Goal: Transaction & Acquisition: Obtain resource

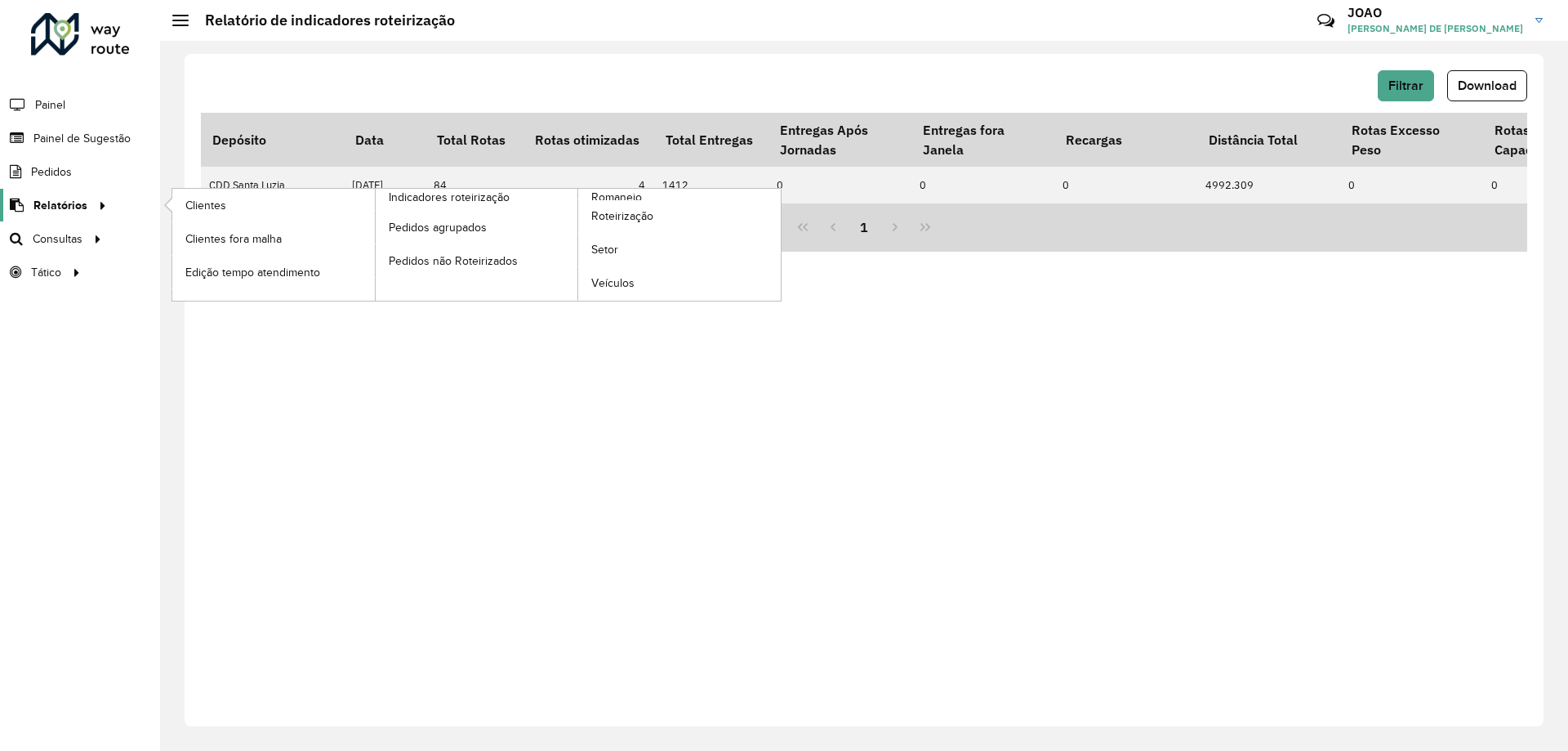
scroll to position [0, 3999]
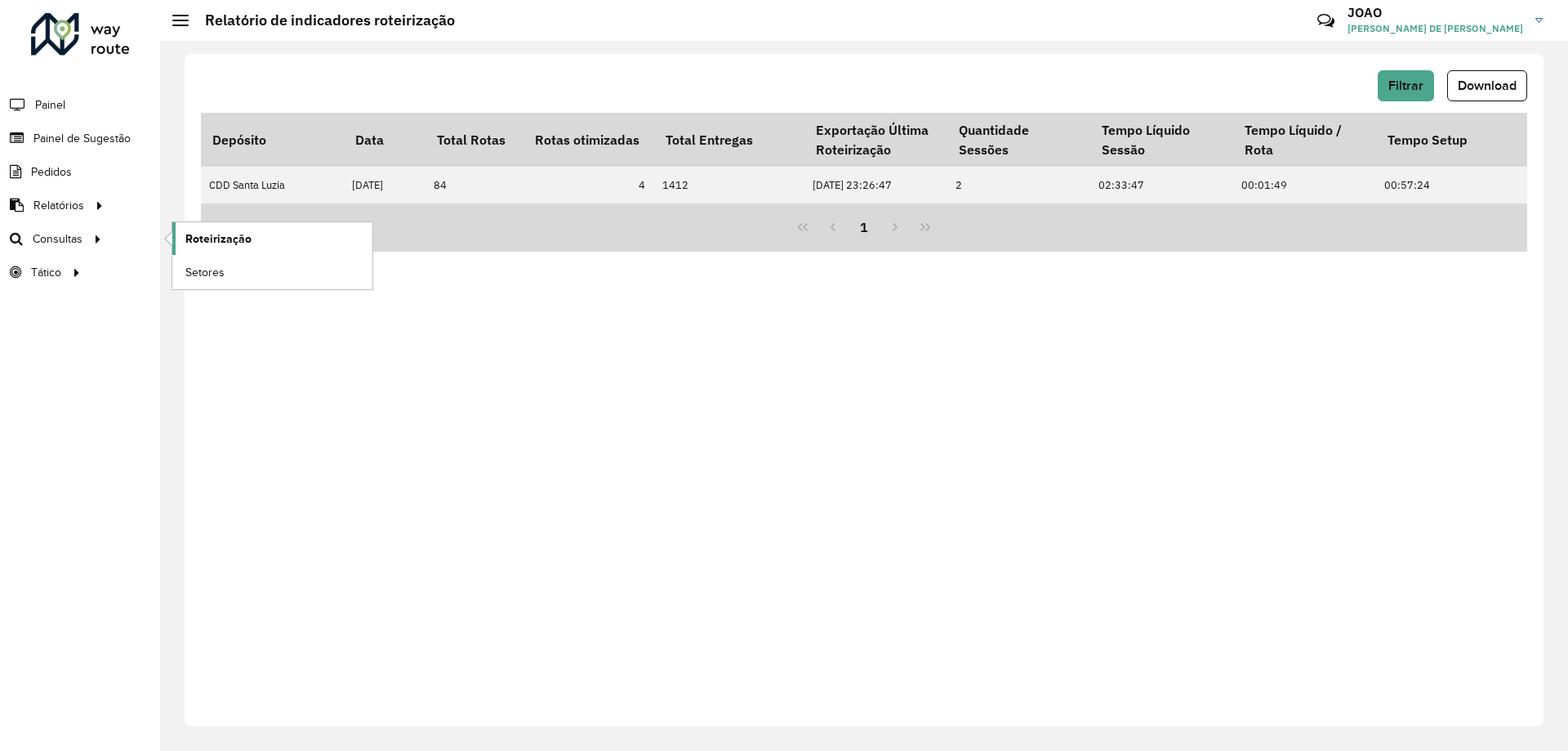
click at [234, 237] on span "Roteirização" at bounding box center [219, 239] width 66 height 17
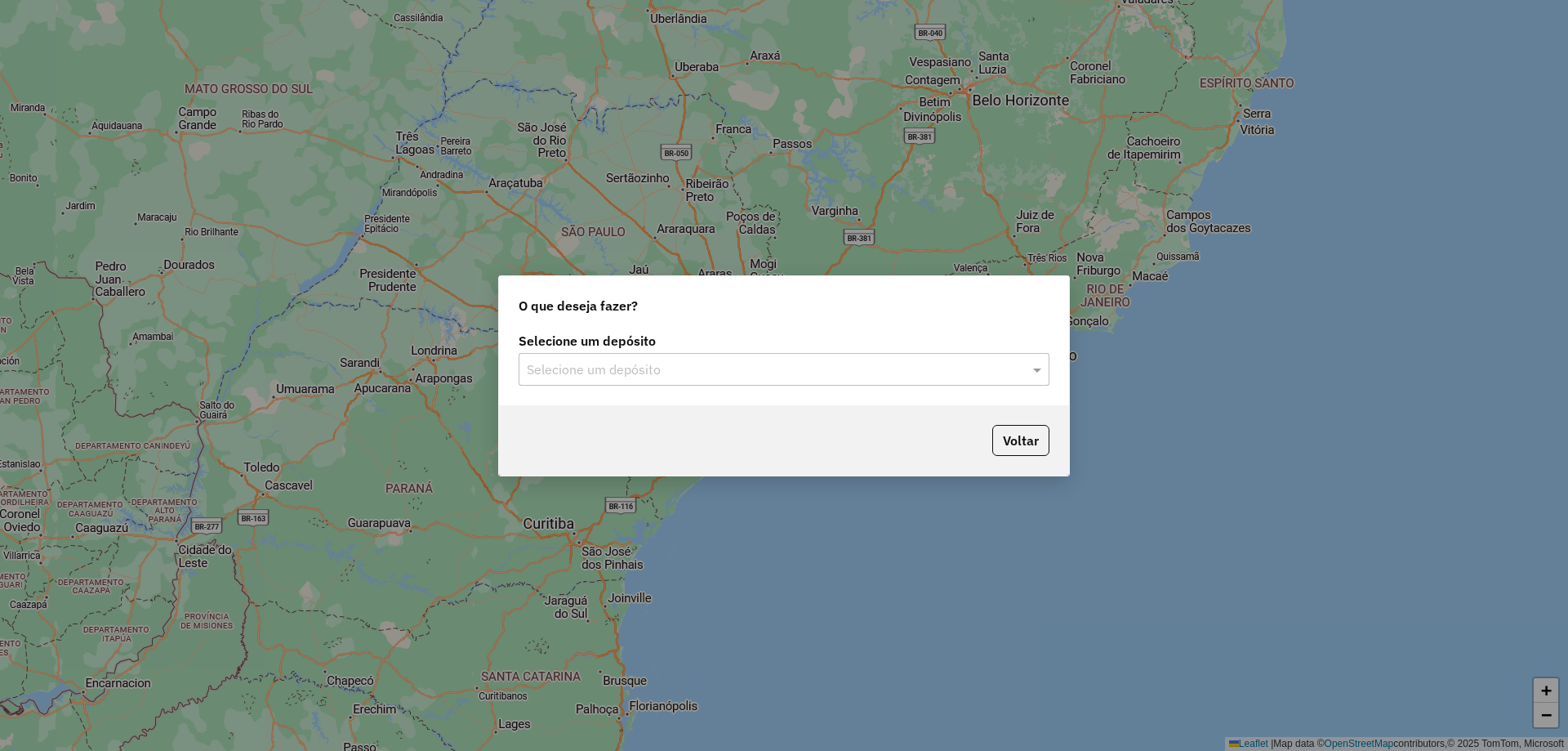
click at [827, 383] on div "Selecione um depósito" at bounding box center [784, 369] width 531 height 33
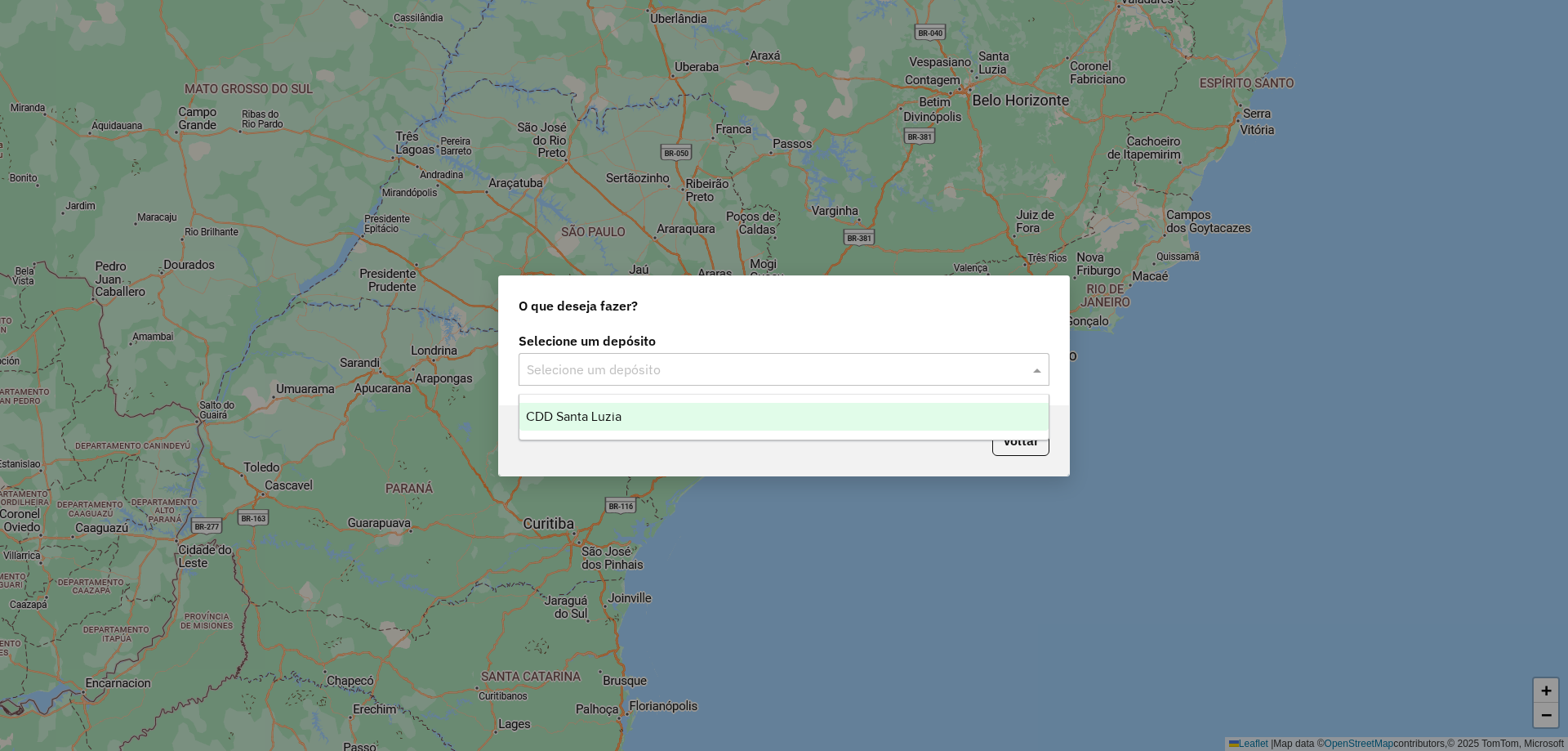
click at [822, 430] on div "CDD Santa Luzia" at bounding box center [784, 417] width 529 height 27
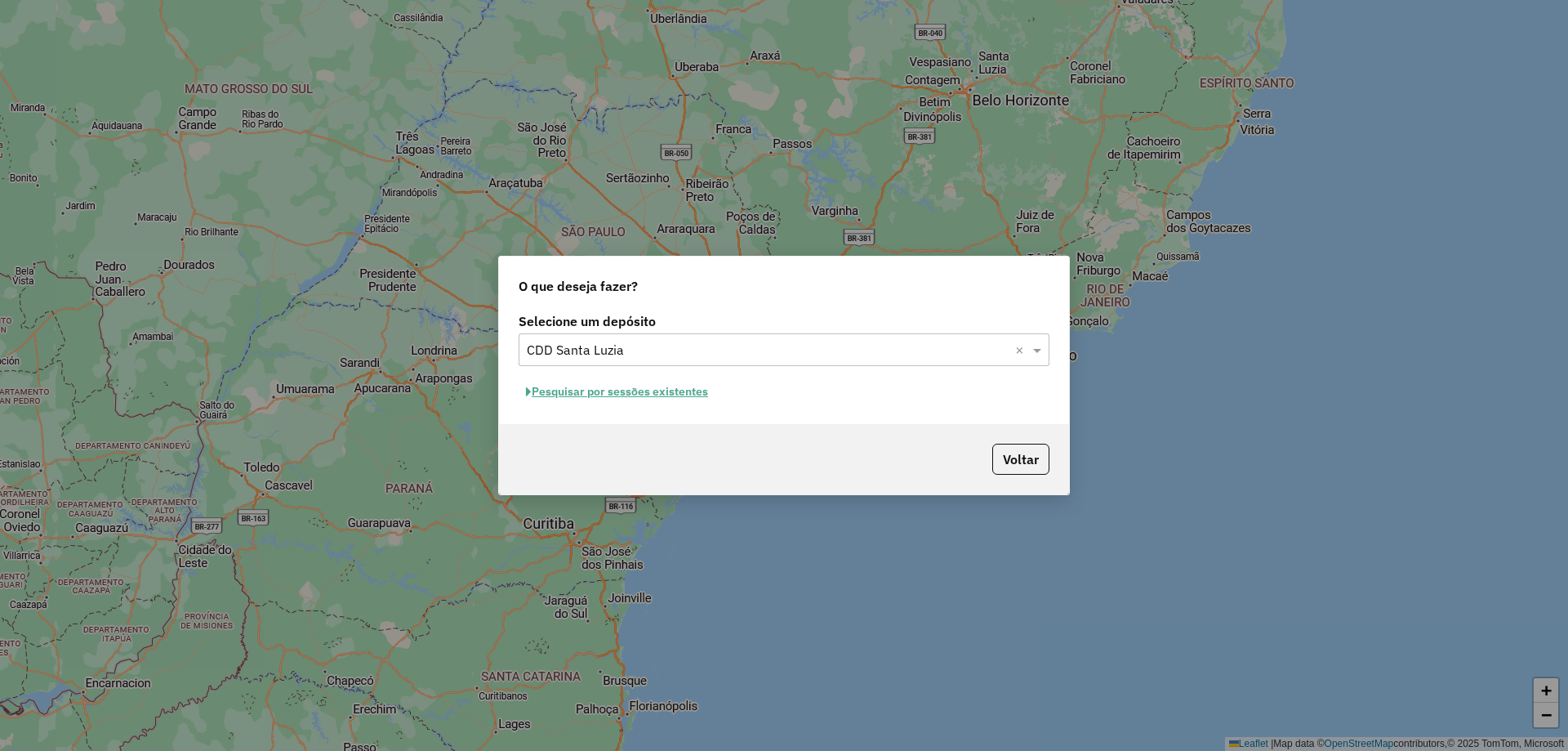
click at [684, 391] on button "Pesquisar por sessões existentes" at bounding box center [617, 392] width 197 height 26
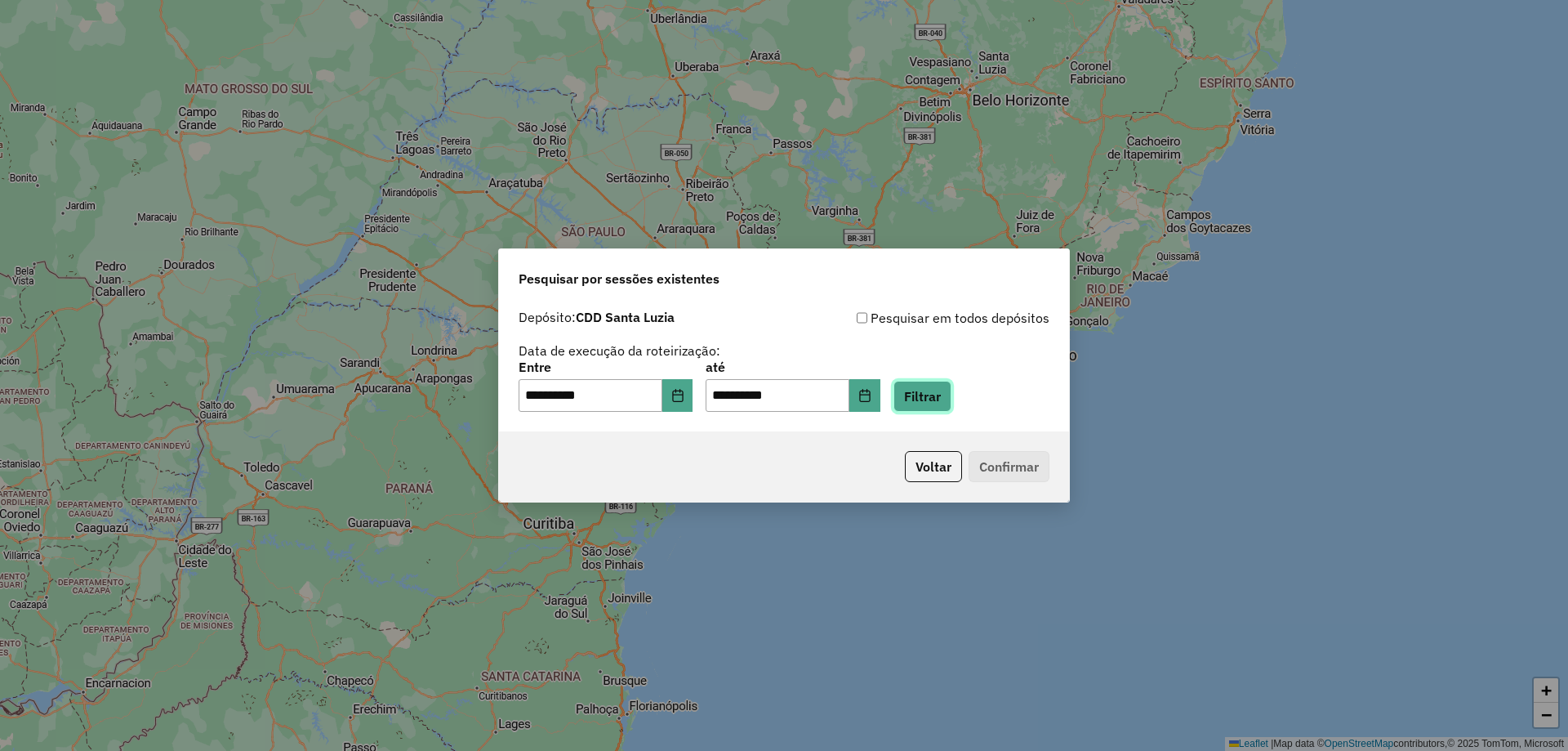
click at [937, 389] on button "Filtrar" at bounding box center [922, 397] width 58 height 31
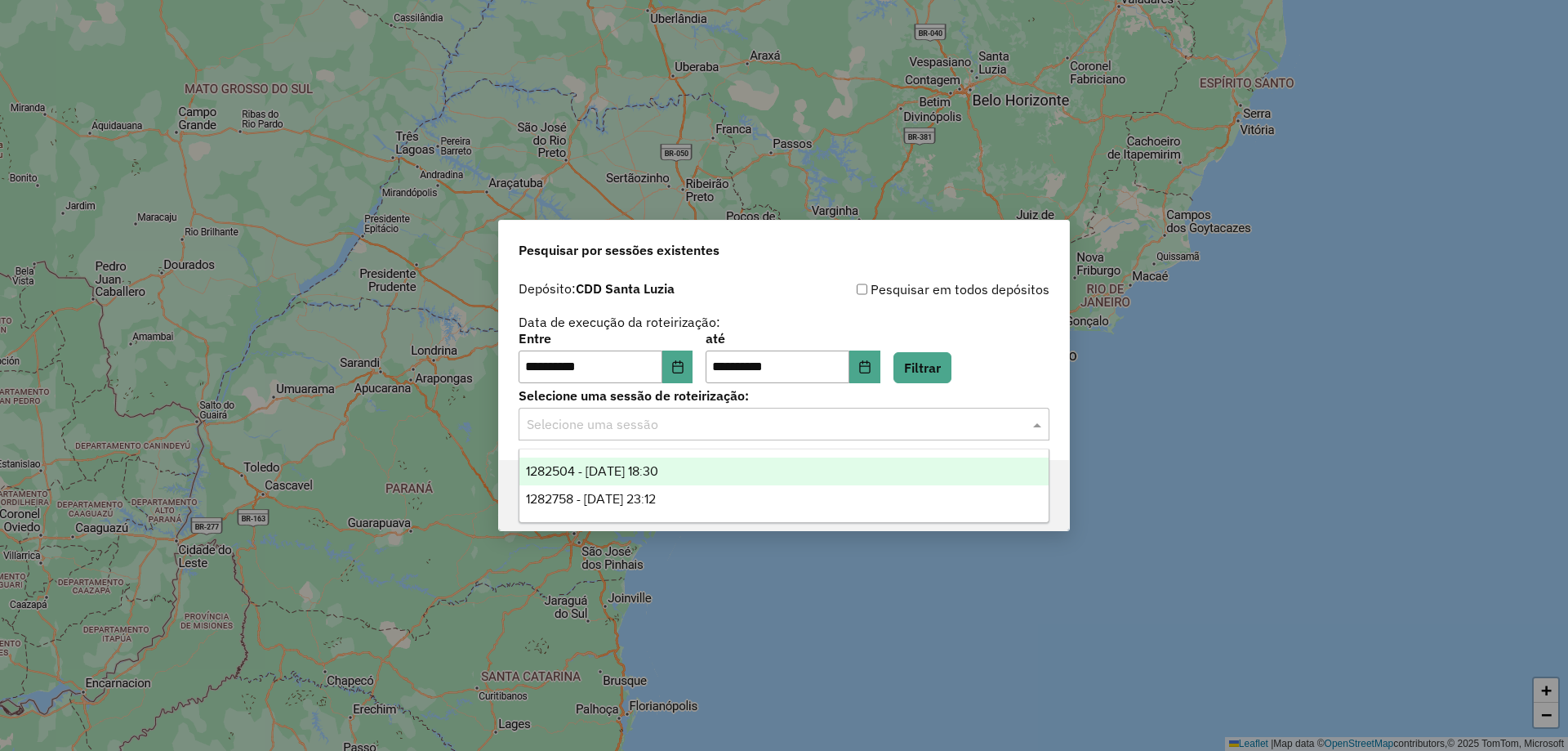
click at [740, 432] on input "text" at bounding box center [767, 424] width 481 height 19
click at [741, 466] on div "1282504 - [DATE] 18:30" at bounding box center [784, 472] width 529 height 27
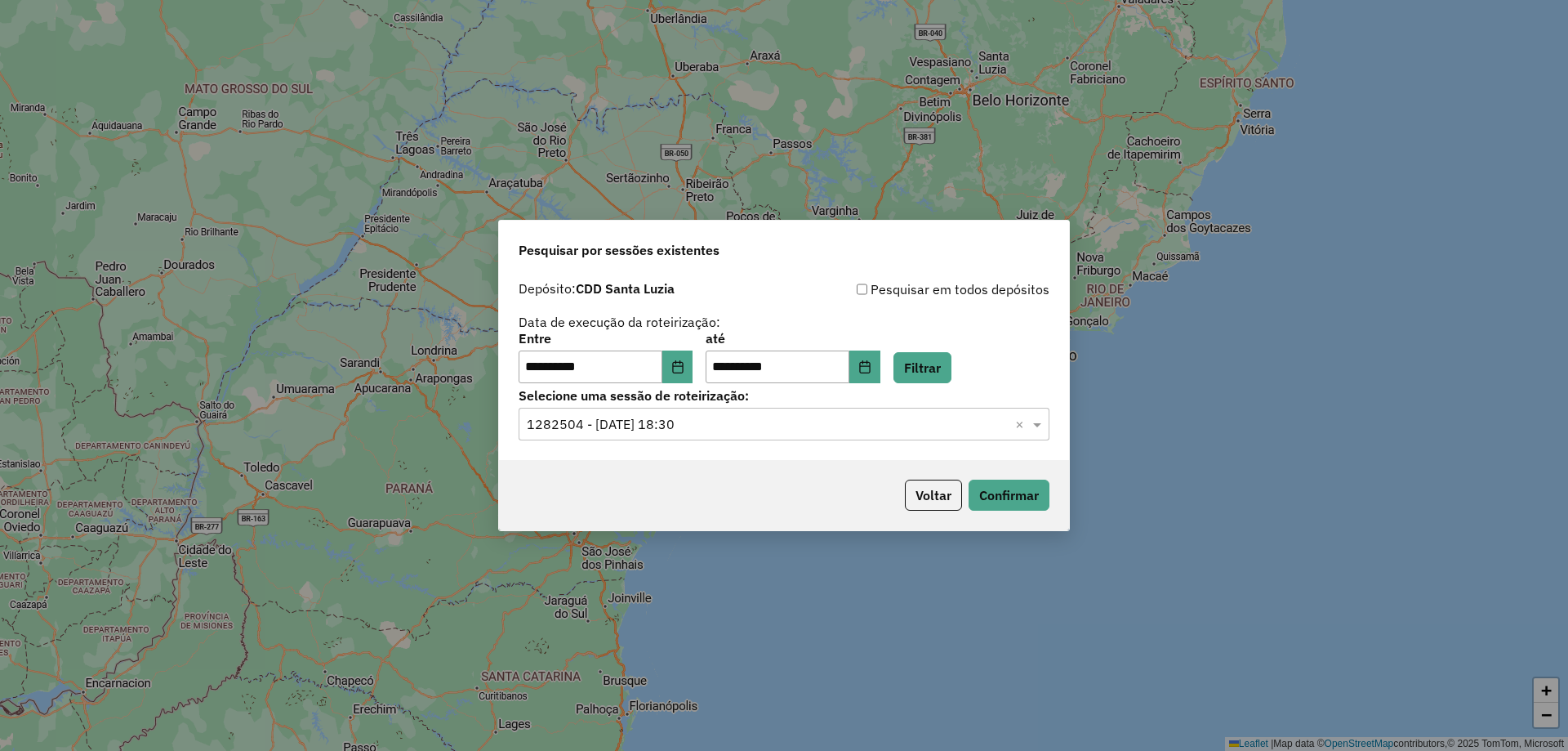
click at [784, 481] on div "Voltar Confirmar" at bounding box center [784, 495] width 570 height 71
click at [1006, 500] on button "Confirmar" at bounding box center [1009, 495] width 81 height 31
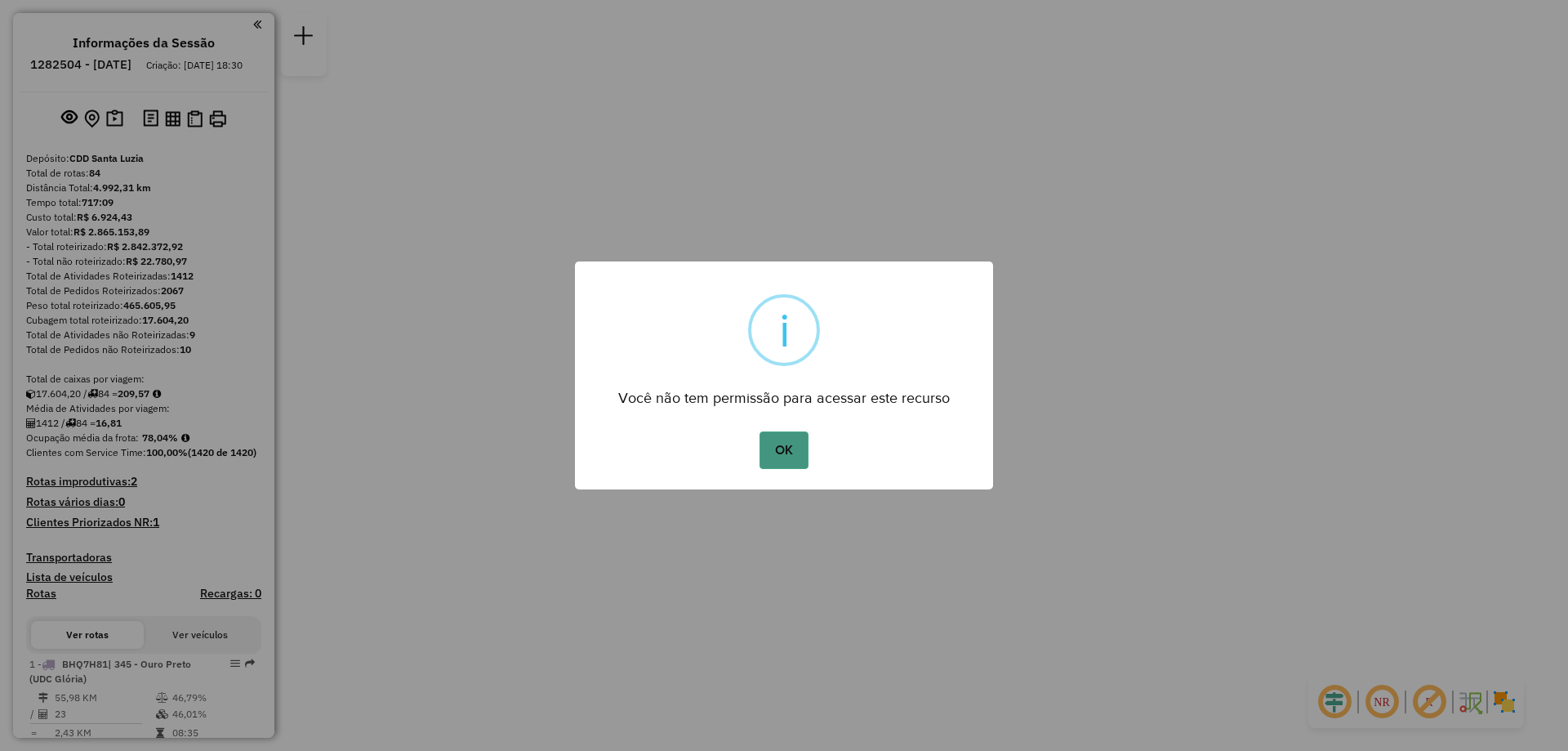
click at [796, 456] on button "OK" at bounding box center [784, 450] width 49 height 38
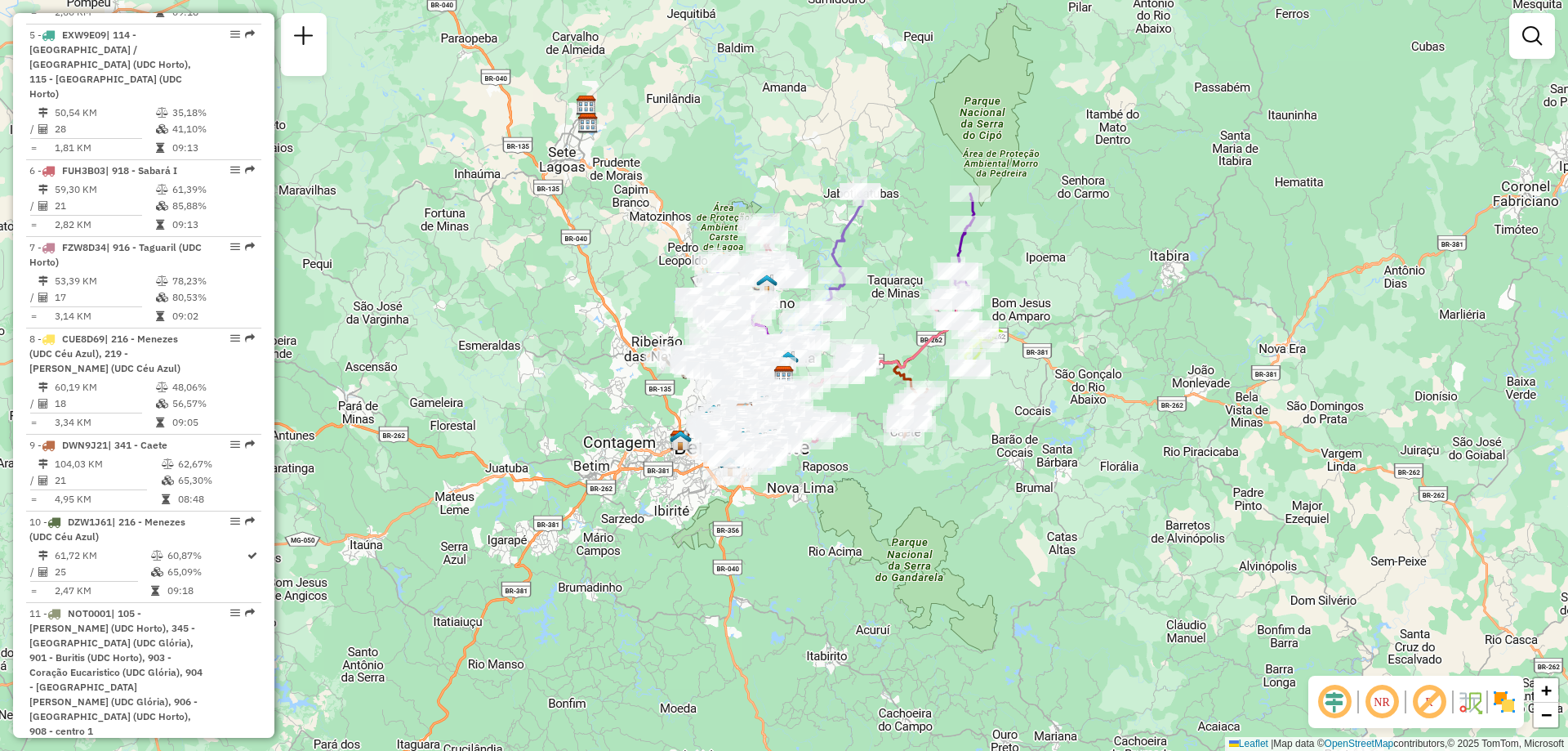
scroll to position [1225, 0]
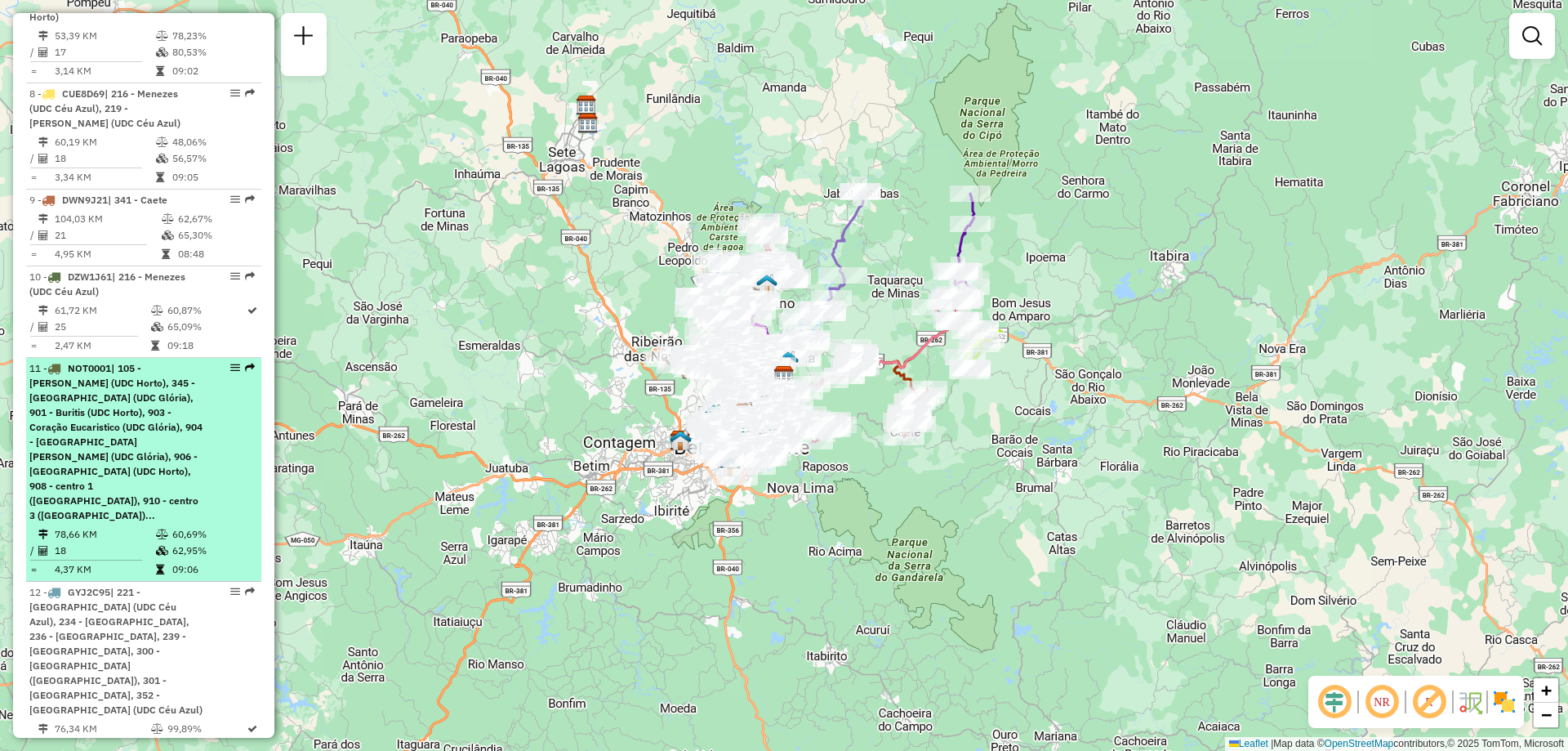
click at [171, 422] on span "| 105 - Salgado Filho (UDC Horto), 345 - Ouro Preto (UDC Glória), 901 - Buritis…" at bounding box center [115, 441] width 173 height 159
select select "**********"
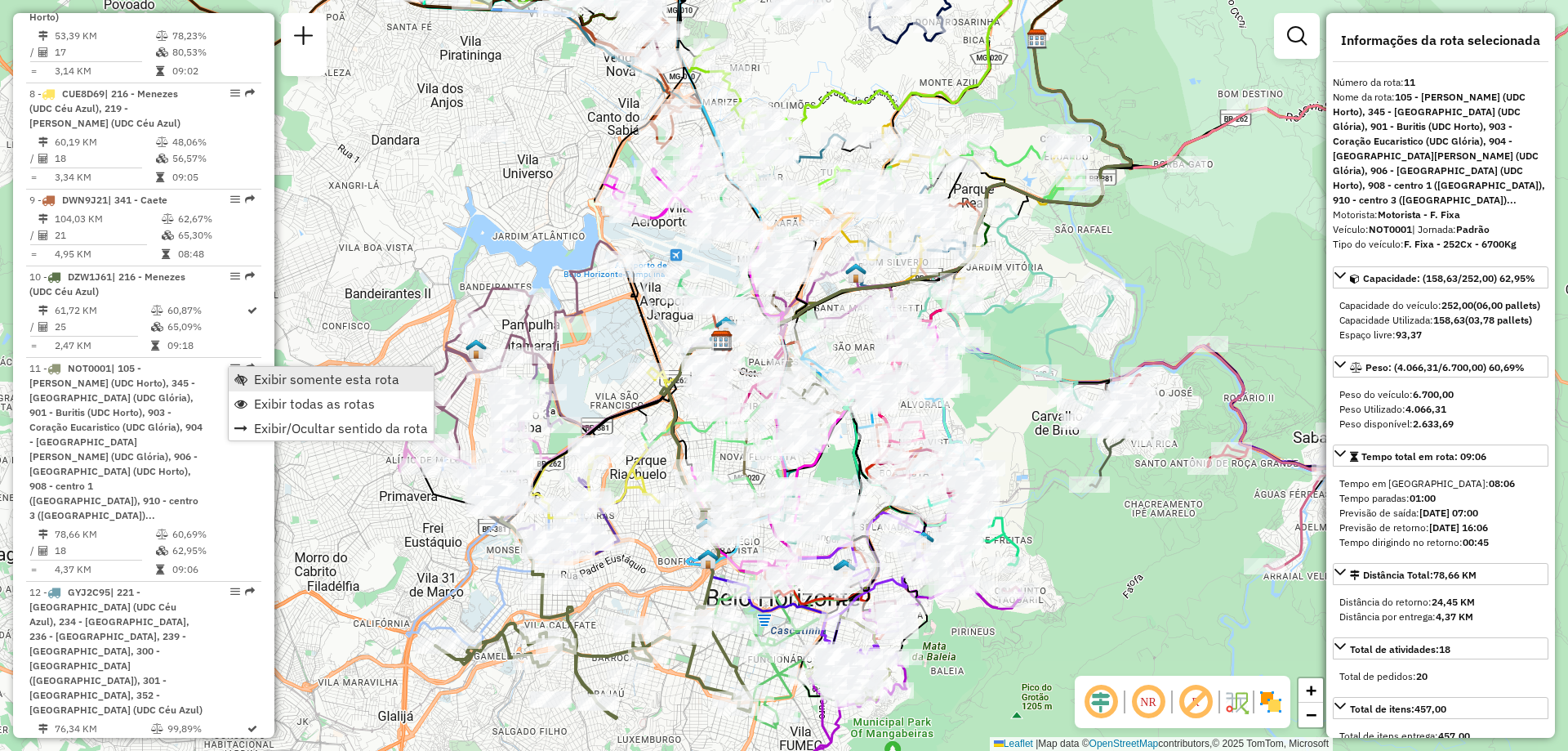
click at [299, 379] on span "Exibir somente esta rota" at bounding box center [326, 379] width 146 height 13
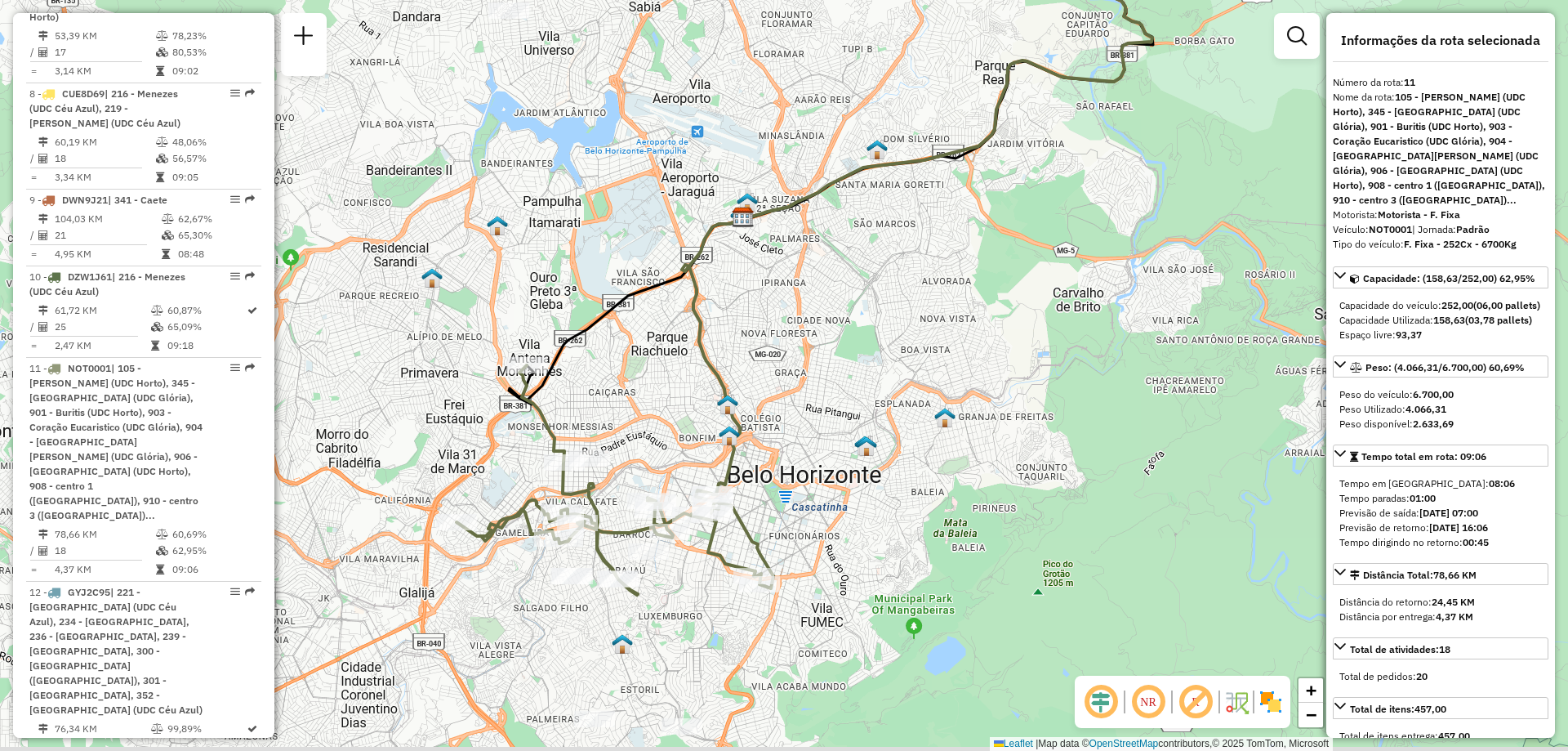
drag, startPoint x: 601, startPoint y: 540, endPoint x: 622, endPoint y: 417, distance: 124.8
click at [622, 417] on div "Janela de atendimento Grade de atendimento Capacidade Transportadoras Veículos …" at bounding box center [784, 376] width 1568 height 751
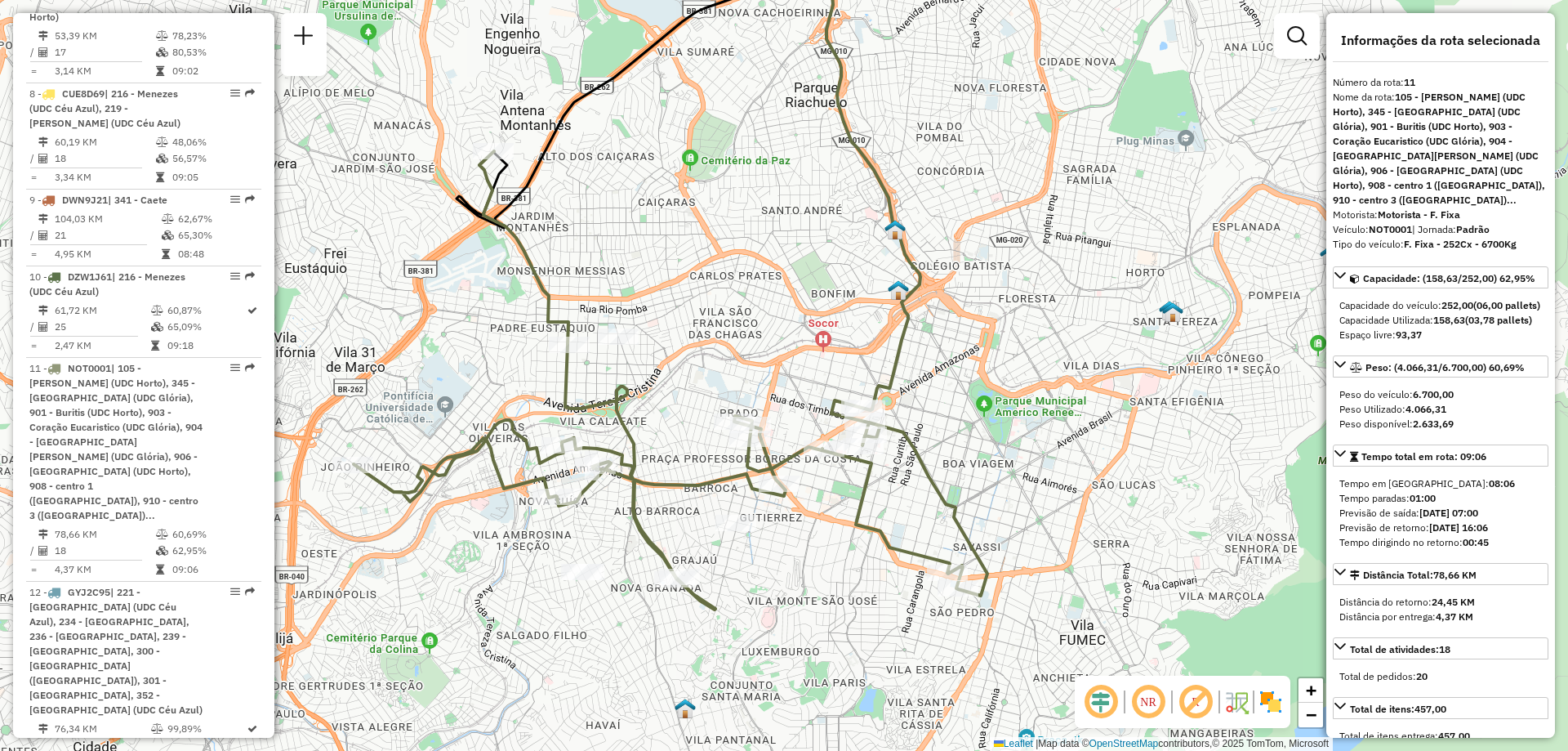
drag, startPoint x: 622, startPoint y: 540, endPoint x: 736, endPoint y: 555, distance: 115.0
click at [736, 555] on div "Janela de atendimento Grade de atendimento Capacidade Transportadoras Veículos …" at bounding box center [784, 376] width 1568 height 751
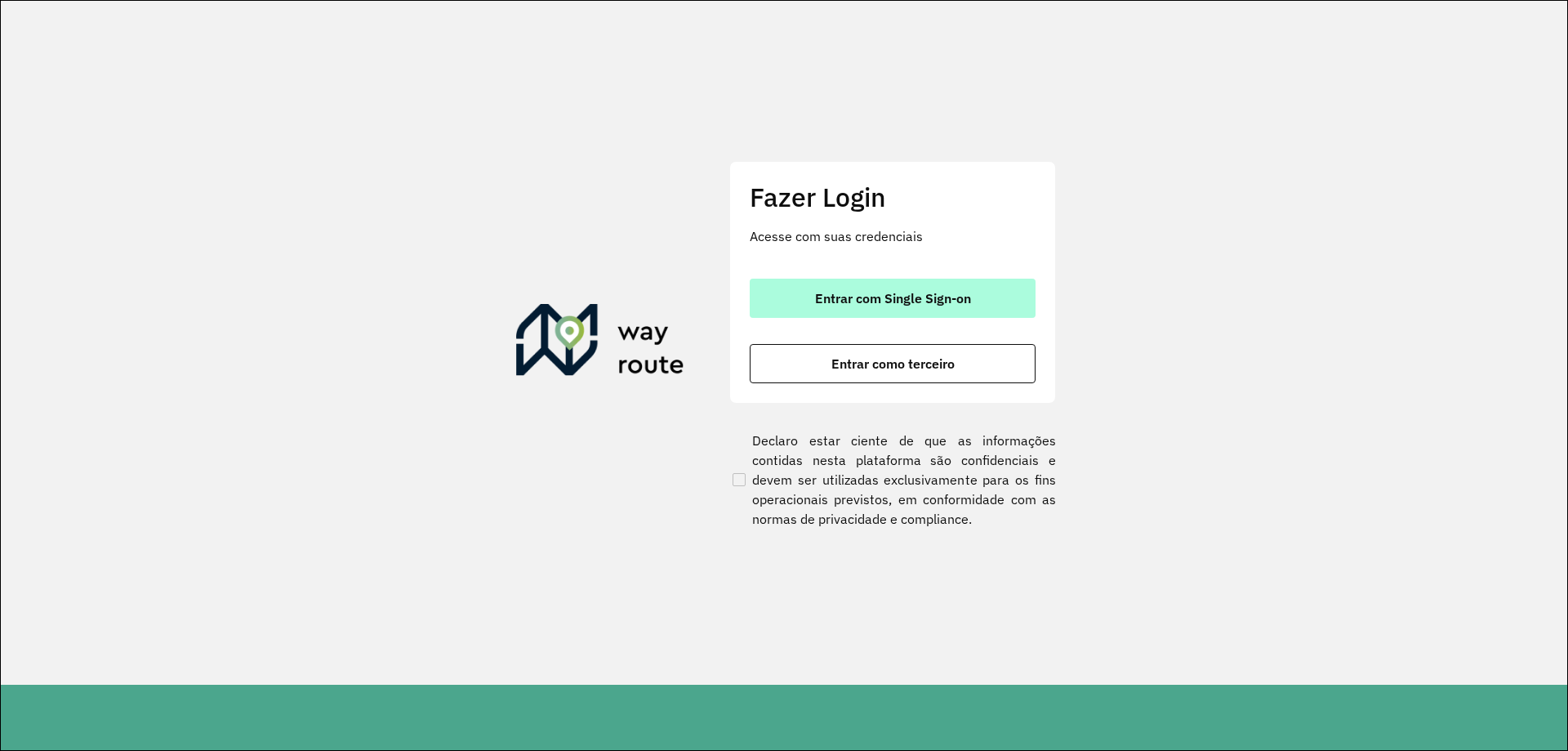
click at [860, 307] on button "Entrar com Single Sign-on" at bounding box center [892, 298] width 286 height 39
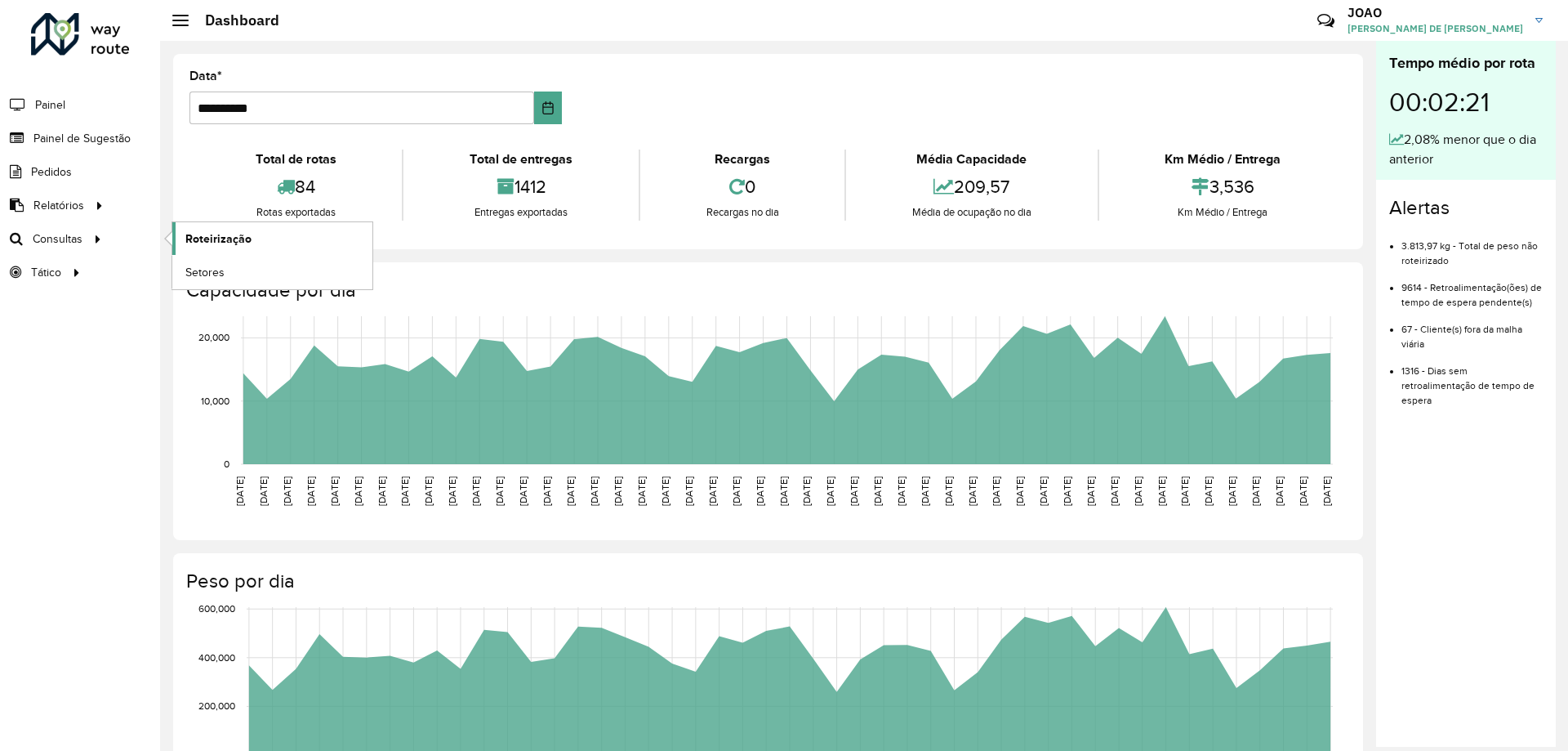
click at [194, 234] on span "Roteirização" at bounding box center [219, 239] width 66 height 17
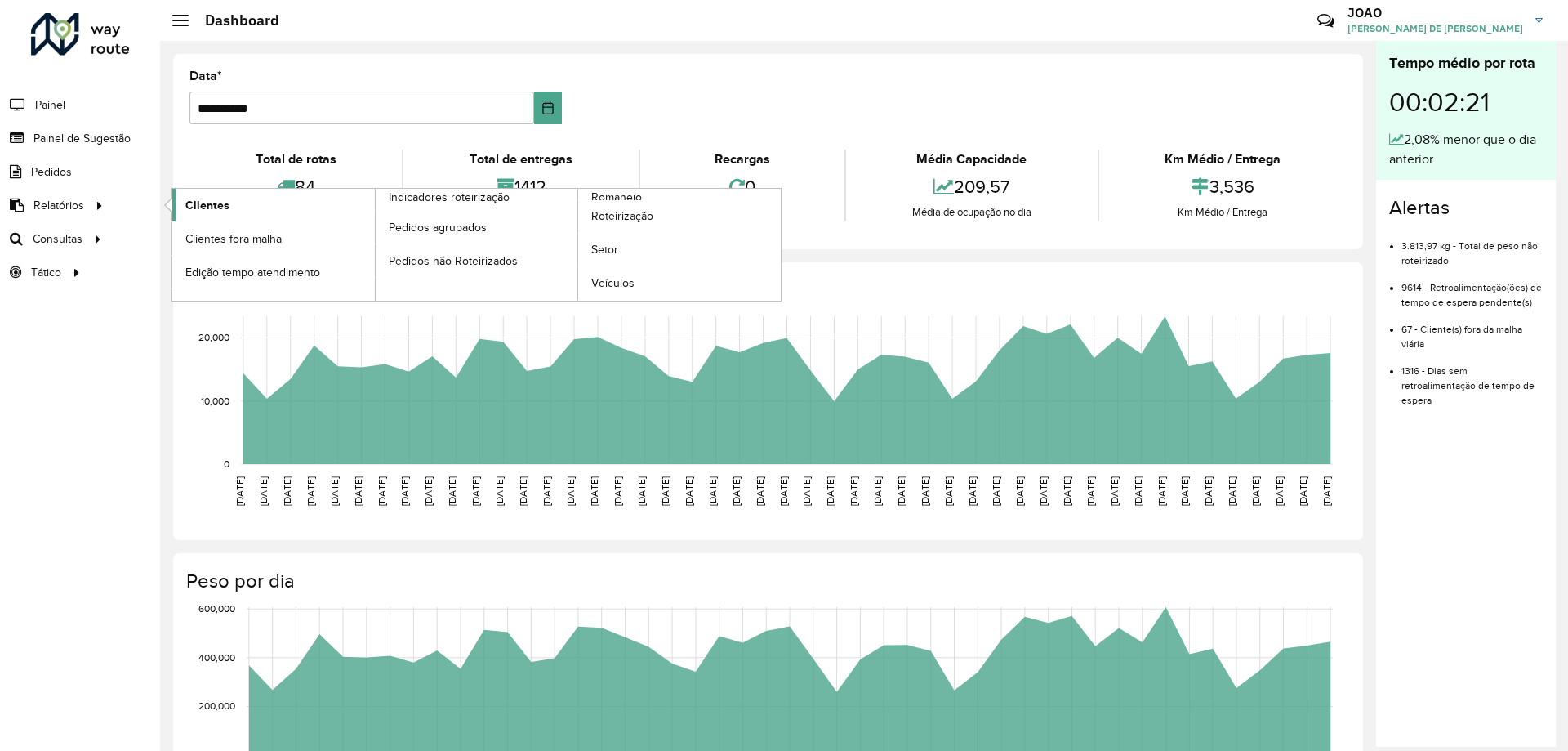
click at [188, 201] on span "Clientes" at bounding box center [208, 205] width 44 height 17
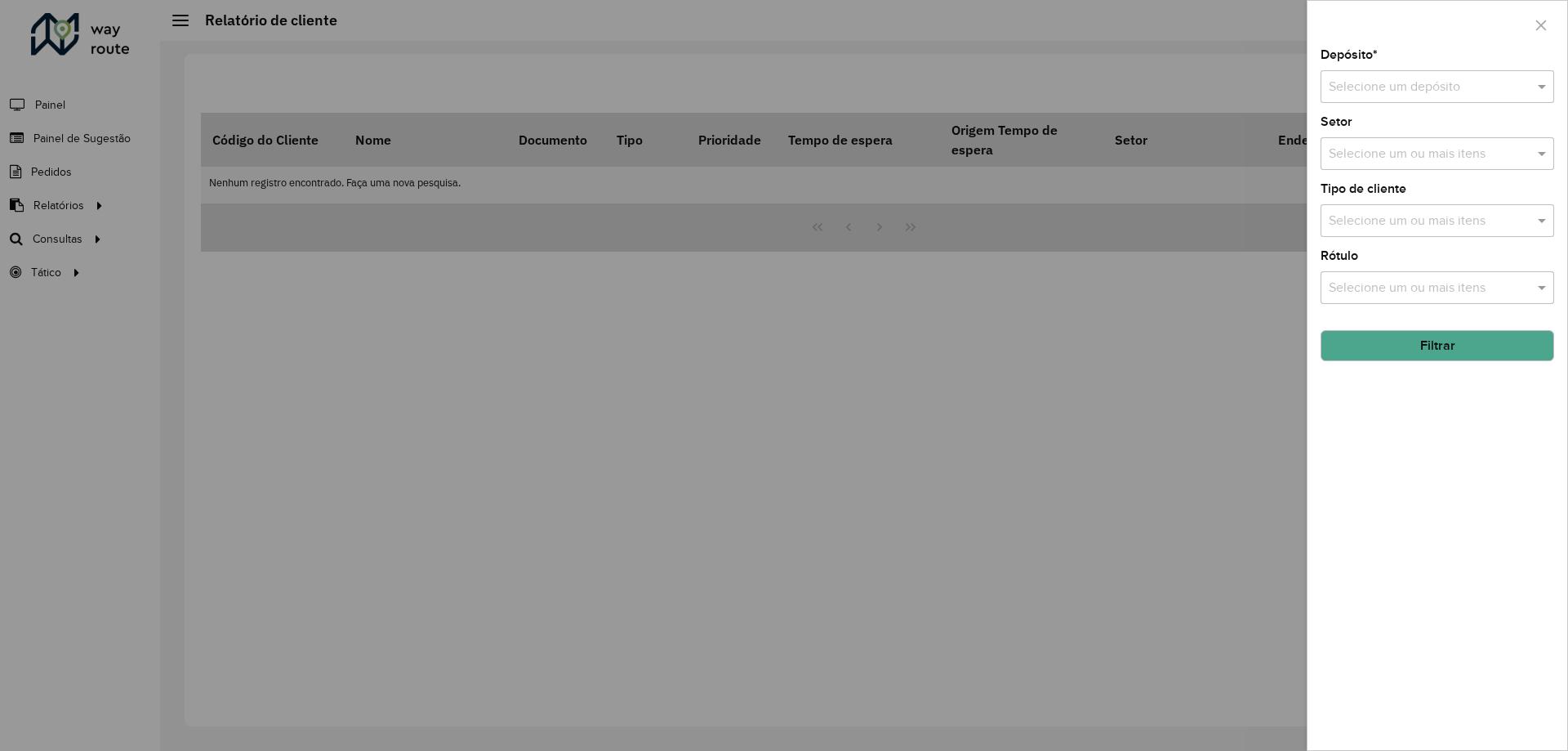
click at [1494, 80] on input "text" at bounding box center [1422, 87] width 185 height 19
click at [1422, 137] on span "CDD Santa Luzia" at bounding box center [1376, 133] width 95 height 14
click at [1396, 469] on div "Depósito * Selecione um depósito × CDD Santa Luzia × Setor Selecione um ou mais…" at bounding box center [1437, 400] width 260 height 702
click at [1439, 341] on button "Filtrar" at bounding box center [1437, 345] width 233 height 31
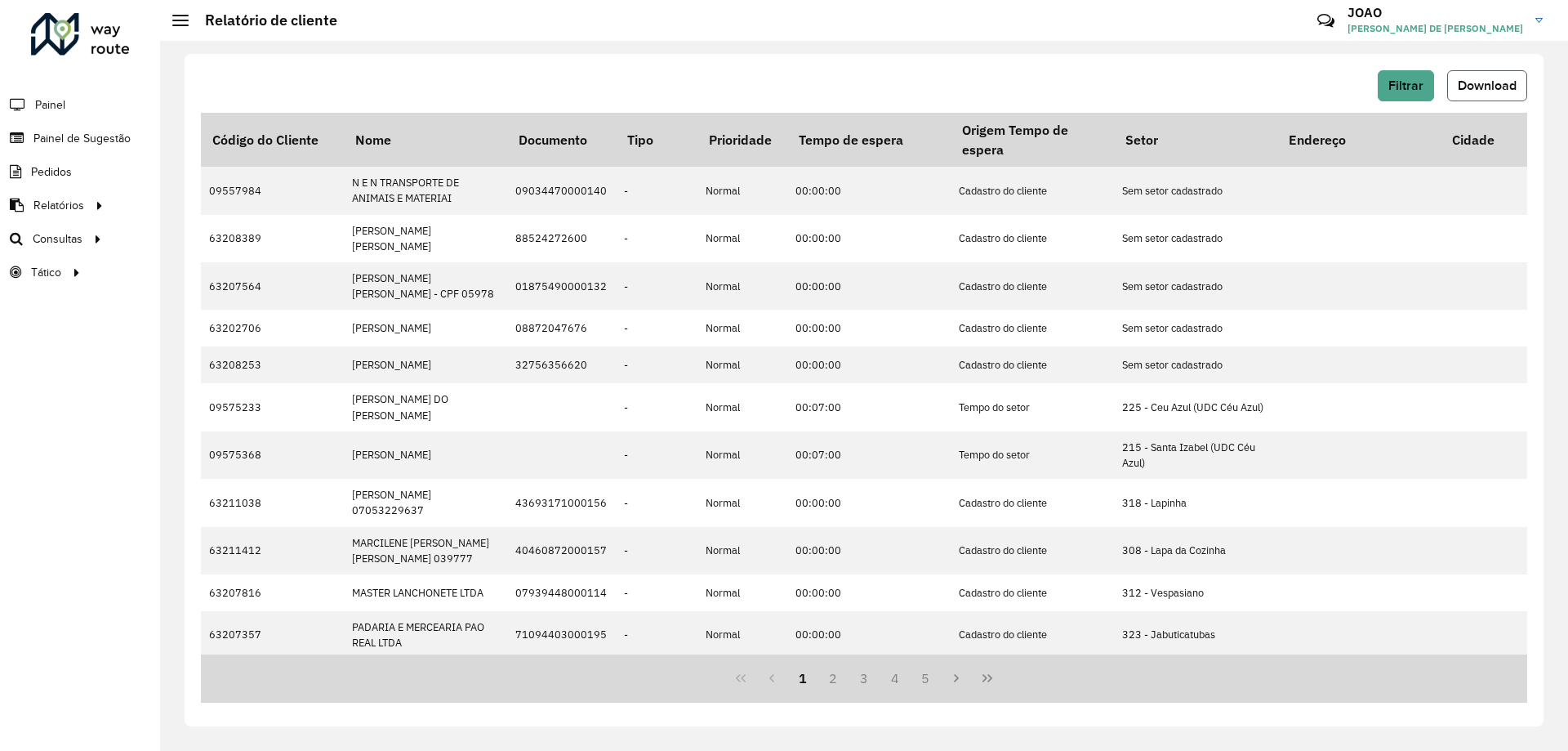
click at [1497, 88] on span "Download" at bounding box center [1487, 85] width 59 height 14
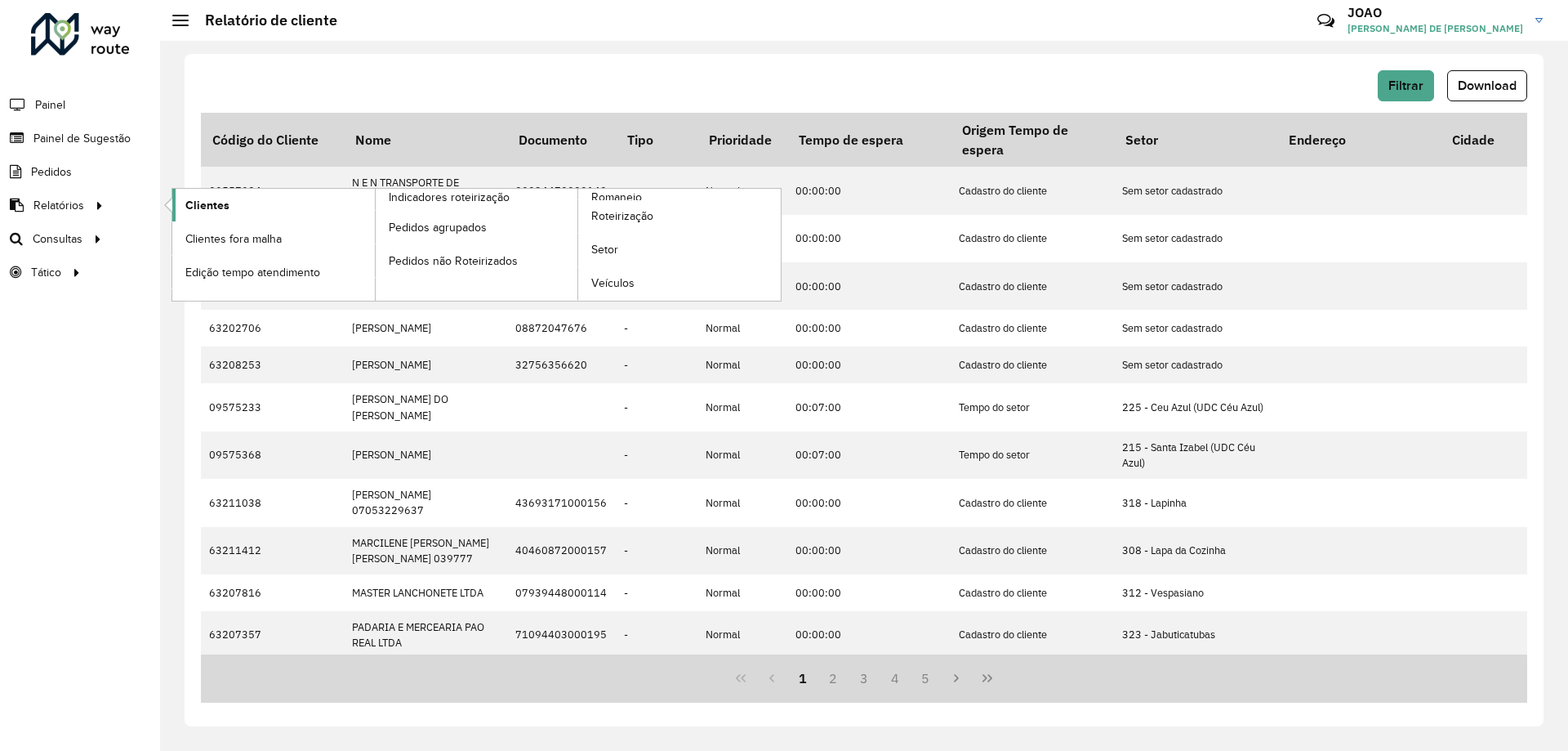
click at [211, 201] on span "Clientes" at bounding box center [208, 205] width 44 height 17
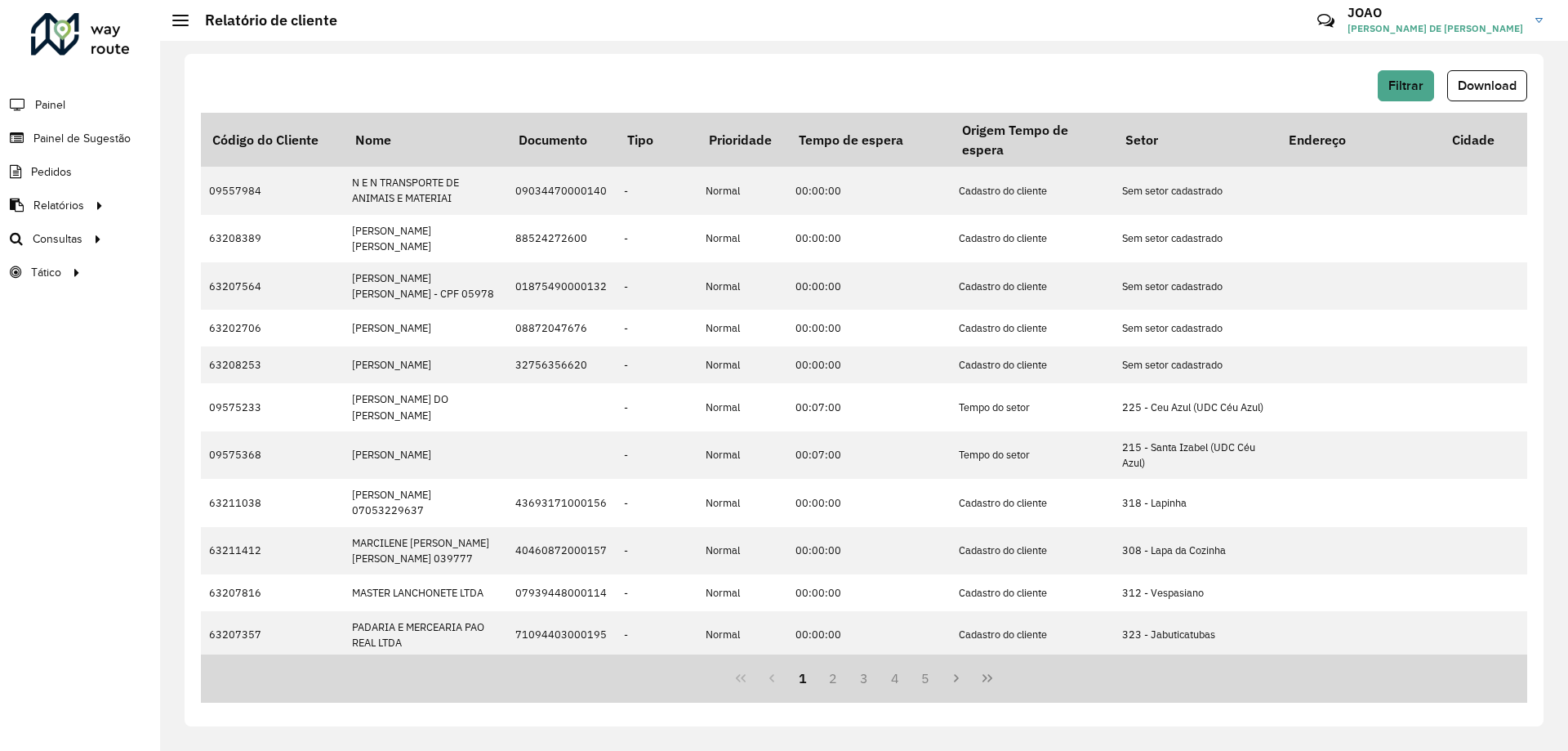
click at [1079, 60] on div "Filtrar Download Código do Cliente Nome Documento Tipo Prioridade Tempo de espe…" at bounding box center [864, 390] width 1359 height 672
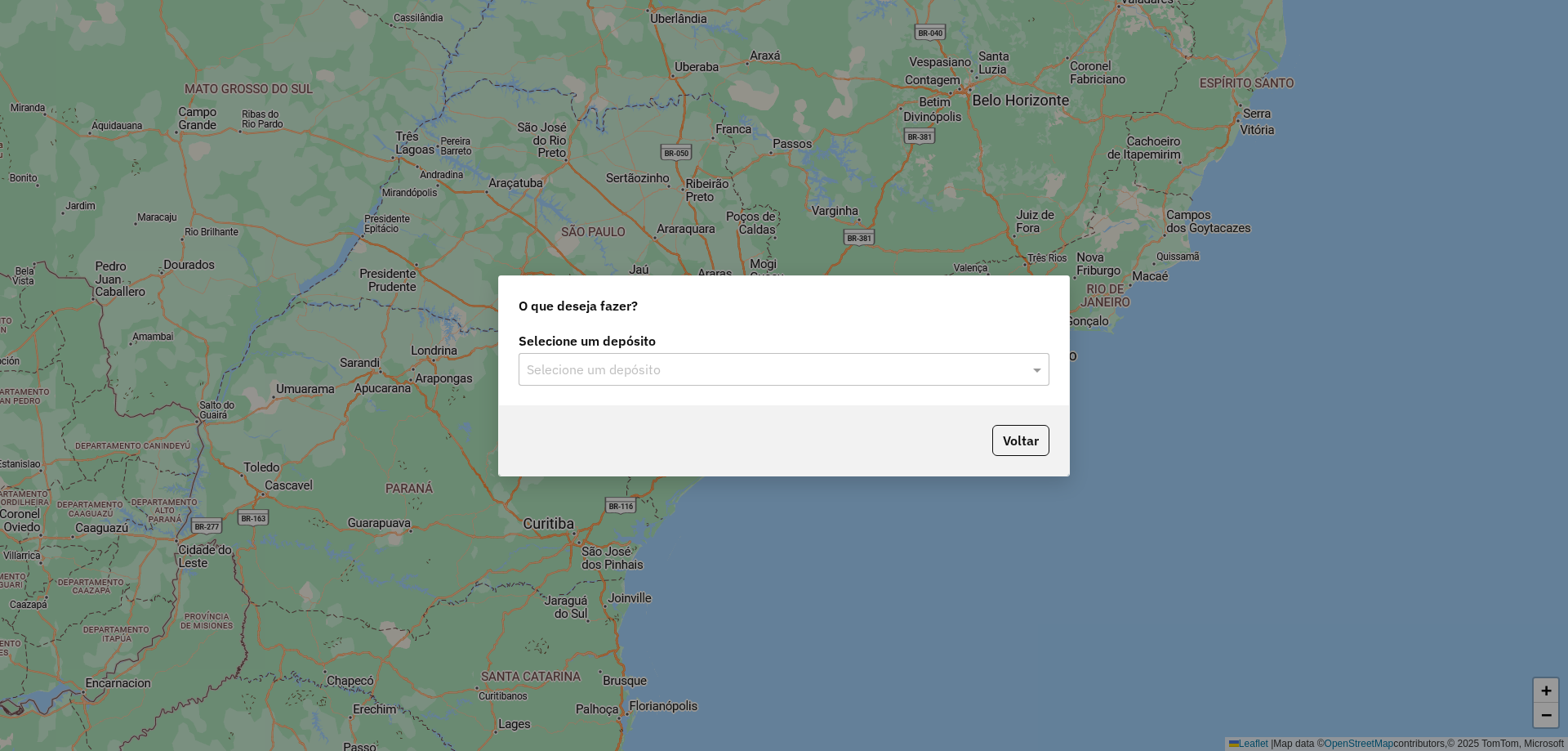
click at [751, 370] on input "text" at bounding box center [767, 369] width 481 height 19
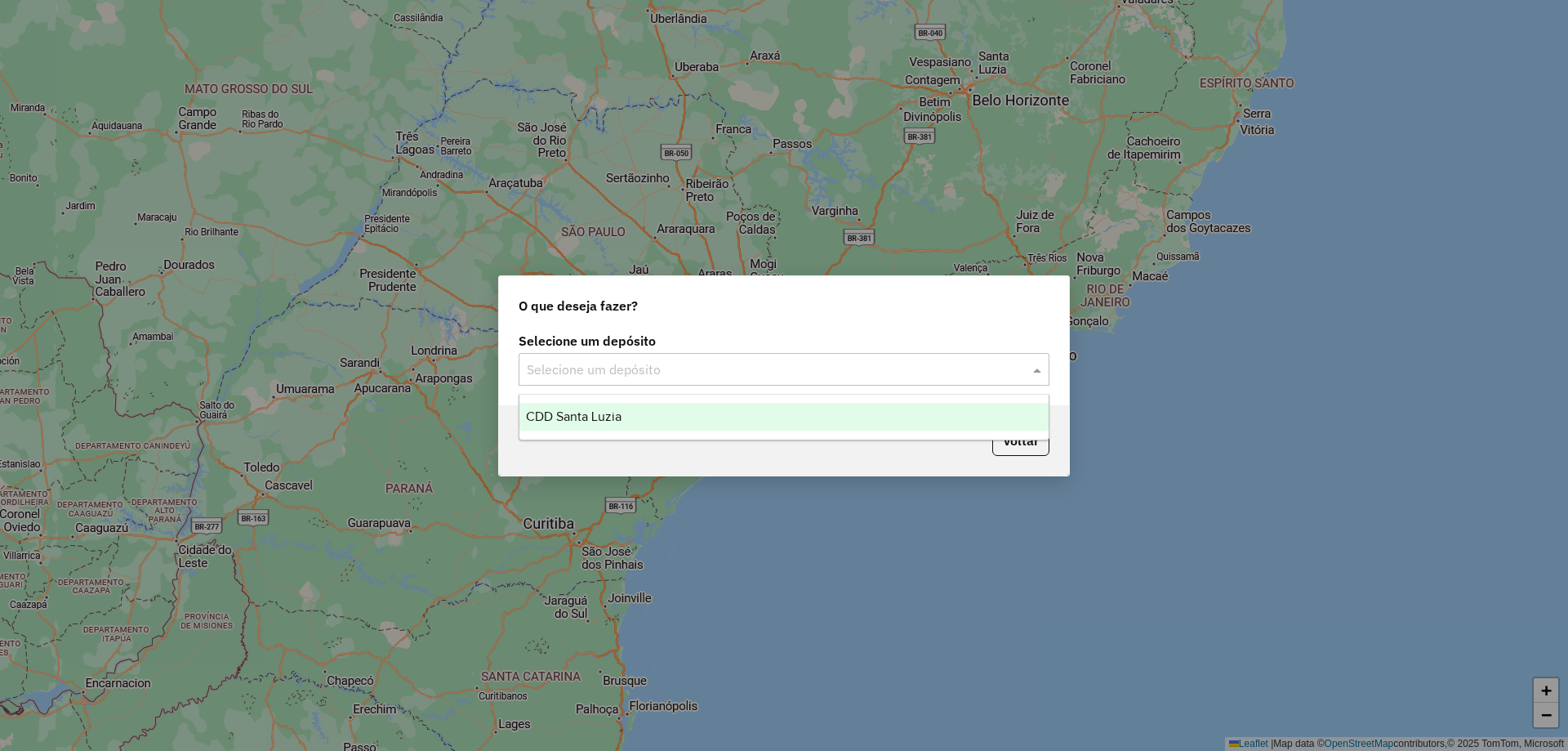
click at [732, 415] on div "CDD Santa Luzia" at bounding box center [784, 417] width 529 height 27
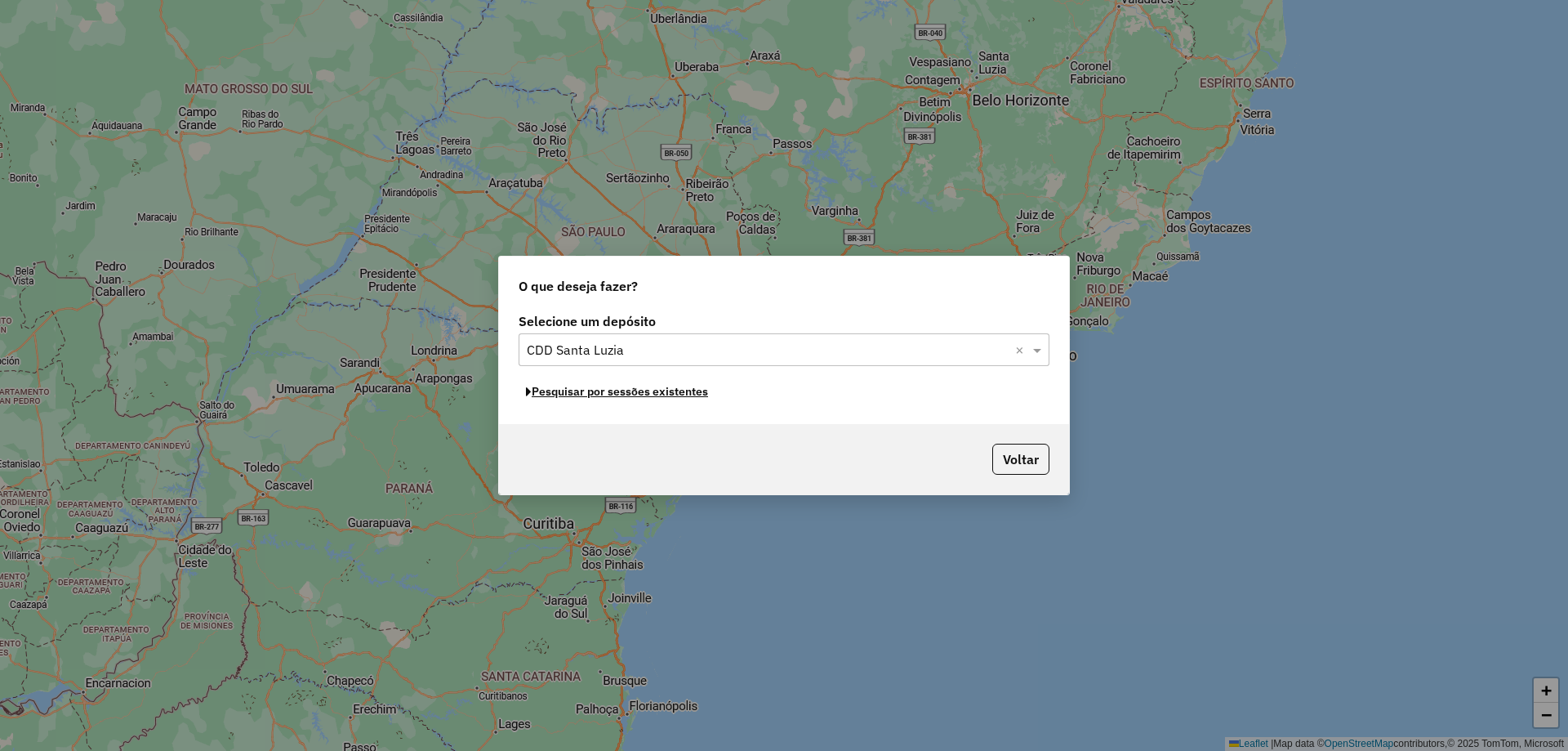
click at [676, 397] on button "Pesquisar por sessões existentes" at bounding box center [617, 392] width 197 height 26
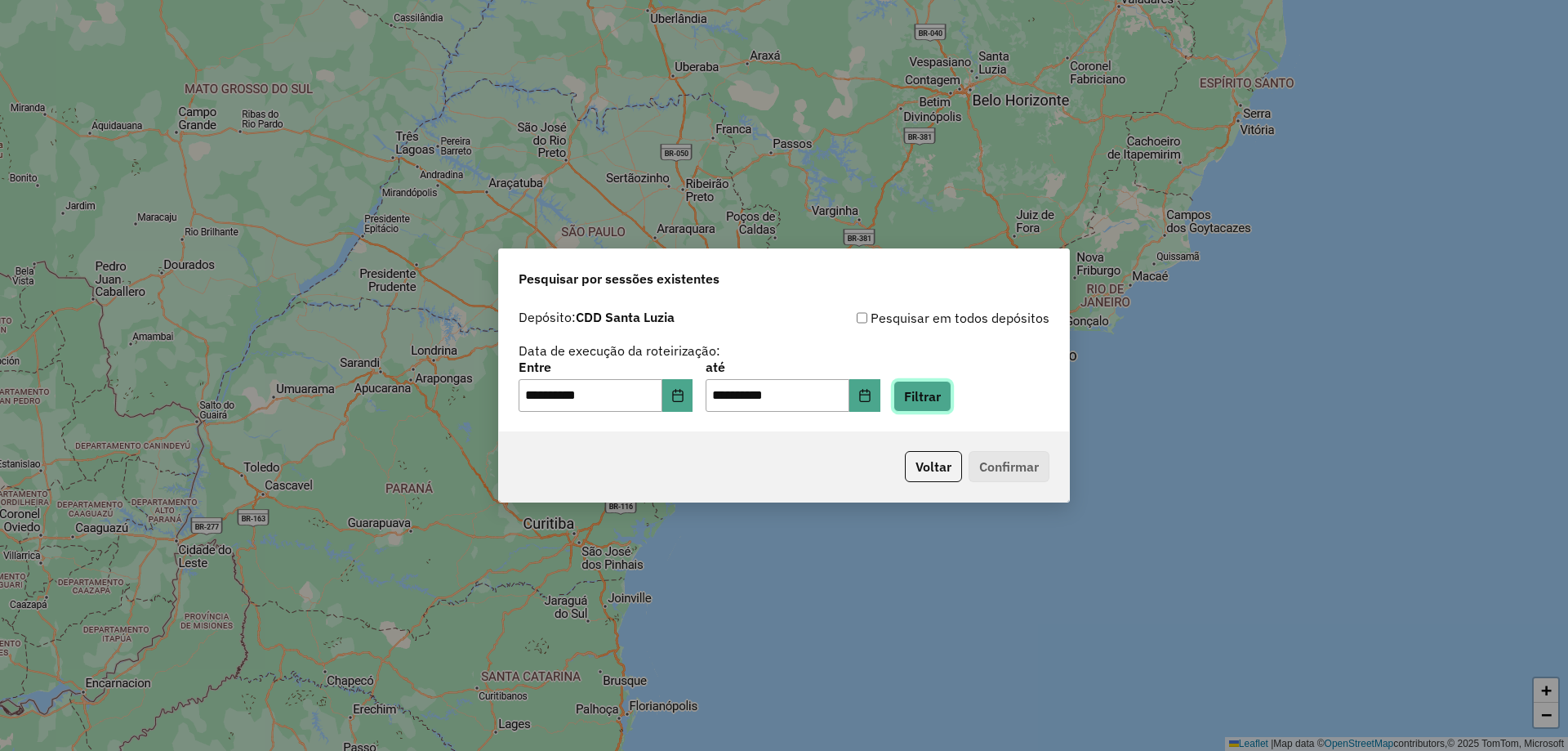
click at [947, 406] on button "Filtrar" at bounding box center [922, 397] width 58 height 31
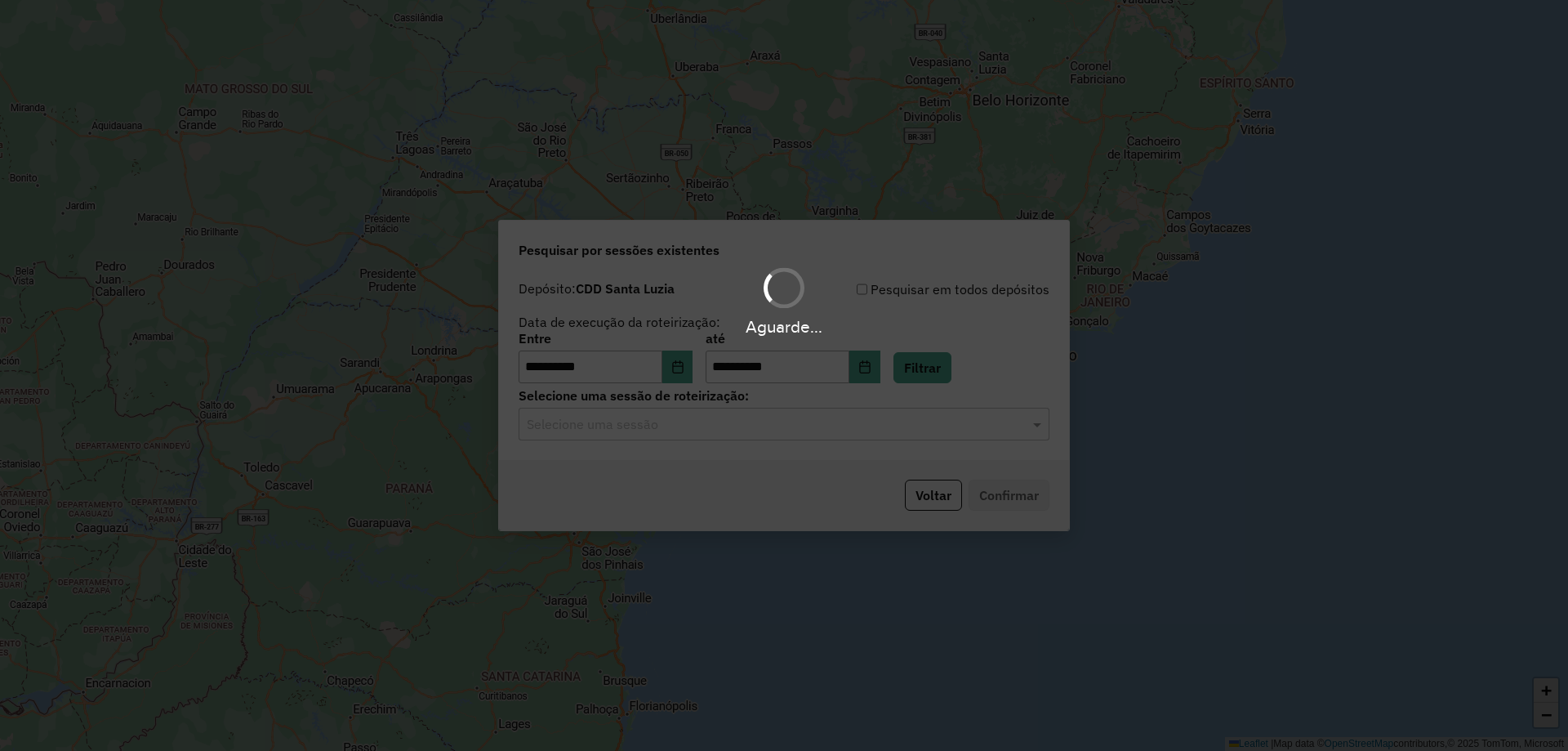
click at [676, 435] on hb-app "**********" at bounding box center [784, 376] width 1568 height 751
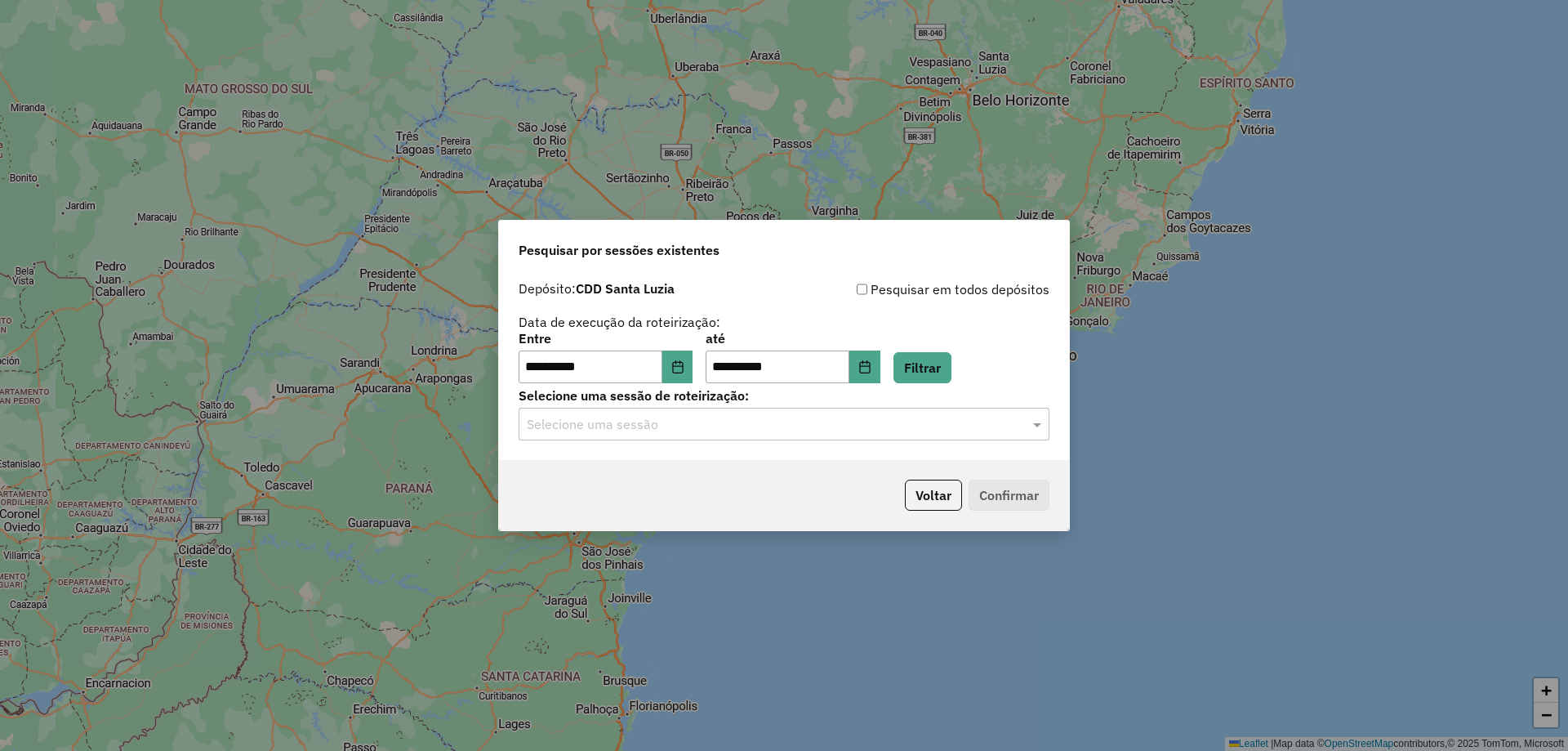
click at [683, 438] on div "Selecione uma sessão" at bounding box center [784, 424] width 531 height 33
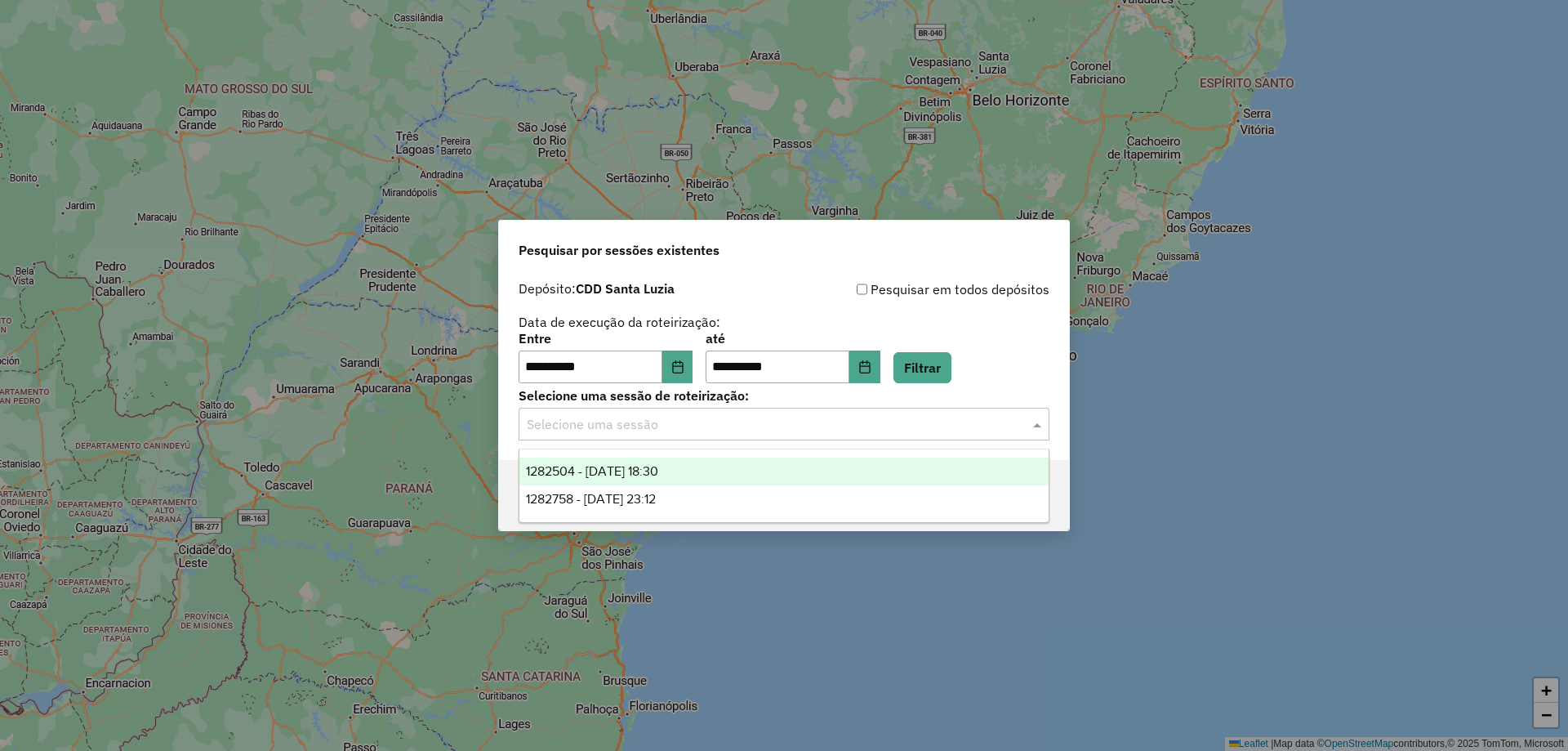
click at [688, 480] on div "1282504 - [DATE] 18:30" at bounding box center [784, 472] width 529 height 27
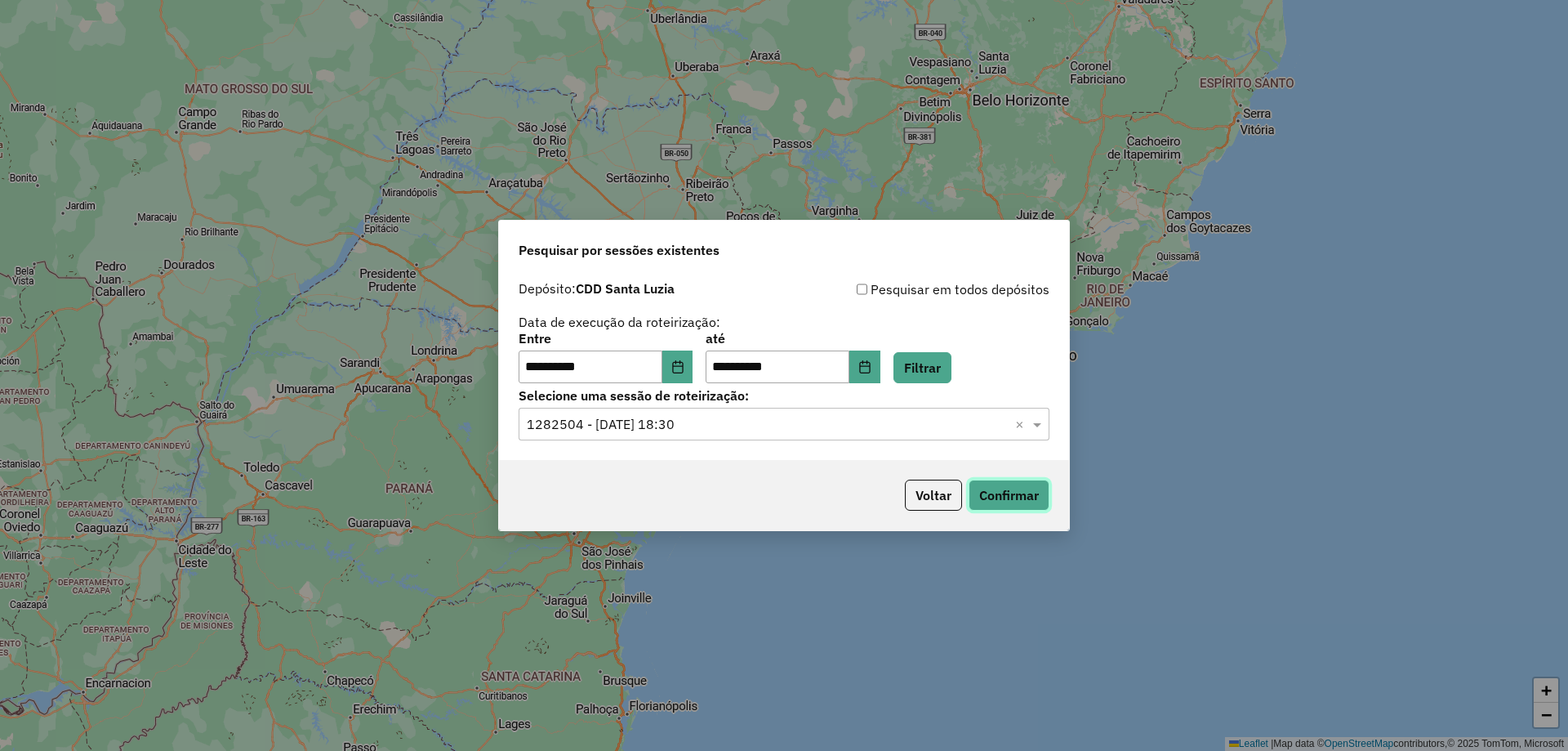
click at [1016, 482] on button "Confirmar" at bounding box center [1009, 495] width 81 height 31
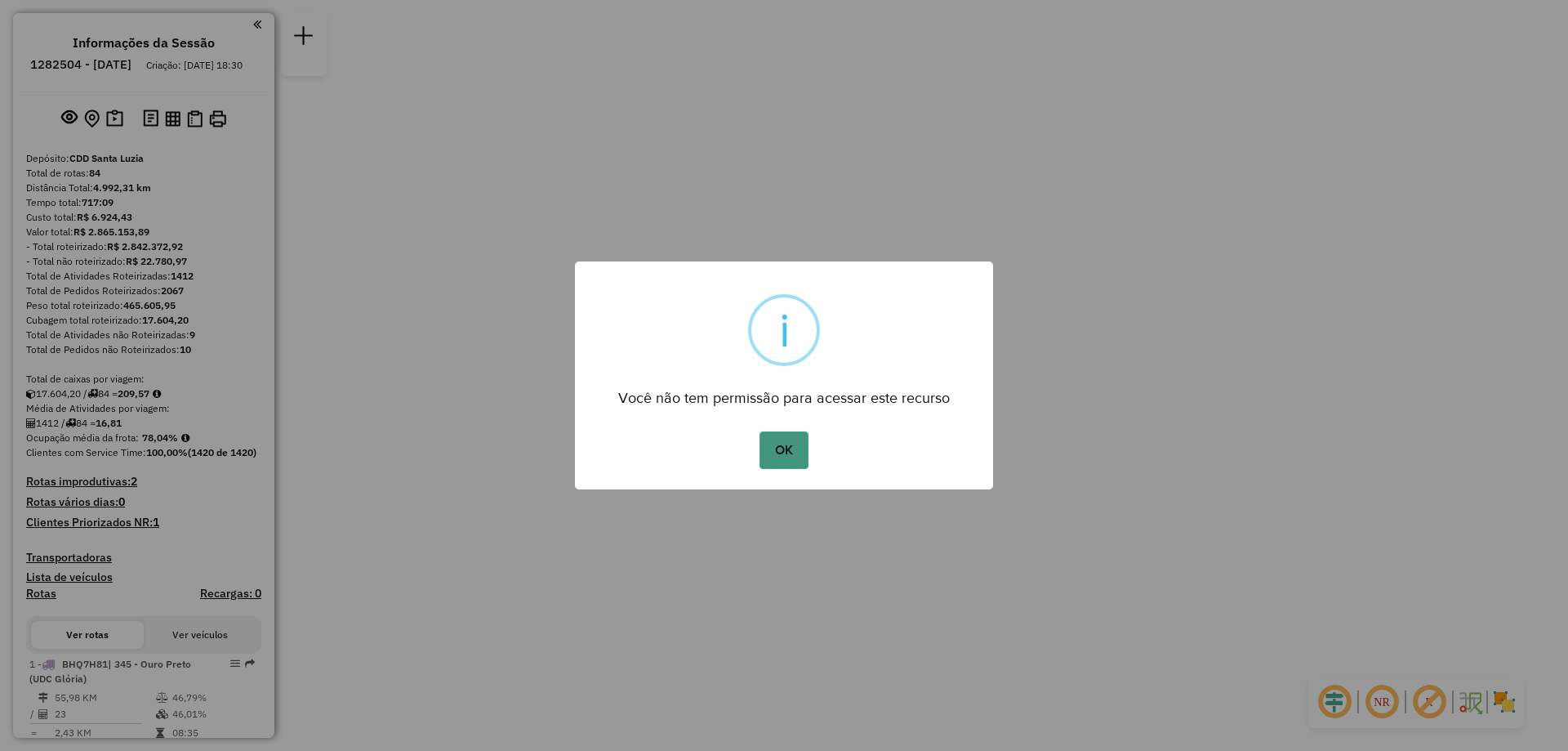
click at [782, 459] on button "OK" at bounding box center [784, 450] width 49 height 38
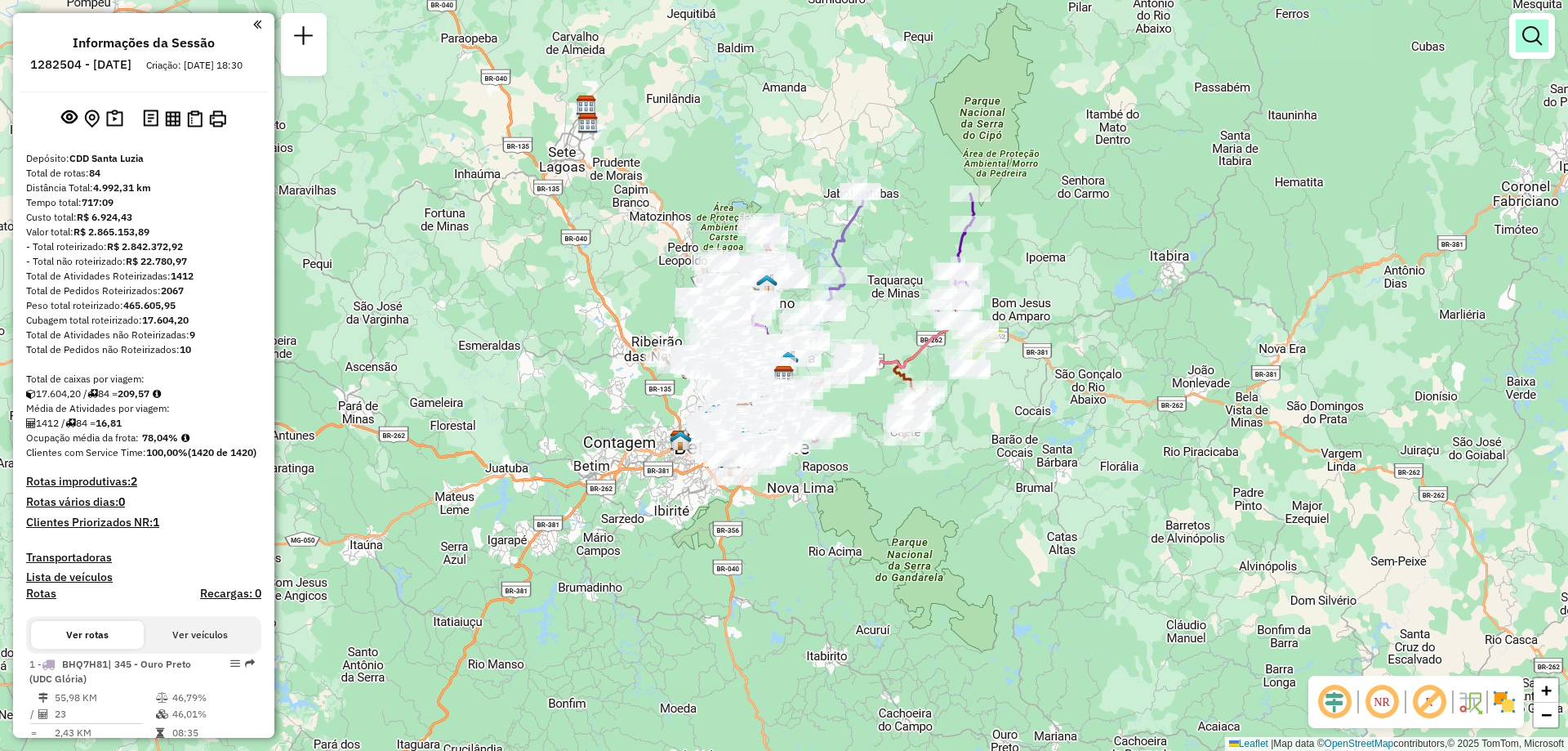
click at [1529, 48] on link at bounding box center [1532, 36] width 33 height 33
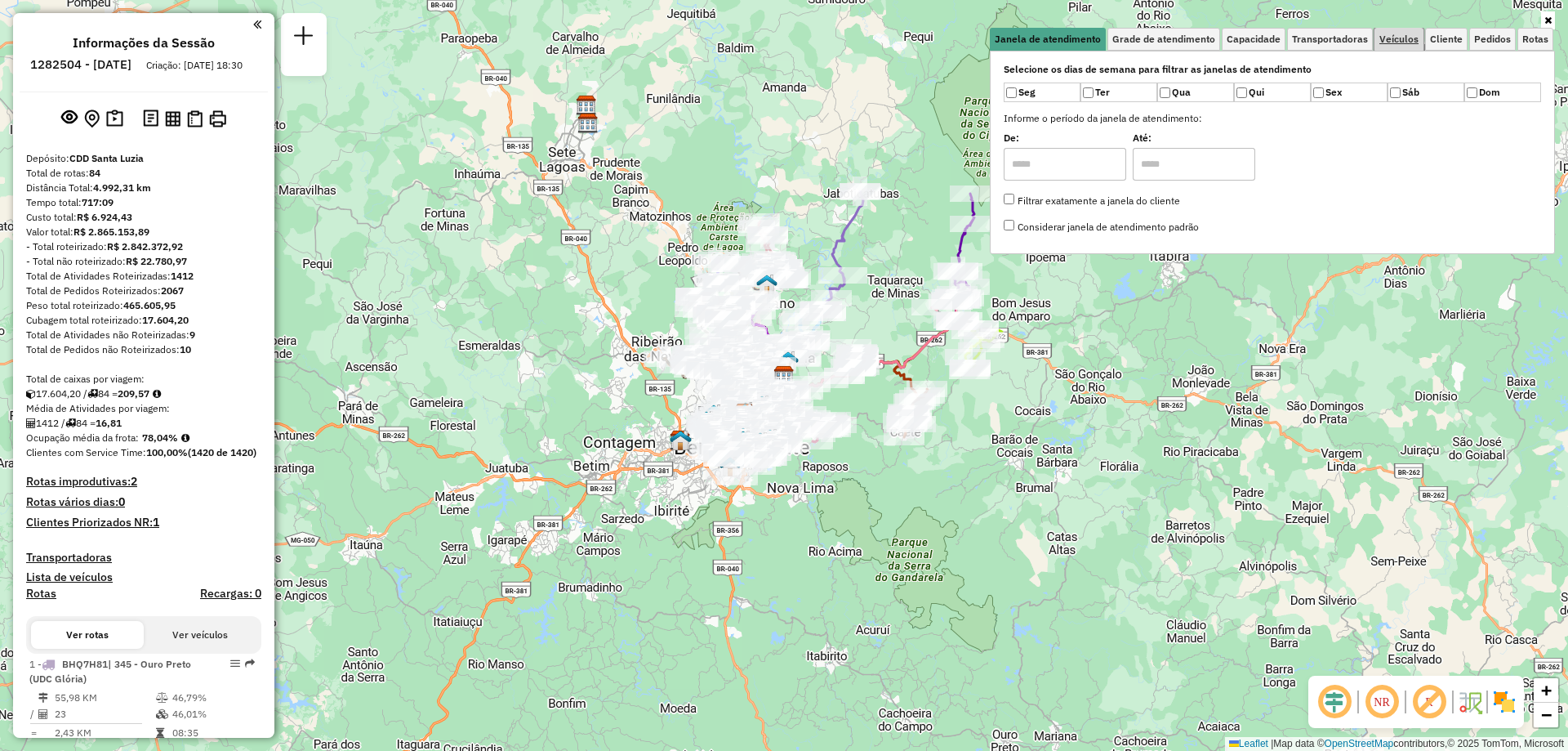
click at [1399, 38] on span "Veículos" at bounding box center [1399, 38] width 39 height 10
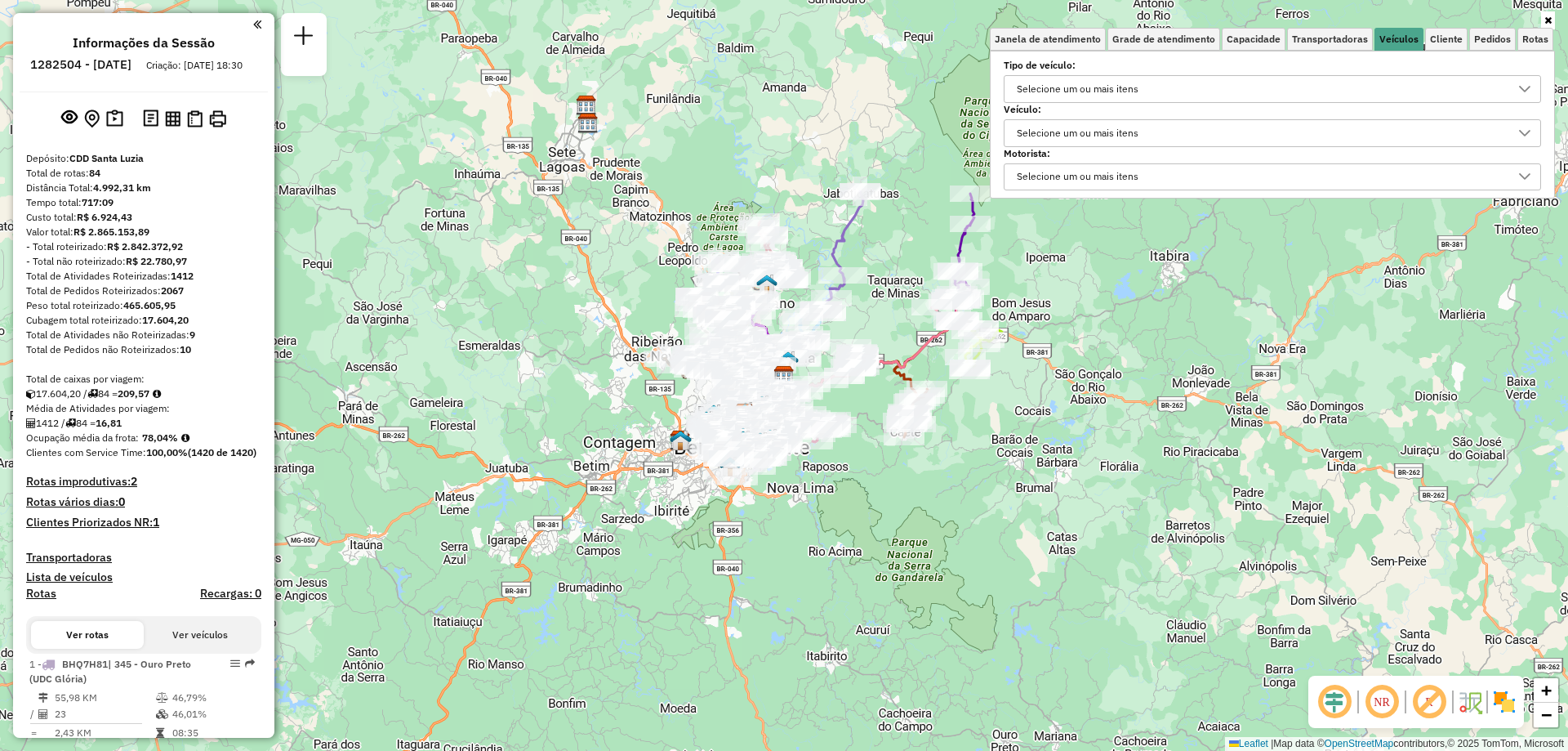
click at [1065, 130] on div "Selecione um ou mais itens" at bounding box center [1077, 133] width 133 height 27
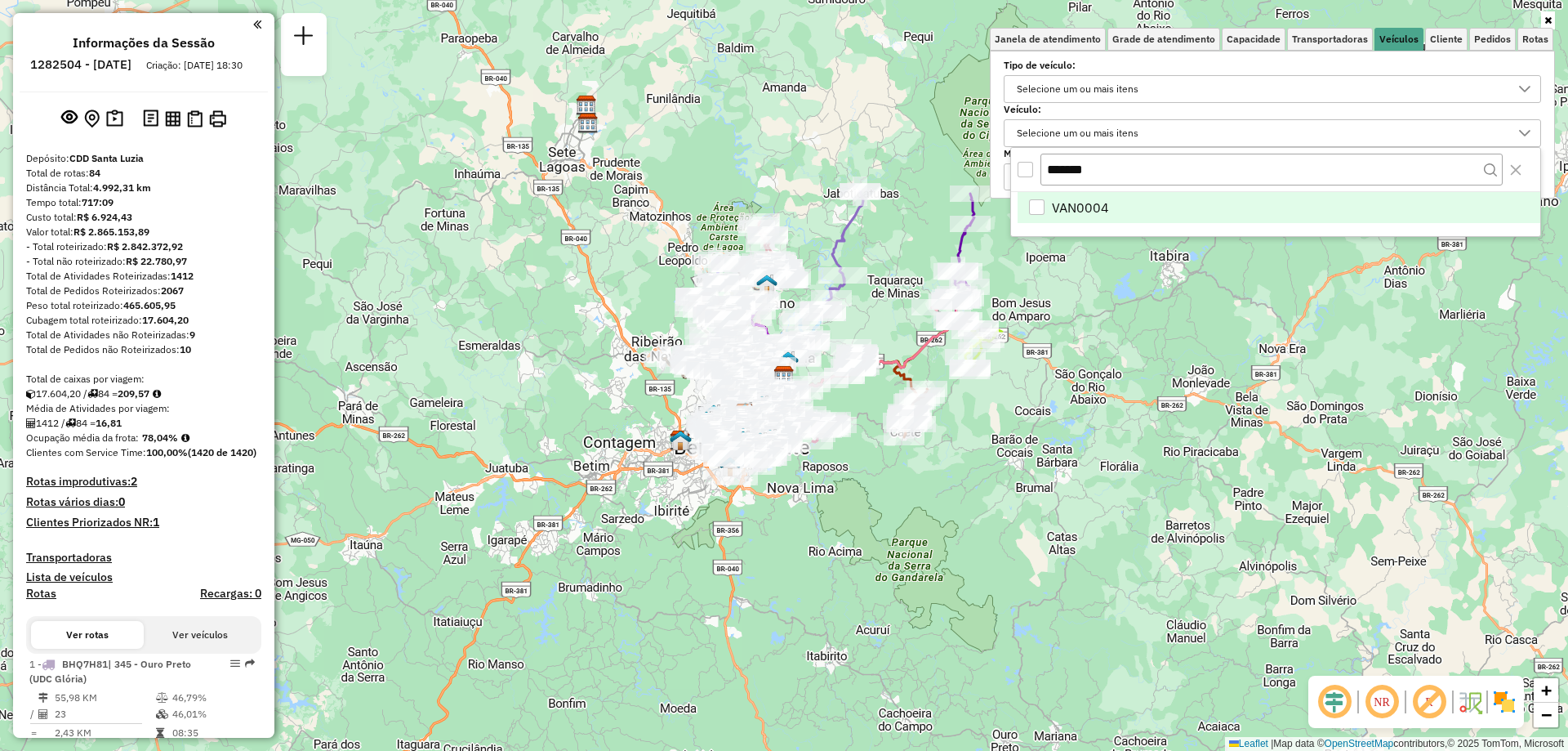
type input "*******"
click at [1092, 201] on span "VAN0004" at bounding box center [1080, 207] width 57 height 19
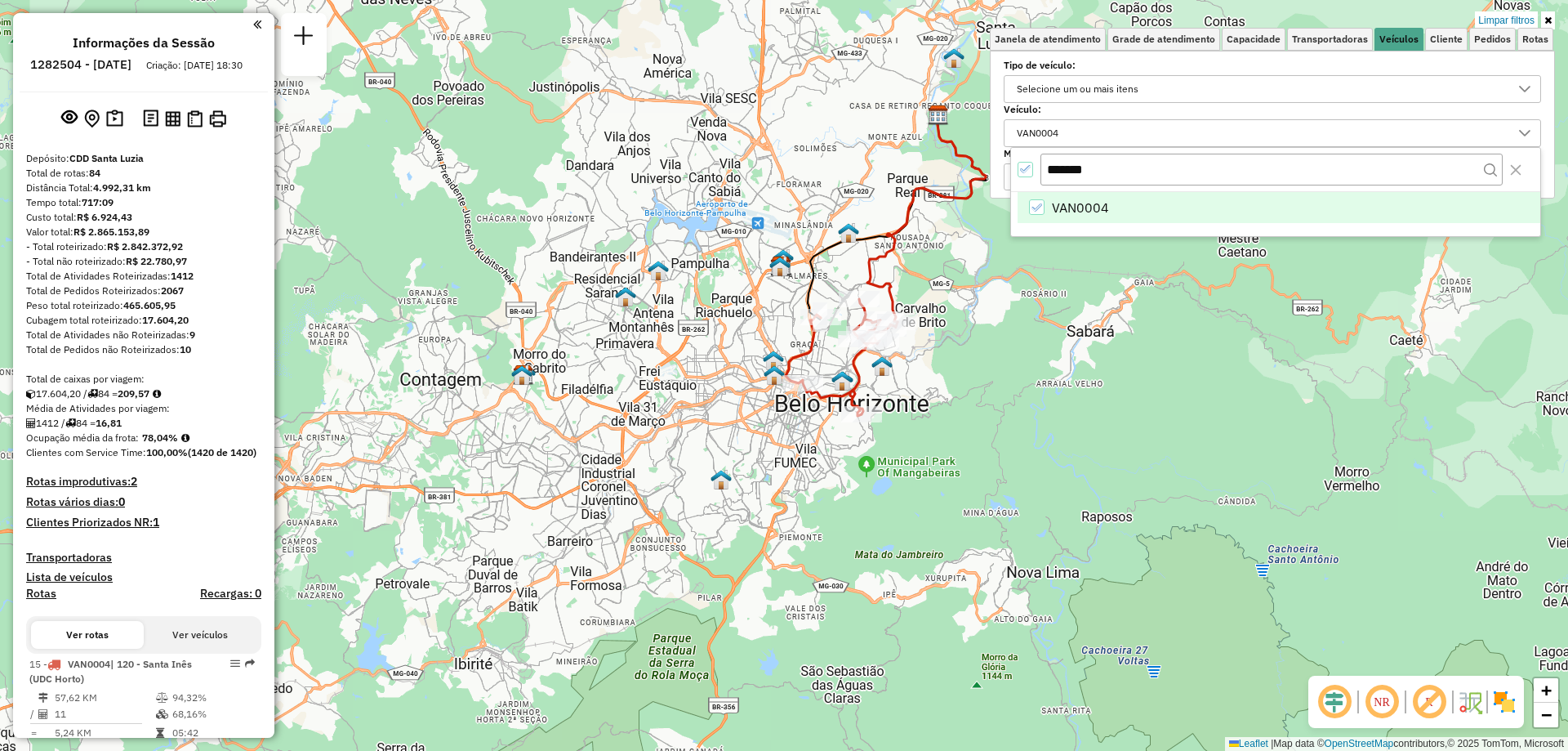
drag, startPoint x: 930, startPoint y: 407, endPoint x: 886, endPoint y: 519, distance: 120.3
click at [886, 519] on div "Limpar filtros Janela de atendimento Grade de atendimento Capacidade Transporta…" at bounding box center [784, 376] width 1568 height 751
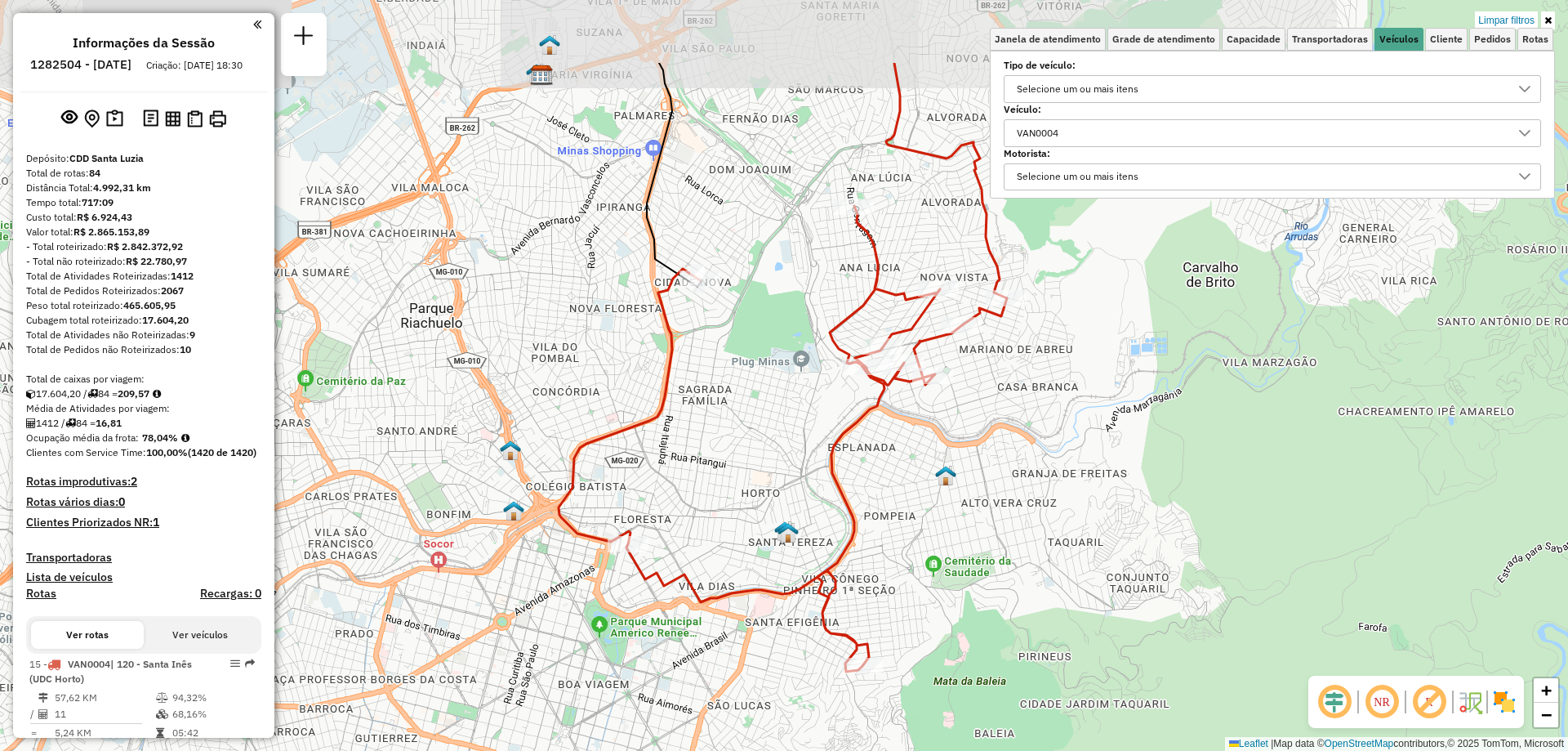
drag, startPoint x: 771, startPoint y: 475, endPoint x: 1019, endPoint y: 621, distance: 287.8
click at [1019, 621] on div "Limpar filtros Janela de atendimento Grade de atendimento Capacidade Transporta…" at bounding box center [784, 376] width 1568 height 751
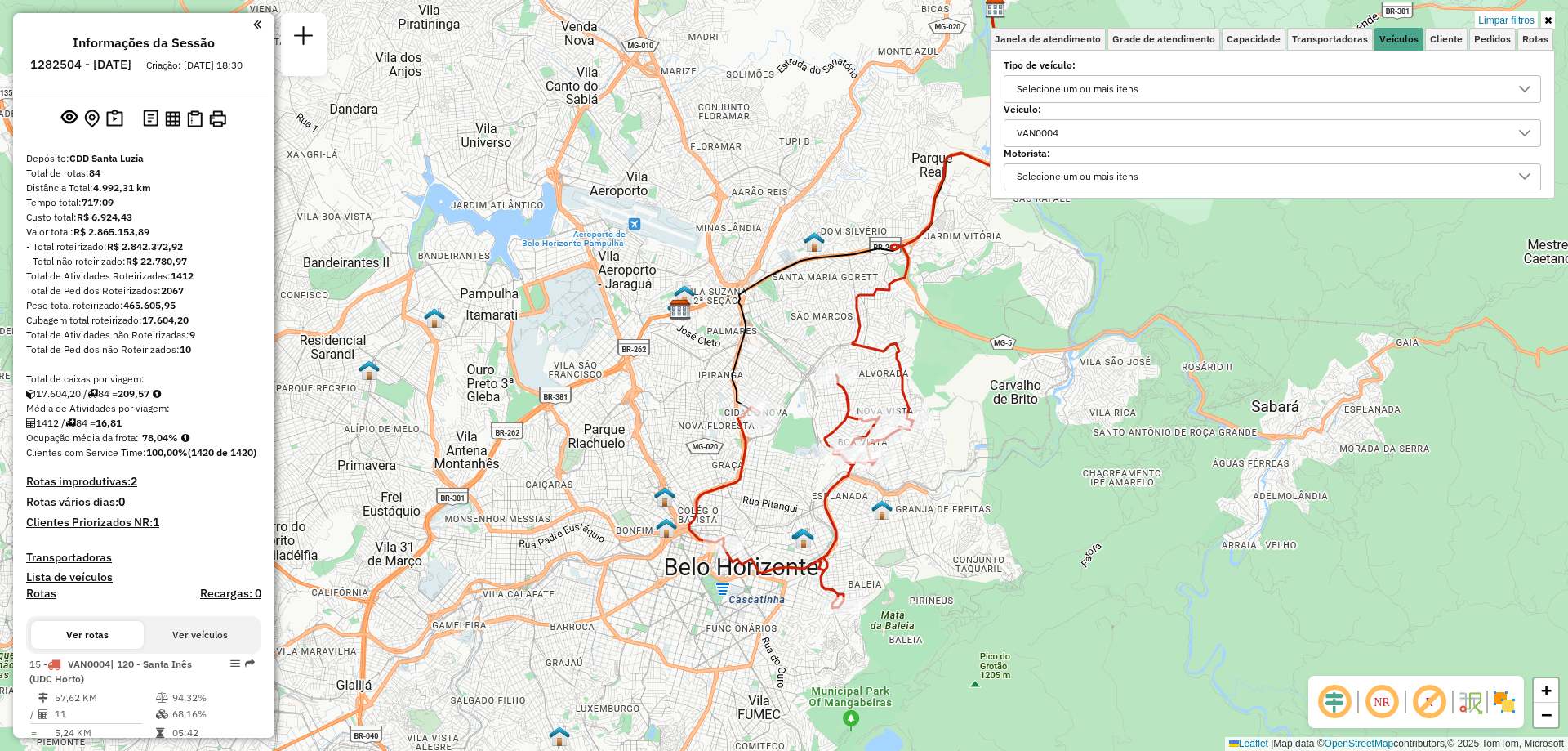
drag, startPoint x: 970, startPoint y: 595, endPoint x: 898, endPoint y: 565, distance: 78.0
click at [898, 565] on div "Limpar filtros Janela de atendimento Grade de atendimento Capacidade Transporta…" at bounding box center [784, 376] width 1568 height 751
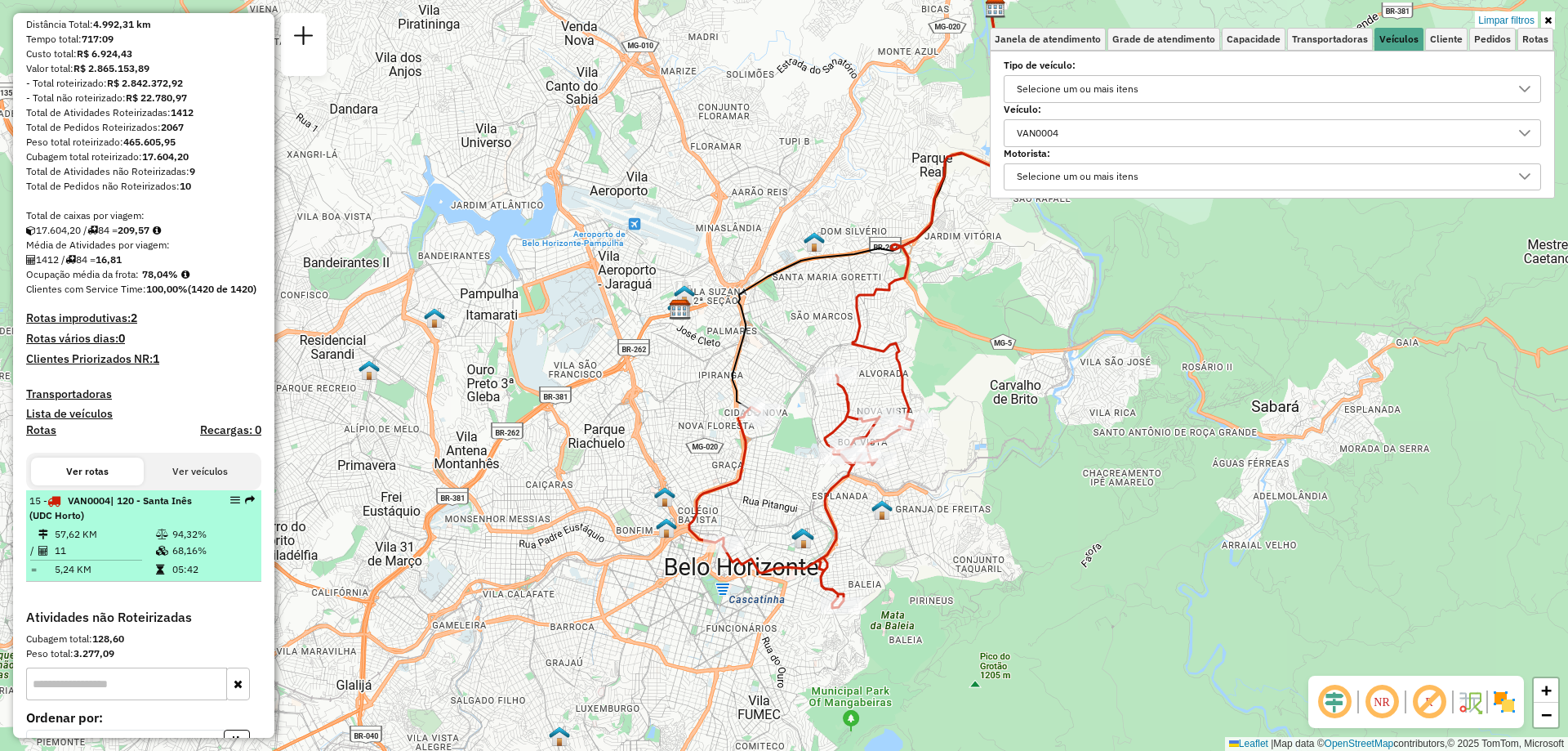
drag, startPoint x: 223, startPoint y: 534, endPoint x: 192, endPoint y: 563, distance: 42.4
click at [192, 542] on td "94,32%" at bounding box center [212, 535] width 82 height 16
select select "**********"
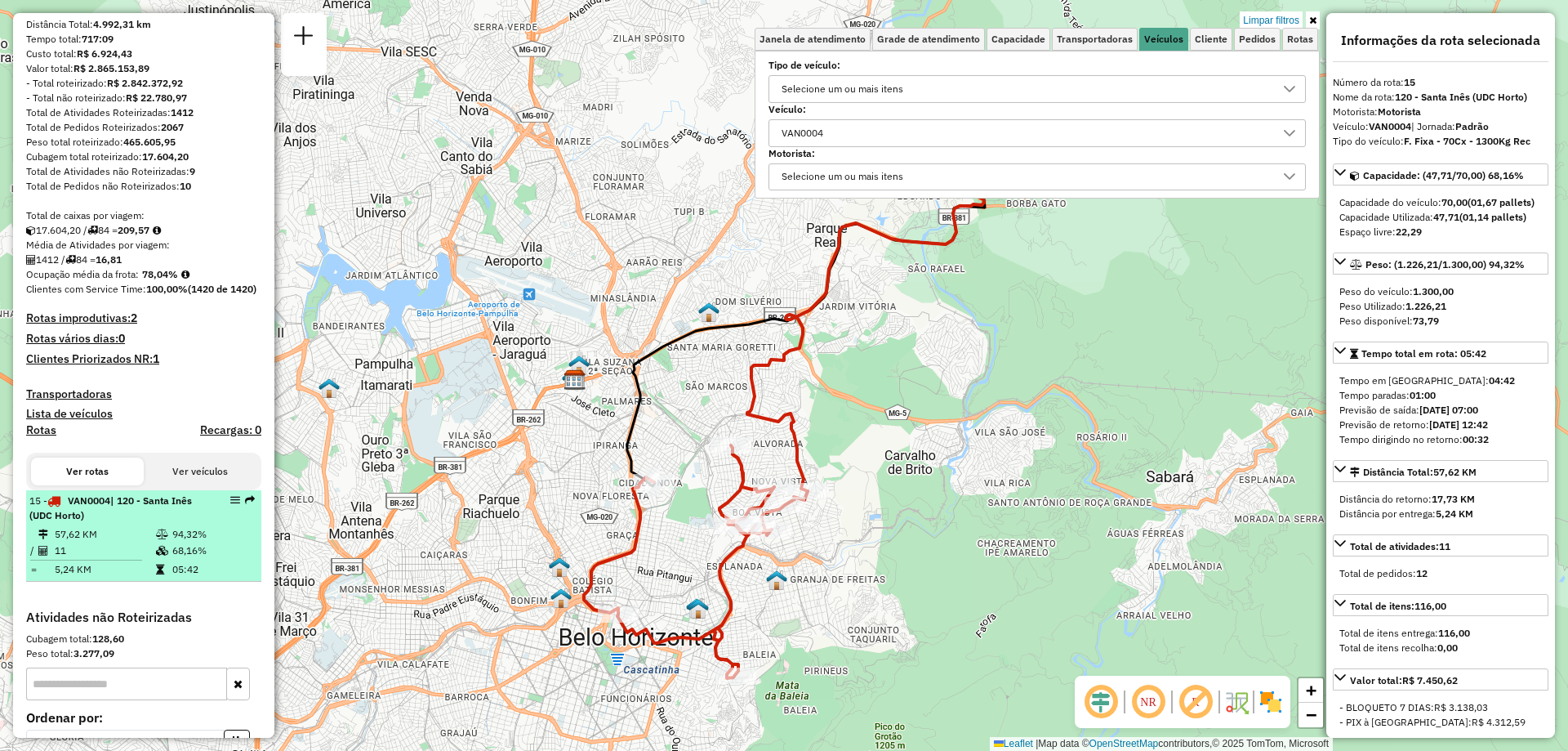
click at [224, 523] on div "15 - VAN0004 | 120 - Santa Inês (UDC Horto)" at bounding box center [144, 508] width 229 height 29
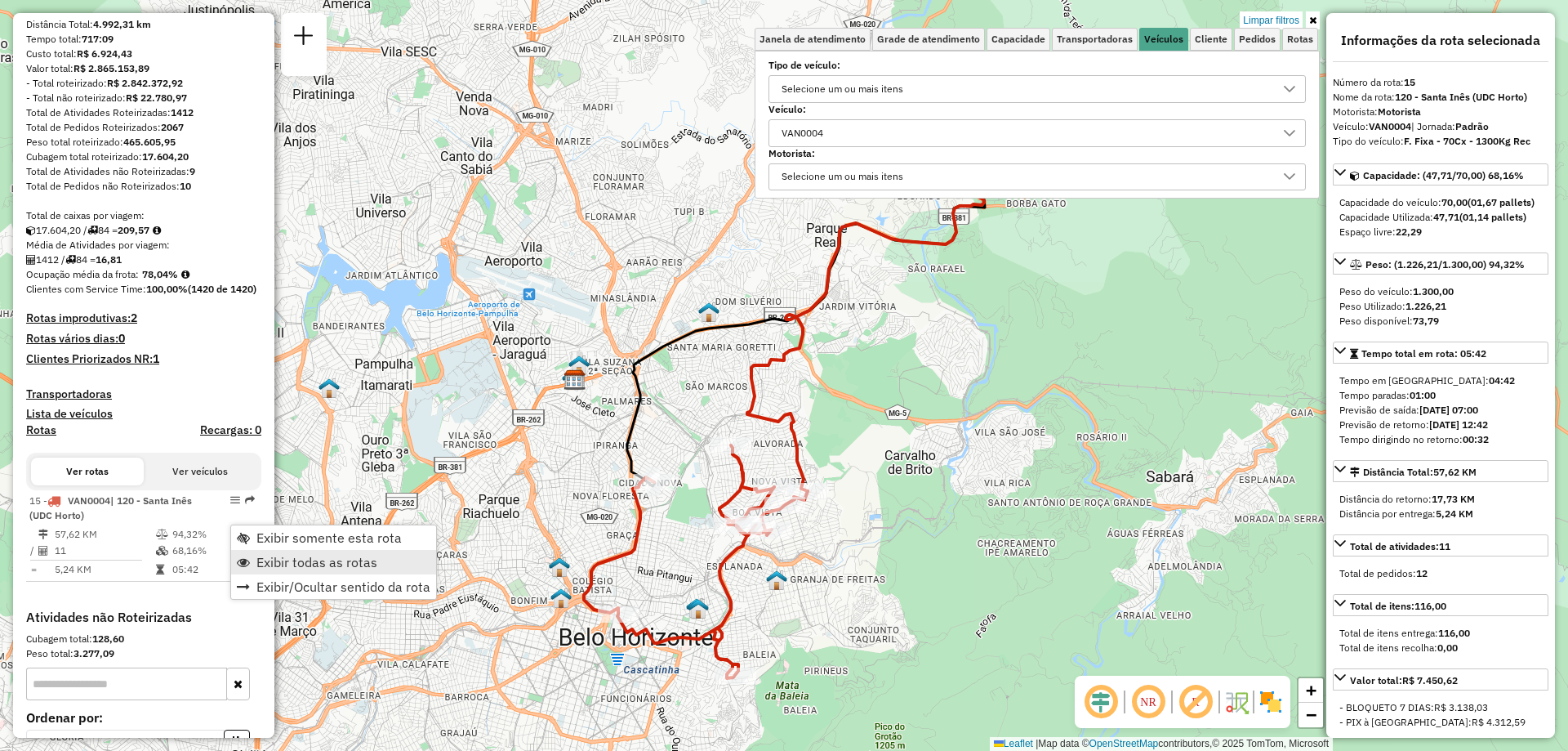
click at [362, 560] on span "Exibir todas as rotas" at bounding box center [317, 562] width 121 height 13
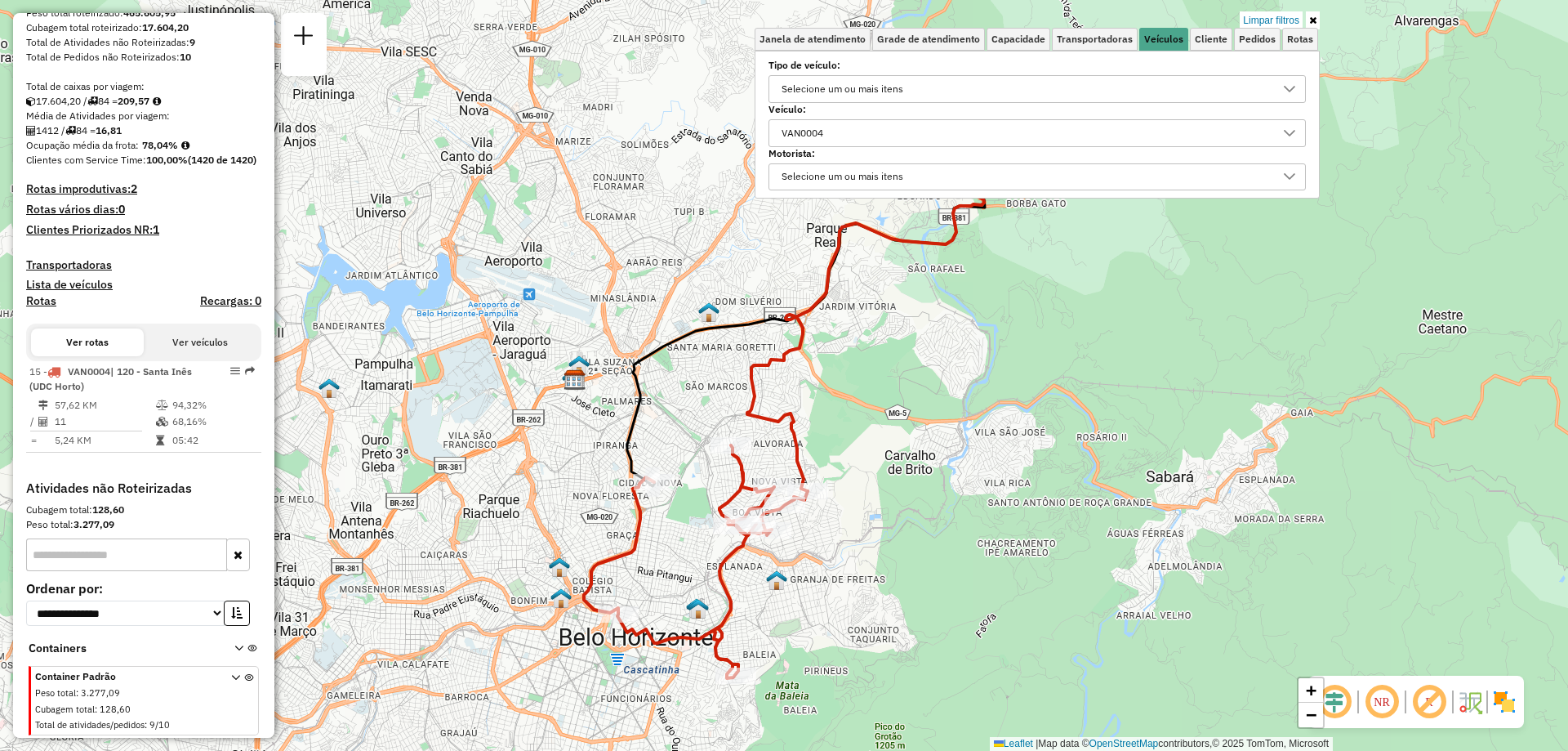
scroll to position [240, 0]
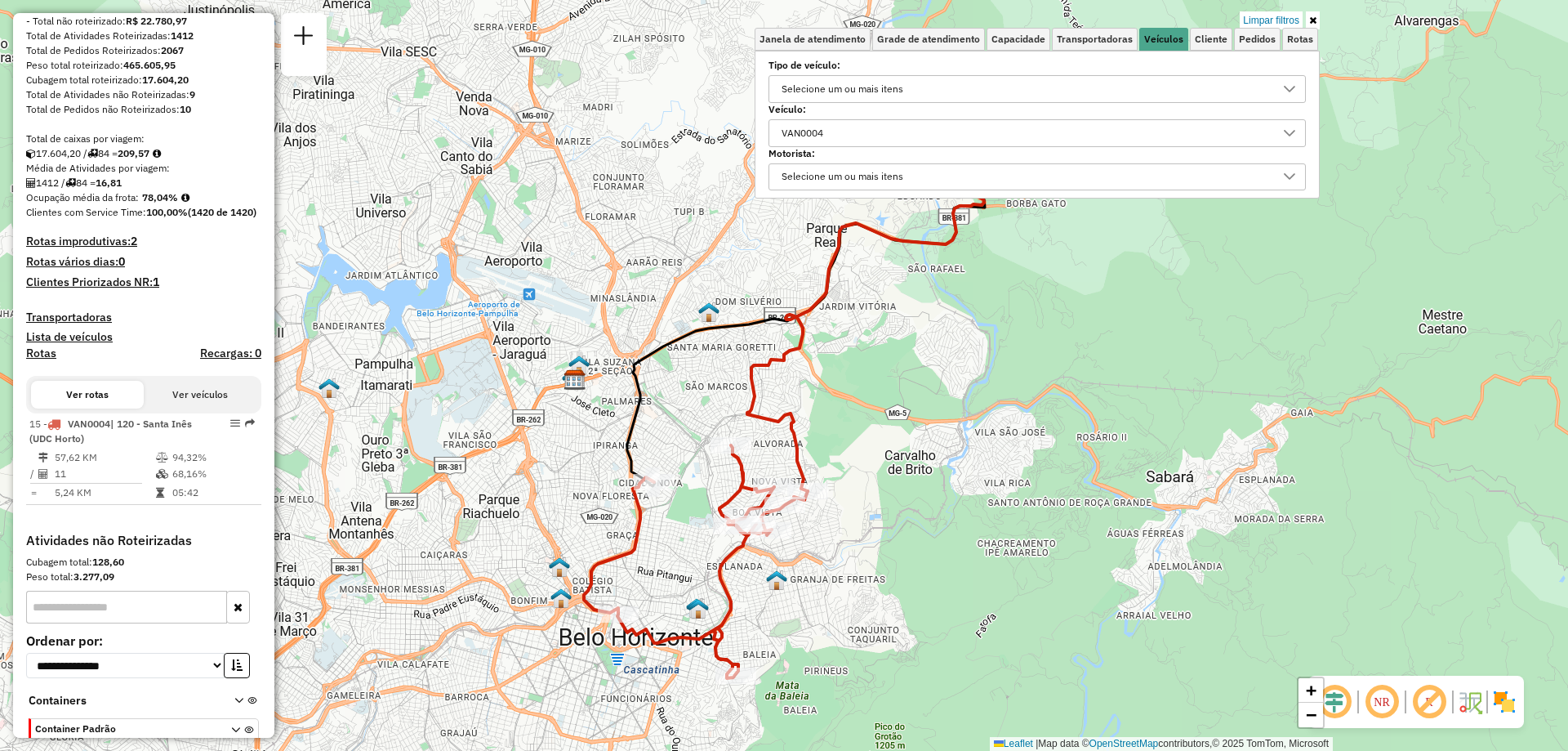
click at [970, 128] on div "VAN0004" at bounding box center [1025, 133] width 498 height 27
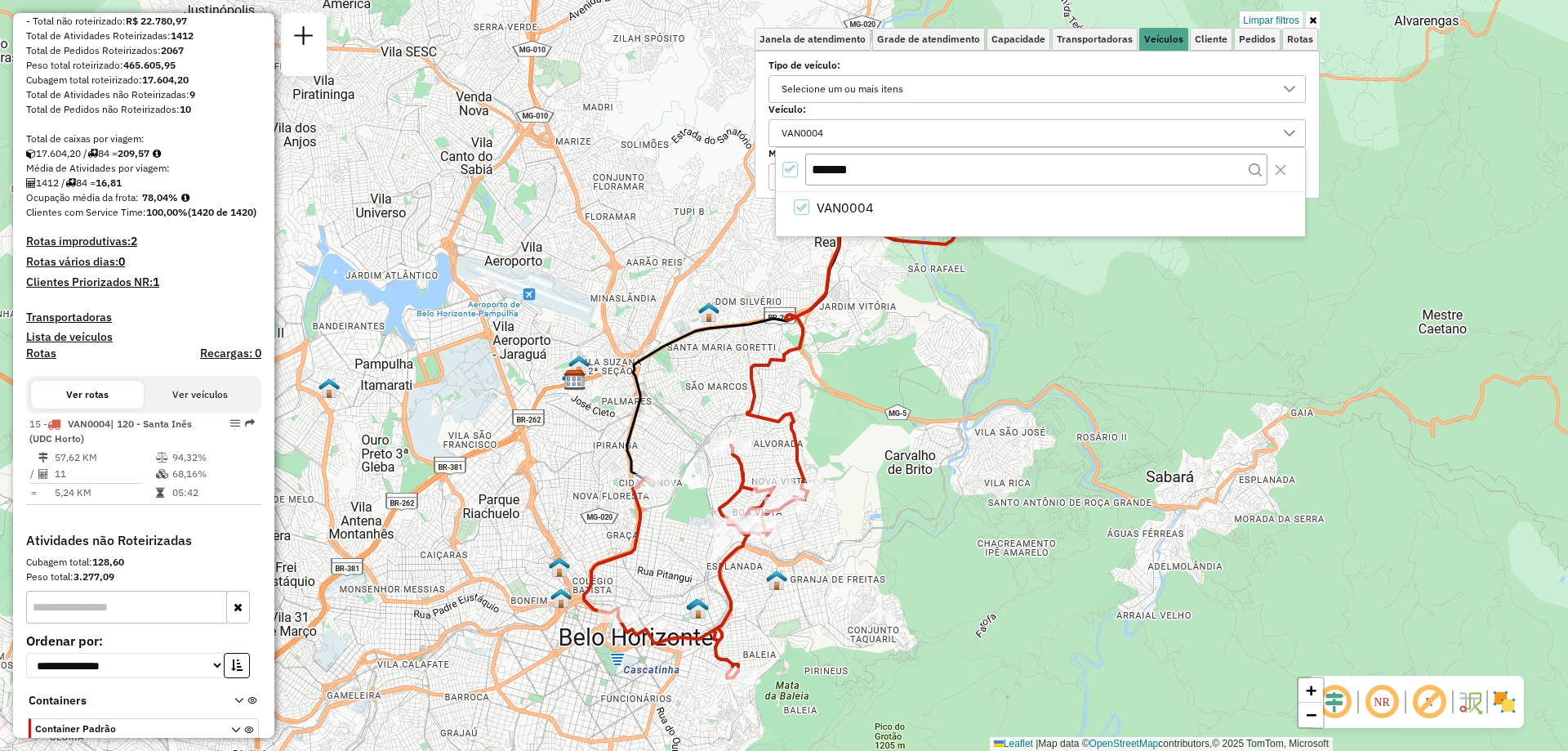
click at [784, 171] on icon "All items selected" at bounding box center [790, 169] width 11 height 11
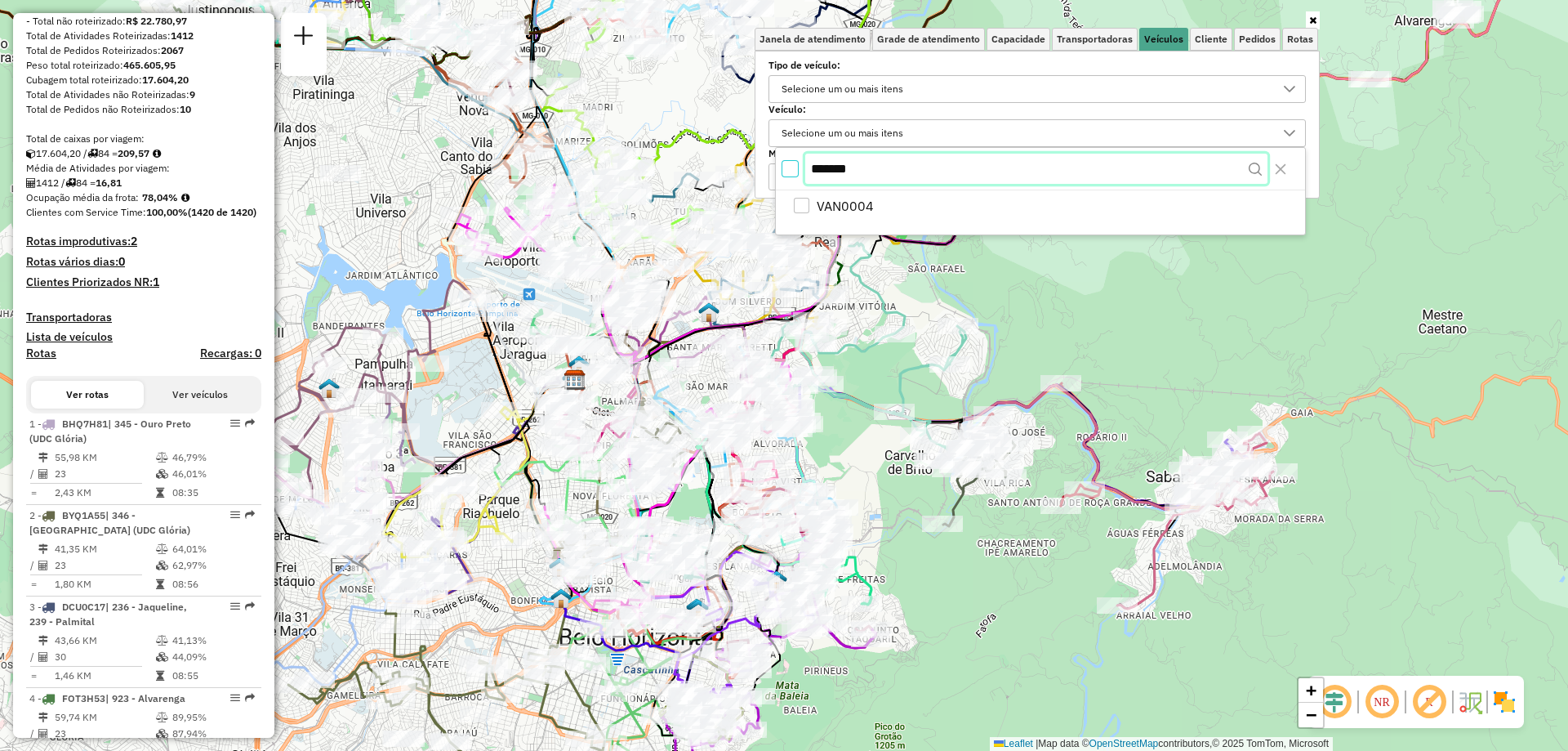
click at [903, 171] on input "*******" at bounding box center [1036, 169] width 462 height 31
type input "*"
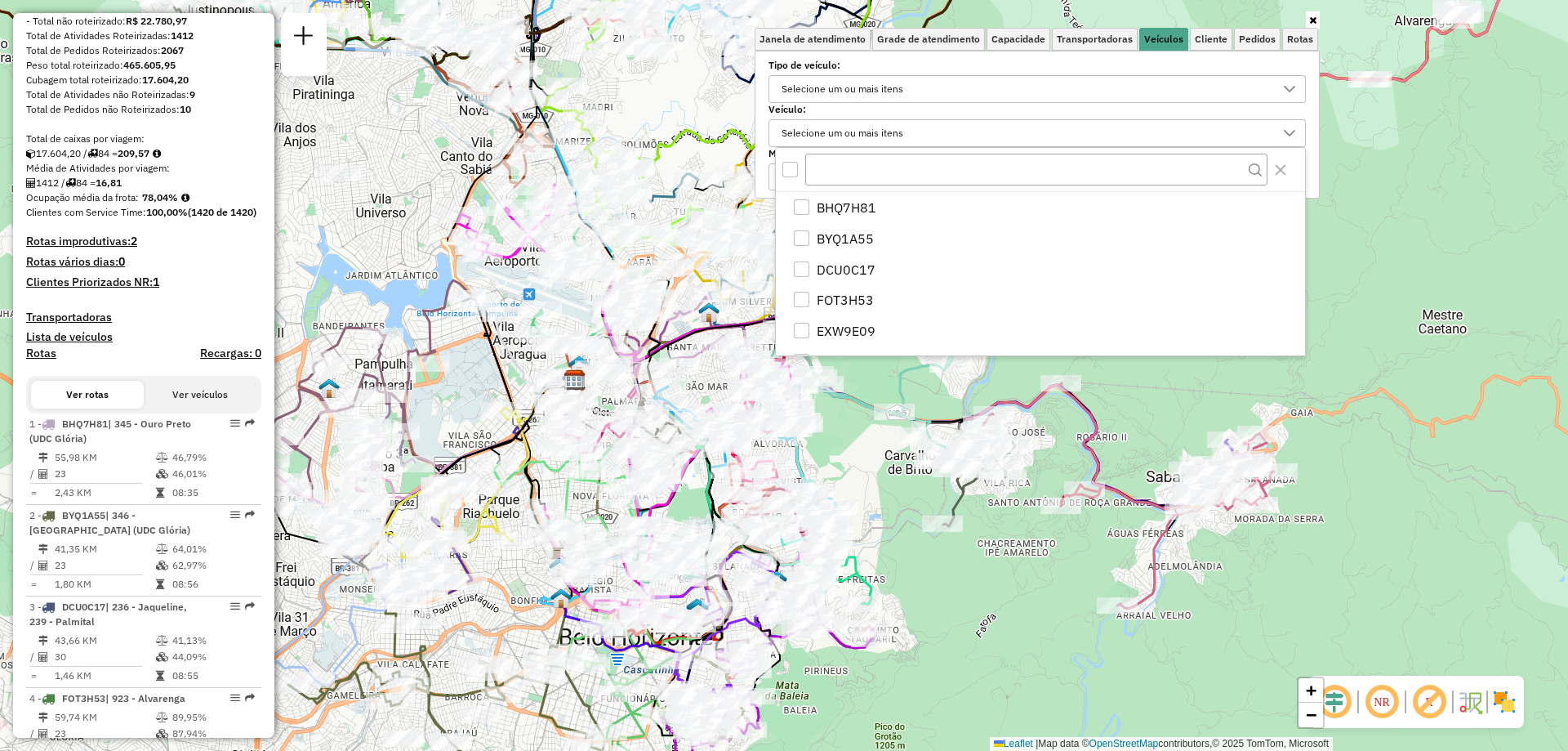
click at [989, 604] on div "Janela de atendimento Grade de atendimento Capacidade Transportadoras Veículos …" at bounding box center [784, 376] width 1568 height 751
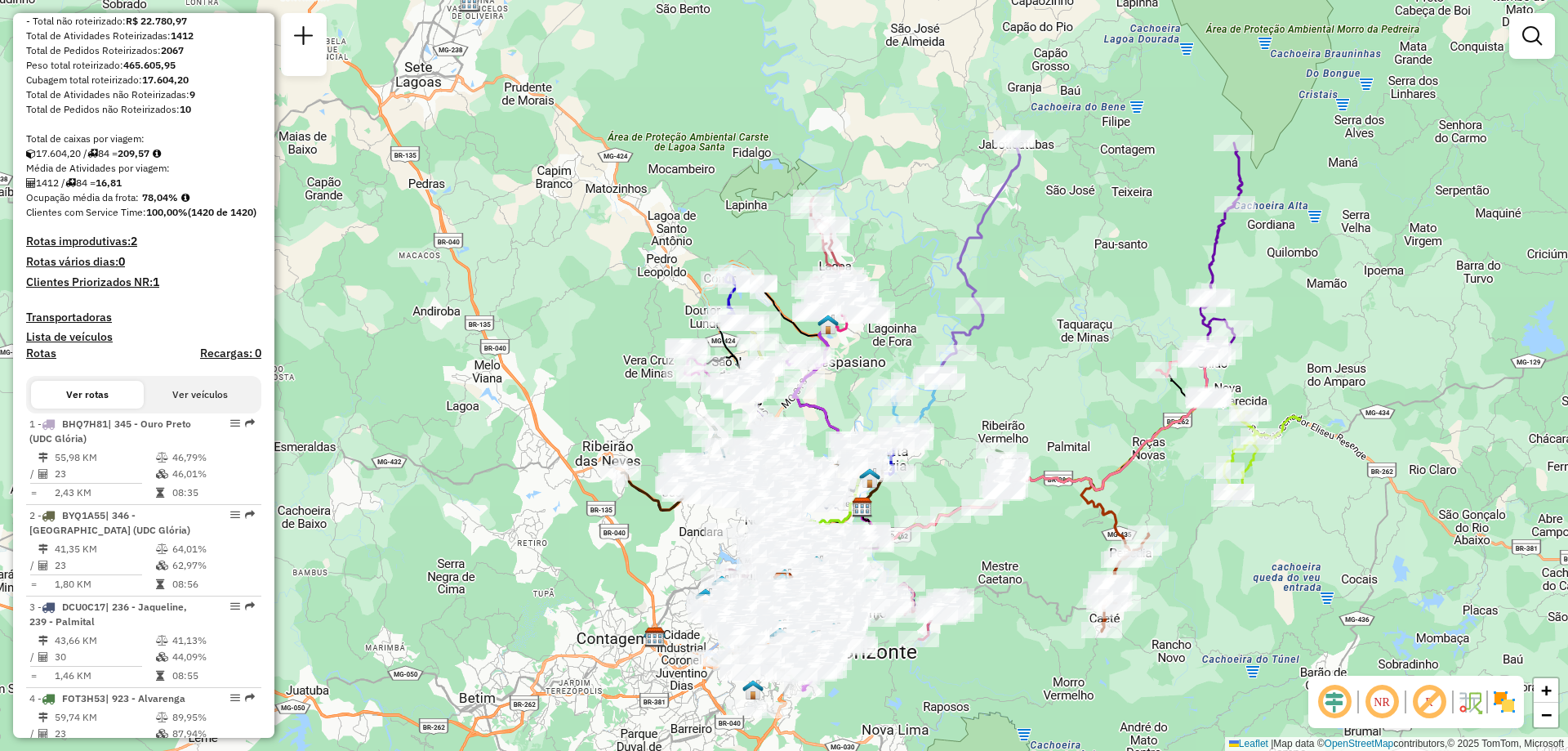
drag, startPoint x: 1154, startPoint y: 378, endPoint x: 1054, endPoint y: 399, distance: 102.2
click at [1054, 399] on div "Janela de atendimento Grade de atendimento Capacidade Transportadoras Veículos …" at bounding box center [784, 376] width 1568 height 751
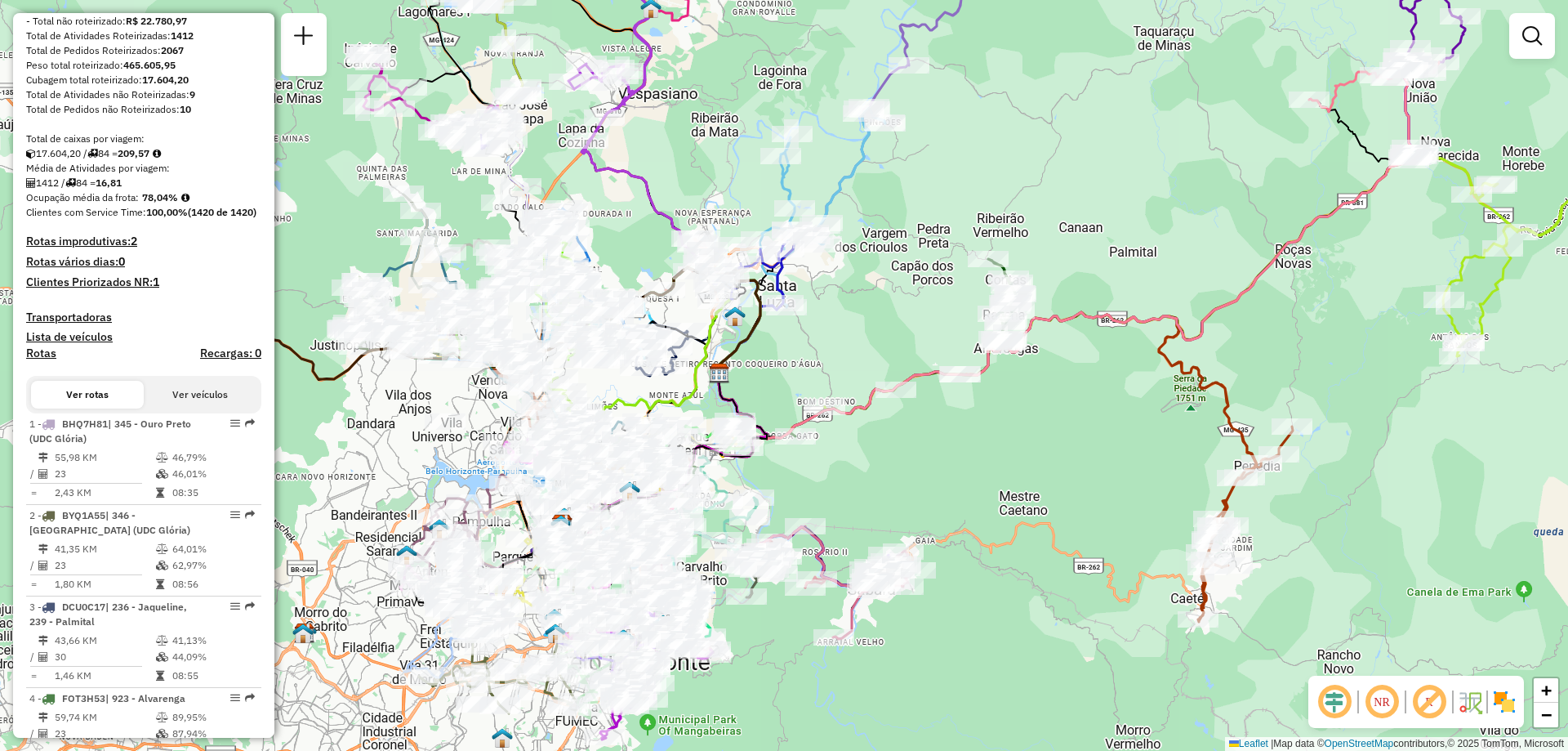
drag, startPoint x: 1022, startPoint y: 614, endPoint x: 1054, endPoint y: 612, distance: 32.1
click at [1054, 612] on div "Janela de atendimento Grade de atendimento Capacidade Transportadoras Veículos …" at bounding box center [784, 376] width 1568 height 751
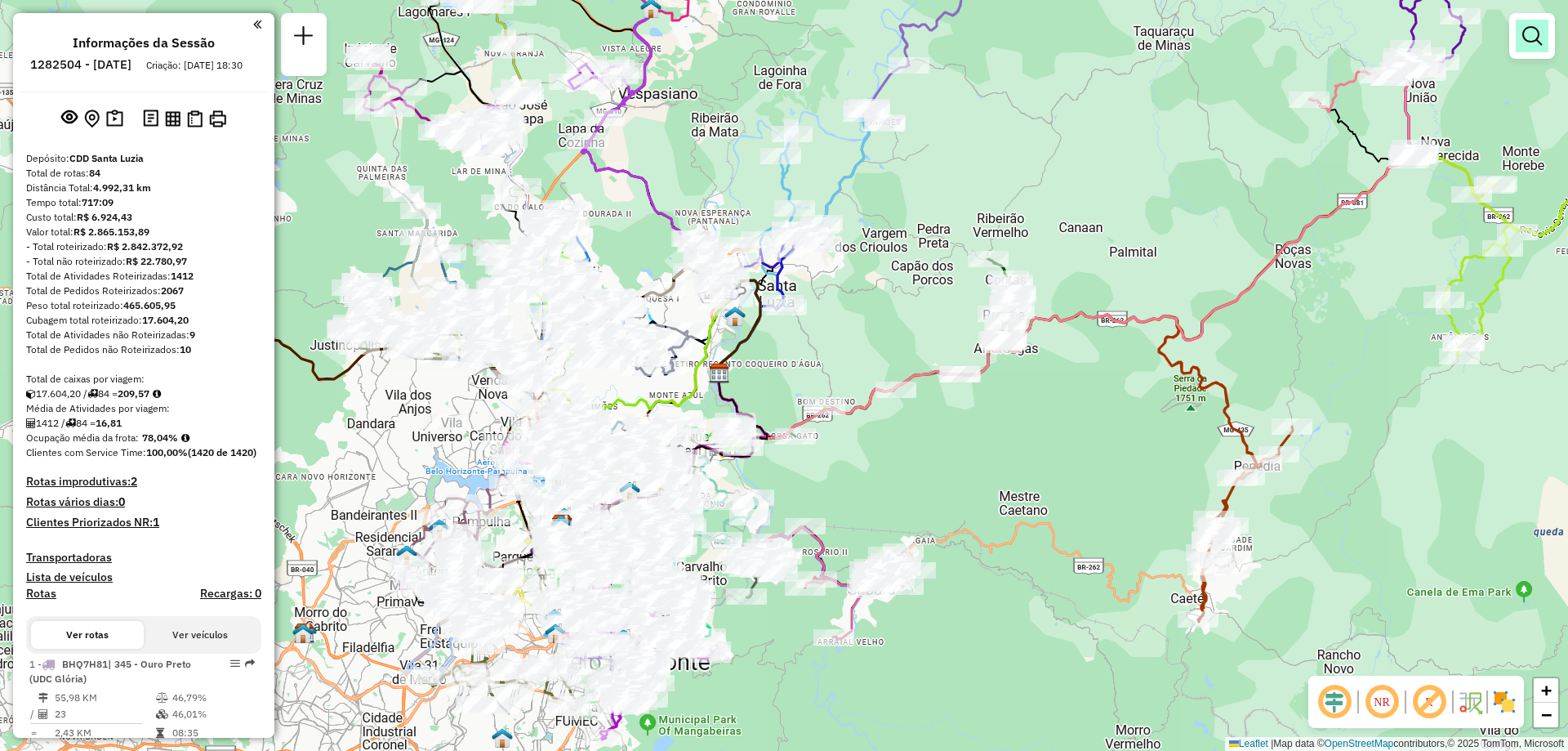
click at [1541, 44] on em at bounding box center [1531, 36] width 19 height 19
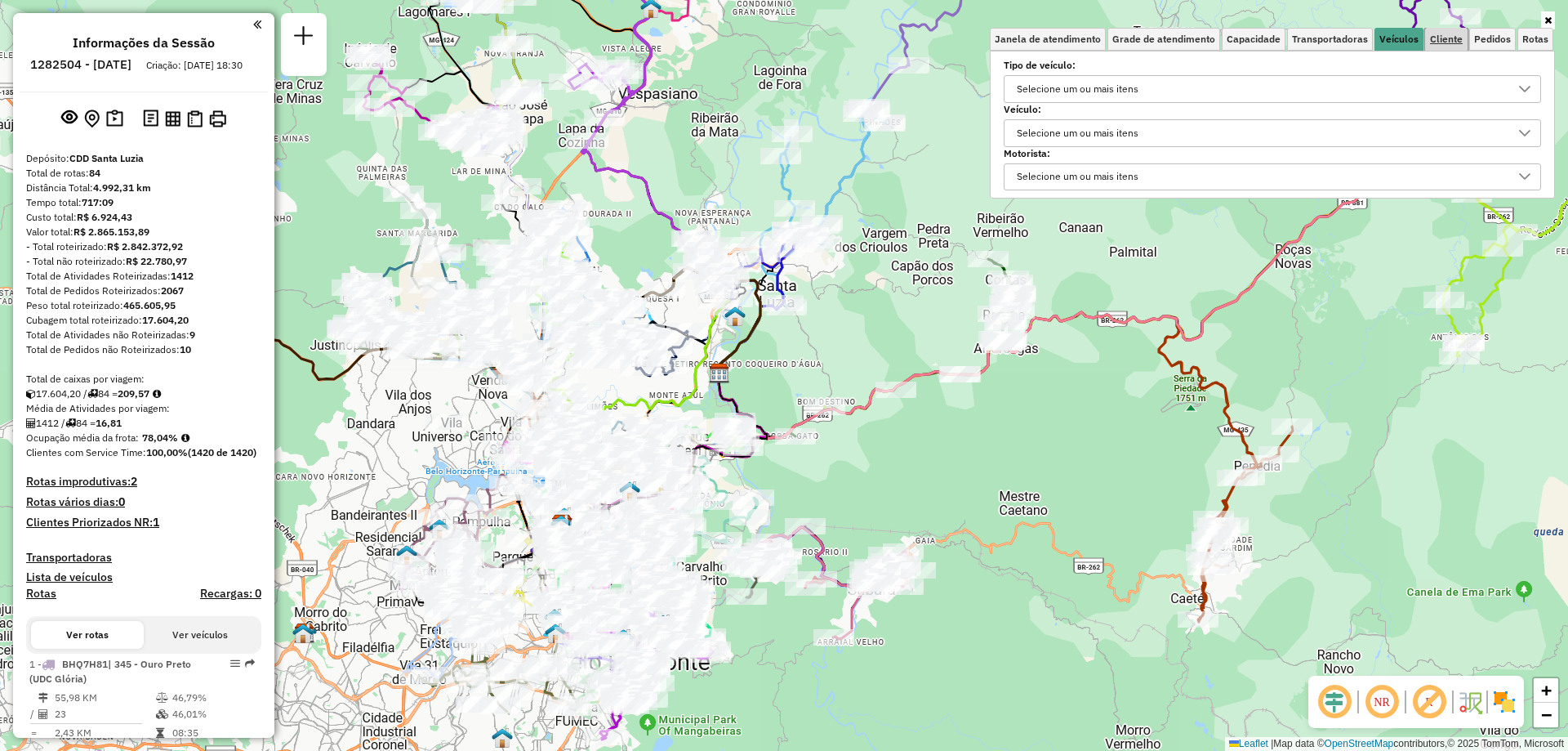
click at [1454, 41] on span "Cliente" at bounding box center [1446, 38] width 33 height 10
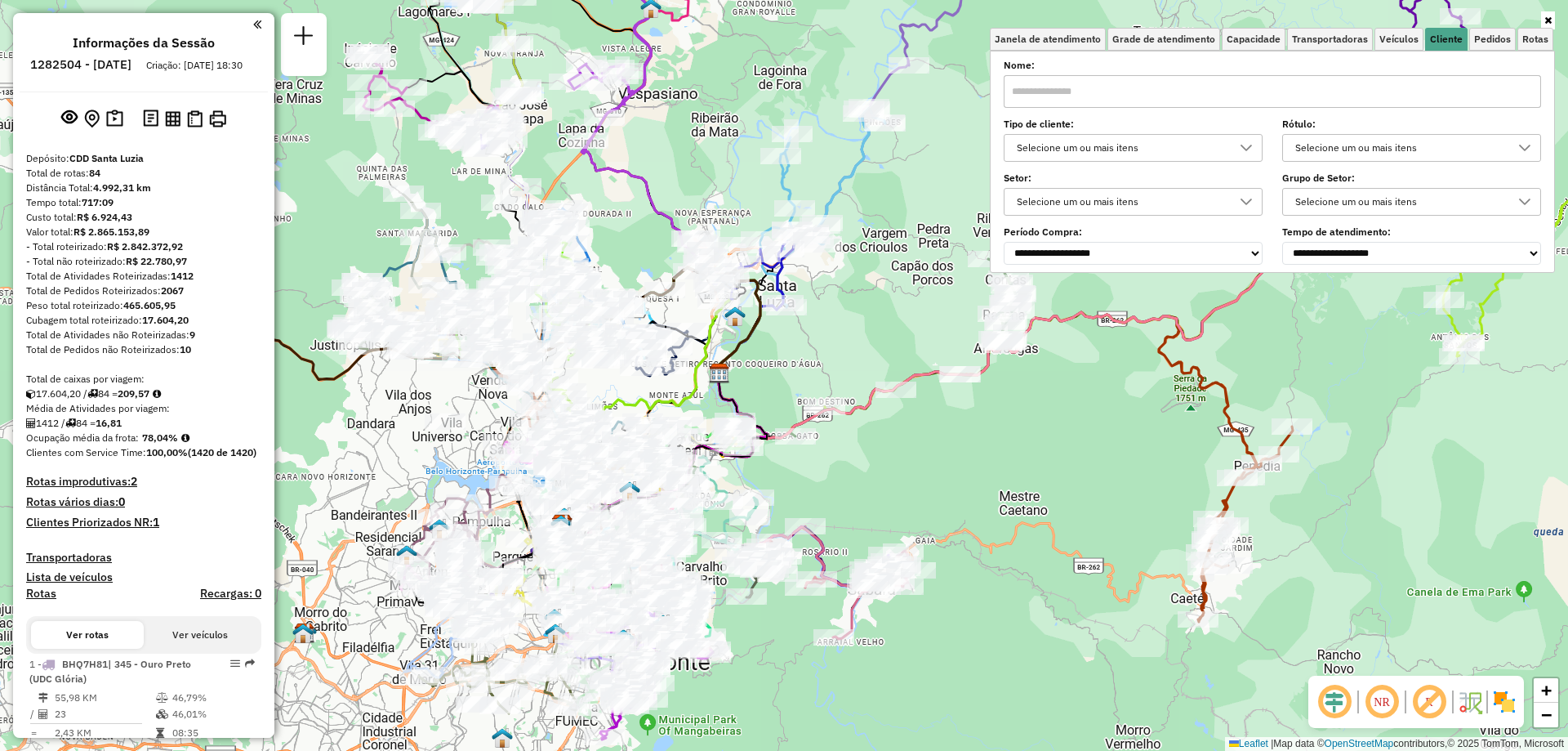
click at [1050, 98] on input "text" at bounding box center [1272, 92] width 537 height 33
click at [1175, 155] on div "Selecione um ou mais itens" at bounding box center [1121, 147] width 220 height 27
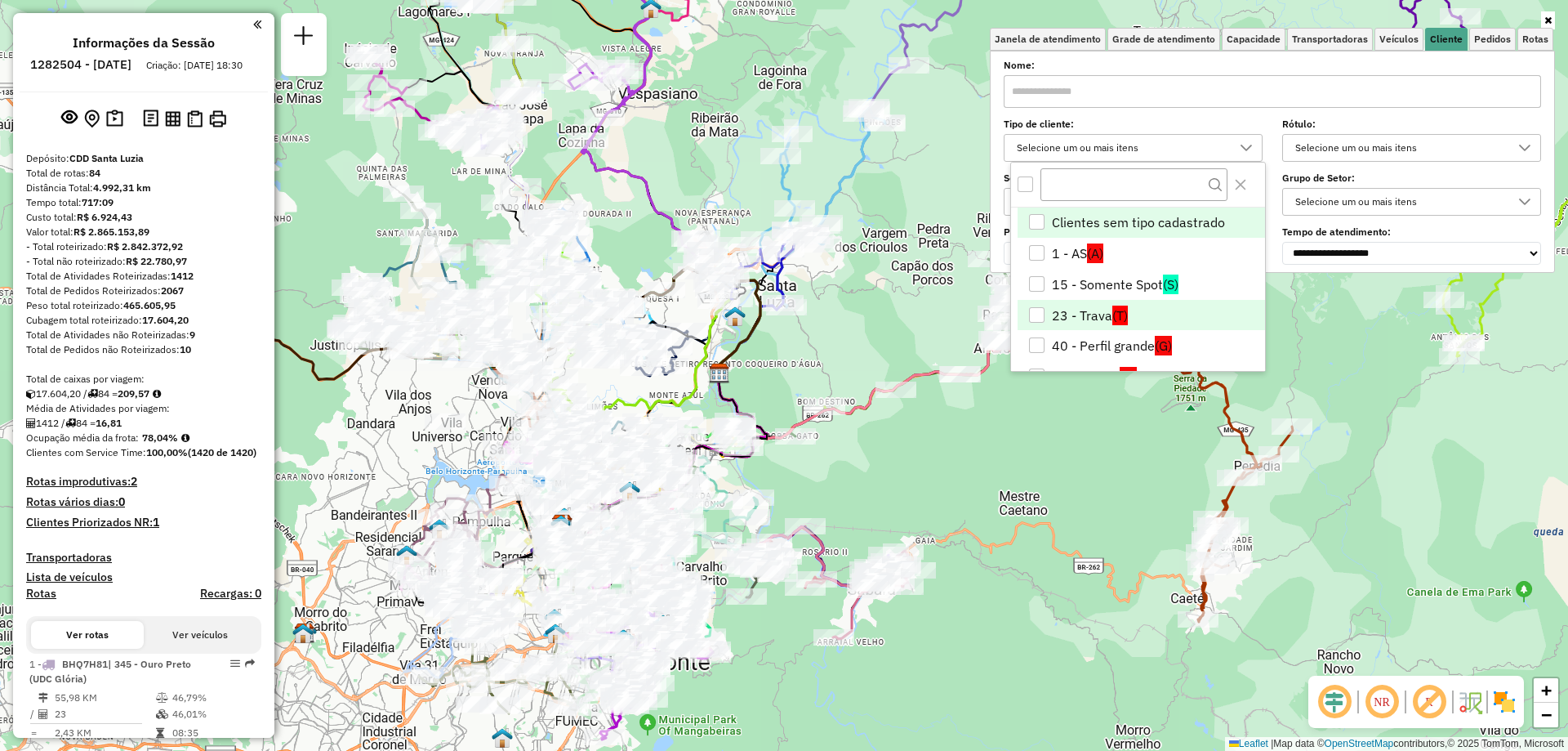
click at [1076, 316] on li "23 - Trava (T)" at bounding box center [1141, 315] width 247 height 31
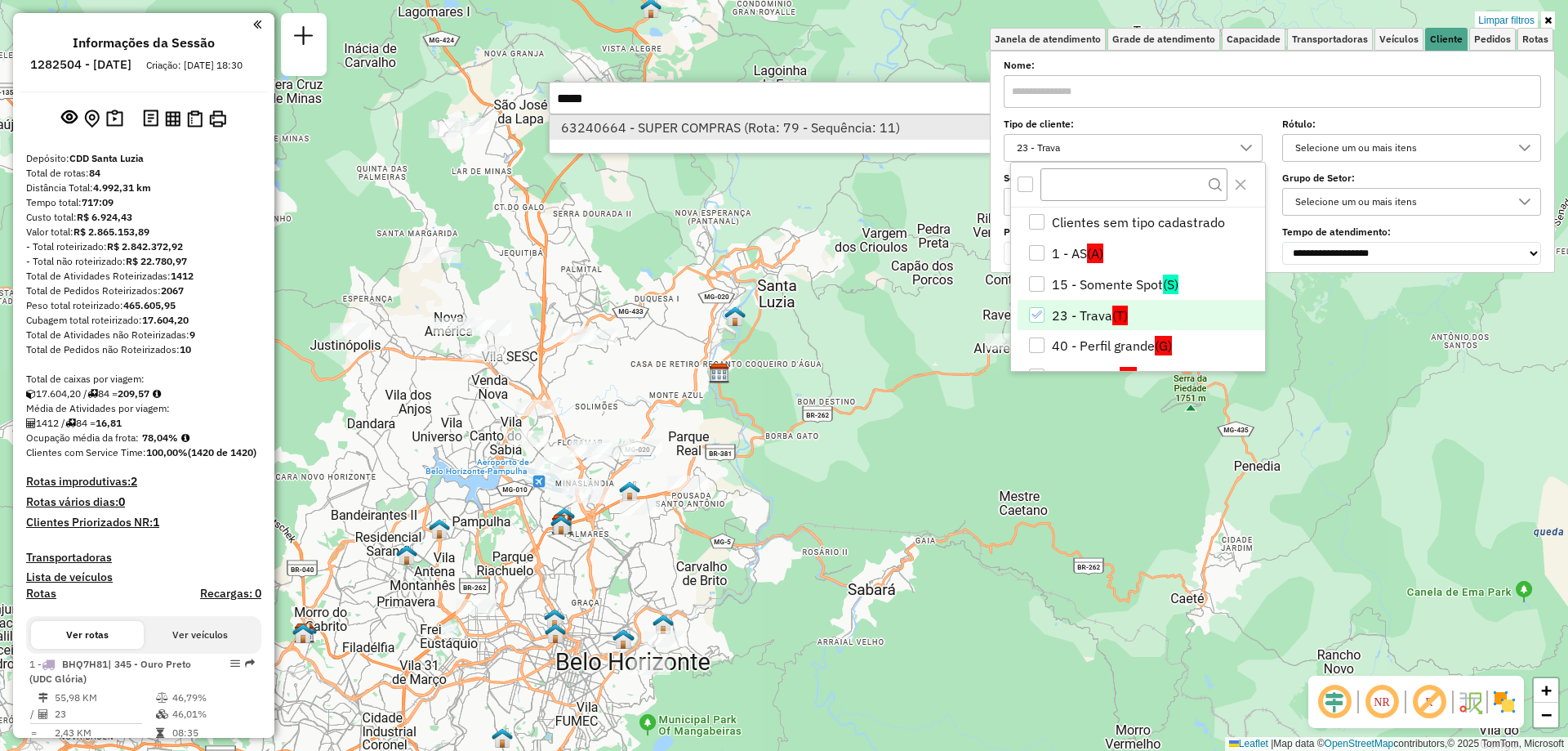
type input "*****"
click at [697, 125] on li "63240664 - SUPER COMPRAS (Rota: 79 - Sequência: 11)" at bounding box center [794, 127] width 489 height 25
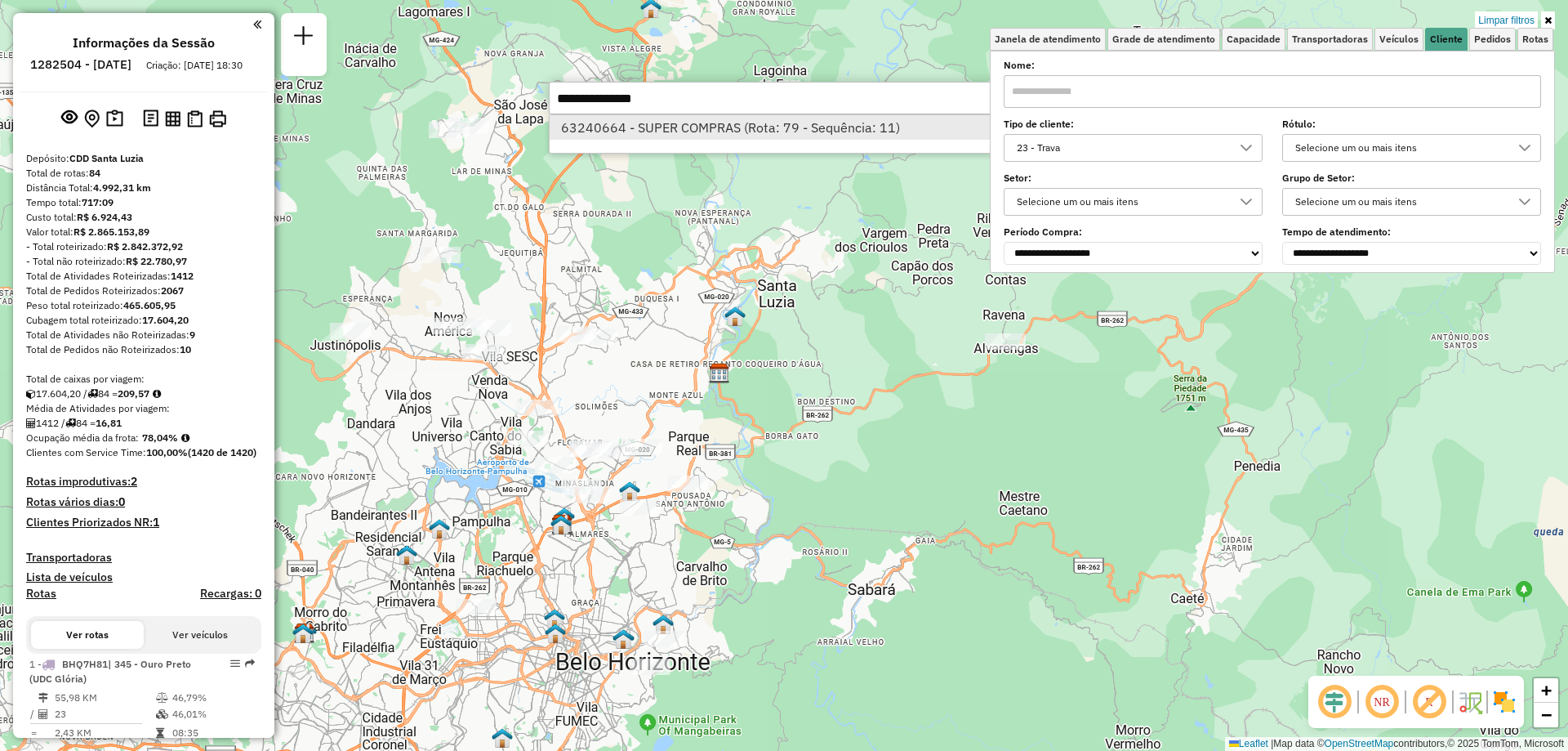
select select "**********"
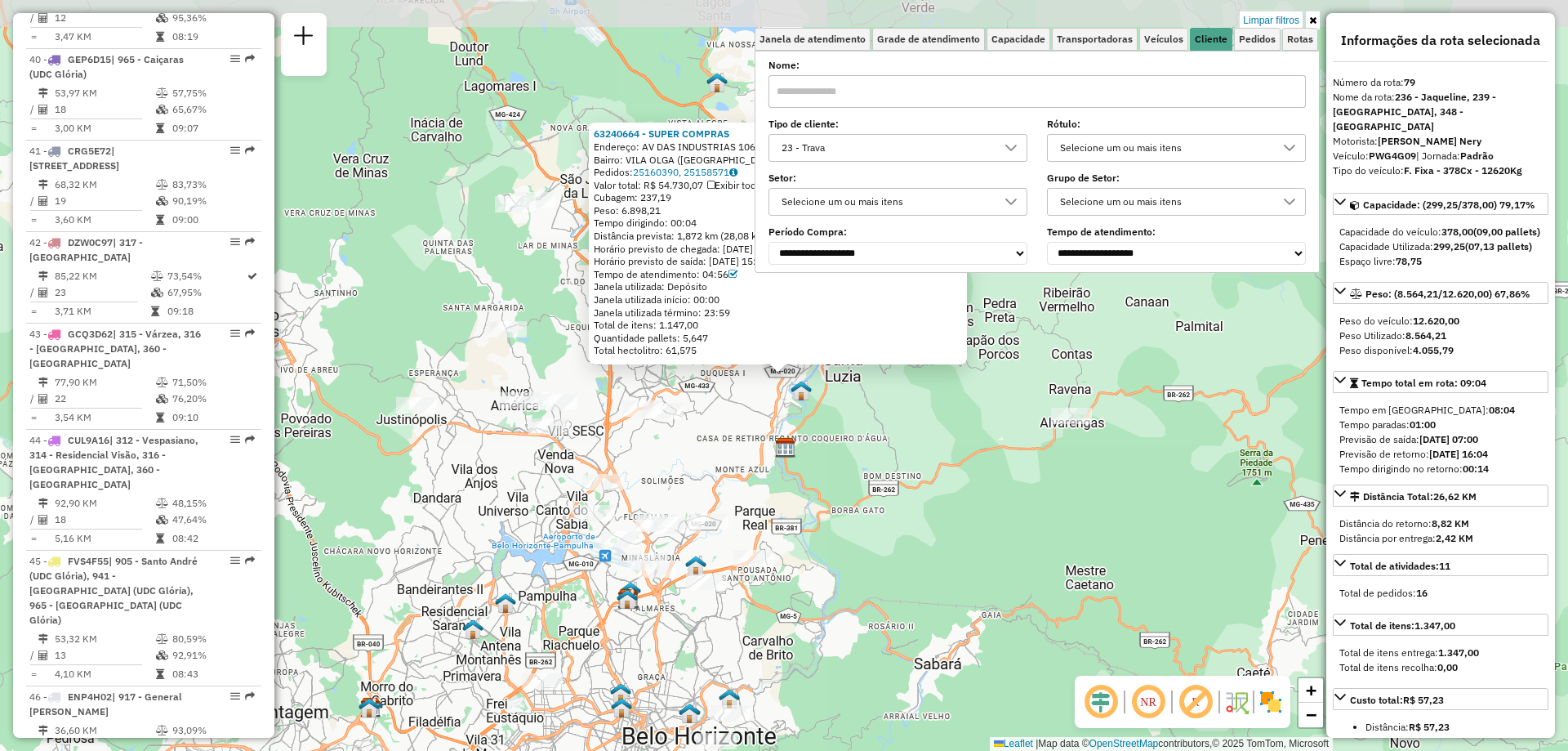
scroll to position [8573, 0]
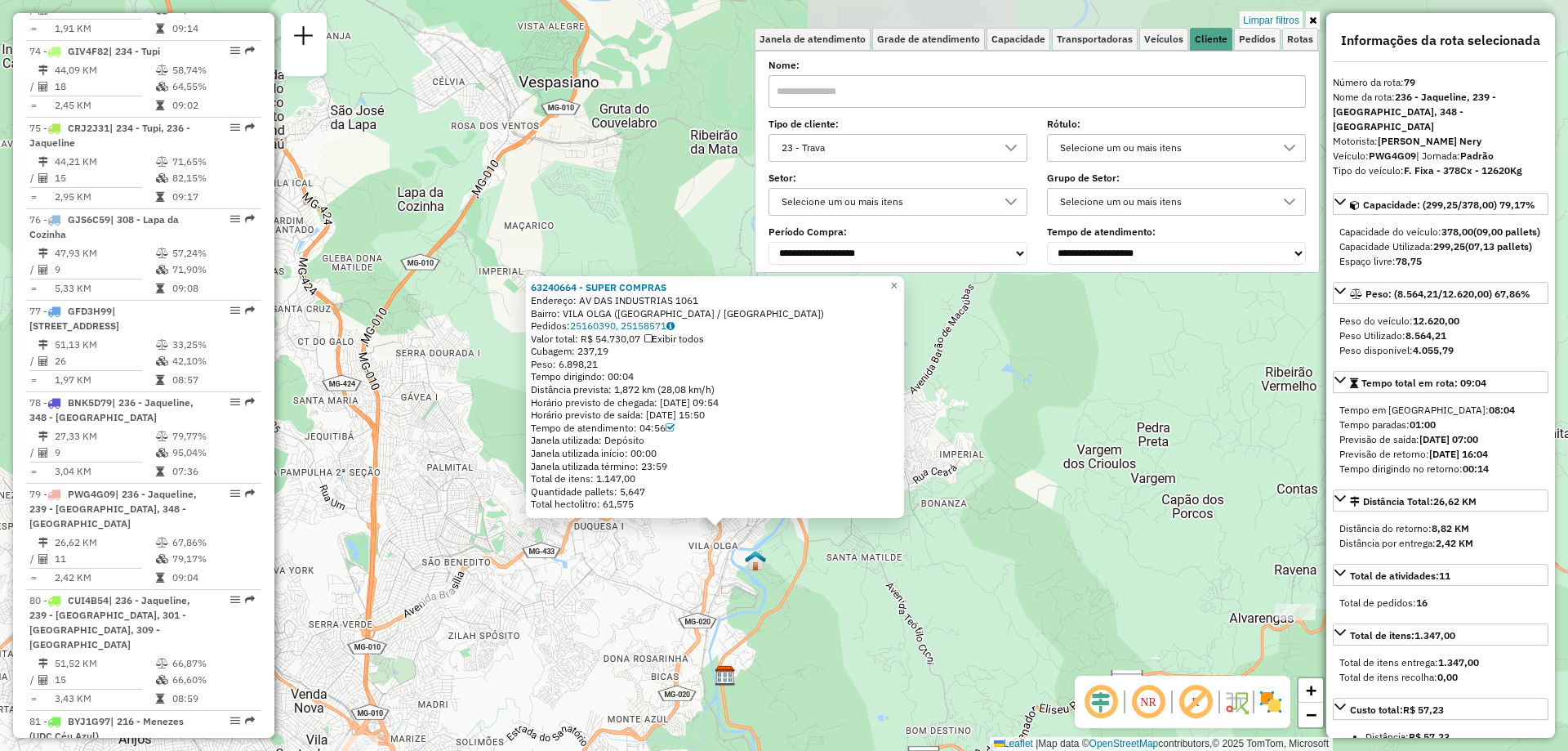
drag, startPoint x: 765, startPoint y: 370, endPoint x: 716, endPoint y: 565, distance: 201.1
click at [717, 565] on div "63240664 - SUPER COMPRAS Endereço: AV DAS INDUSTRIAS 1061 Bairro: VILA OLGA (SA…" at bounding box center [784, 376] width 1568 height 751
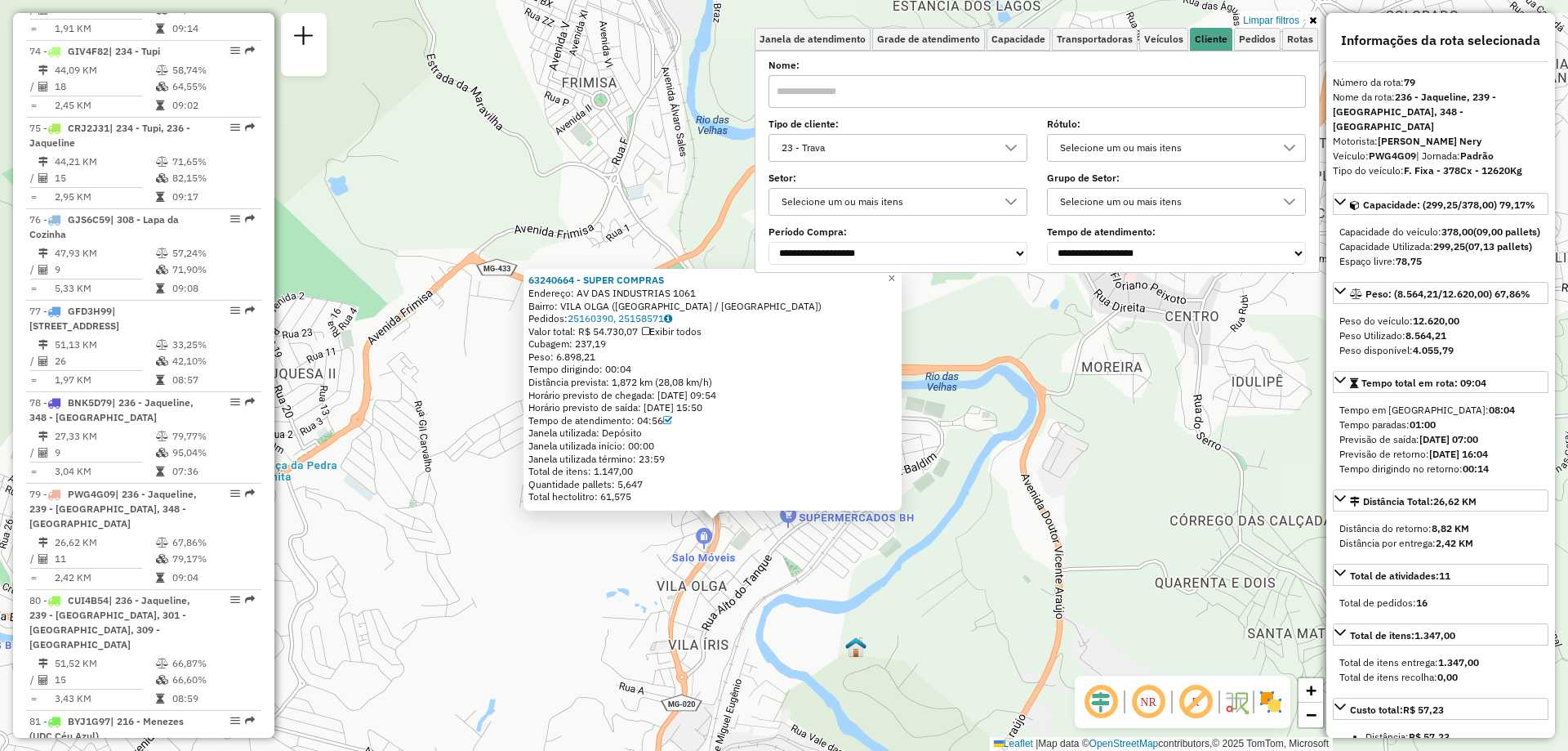
drag, startPoint x: 773, startPoint y: 482, endPoint x: 758, endPoint y: 528, distance: 48.4
click at [758, 528] on div "63240664 - SUPER COMPRAS Endereço: AV DAS INDUSTRIAS 1061 Bairro: VILA OLGA (SA…" at bounding box center [784, 376] width 1568 height 751
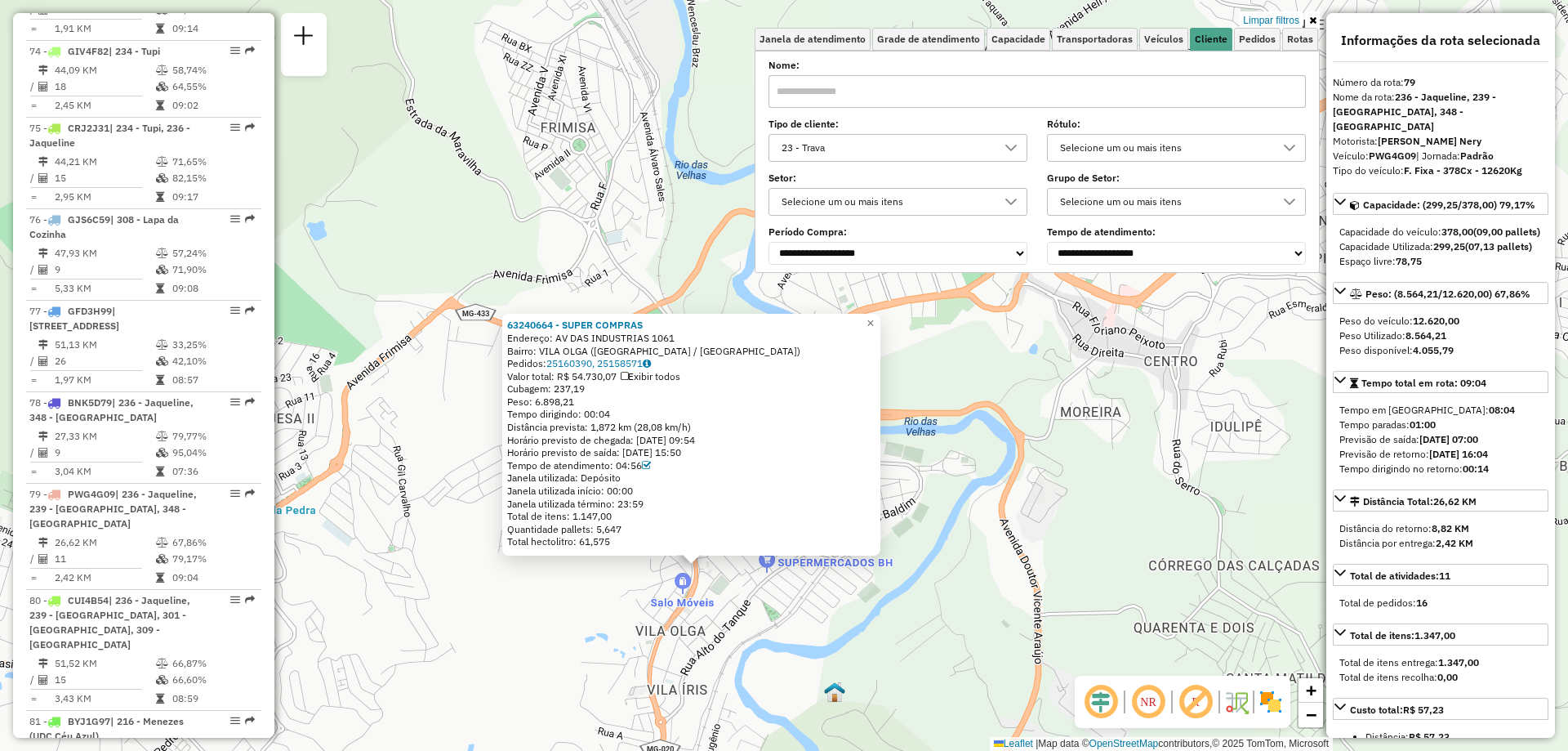
drag, startPoint x: 753, startPoint y: 553, endPoint x: 738, endPoint y: 587, distance: 37.2
click at [738, 587] on div "63240664 - SUPER COMPRAS Endereço: AV DAS INDUSTRIAS 1061 Bairro: VILA OLGA (SA…" at bounding box center [784, 376] width 1568 height 751
click at [603, 319] on strong "63240664 - SUPER COMPRAS" at bounding box center [575, 324] width 135 height 12
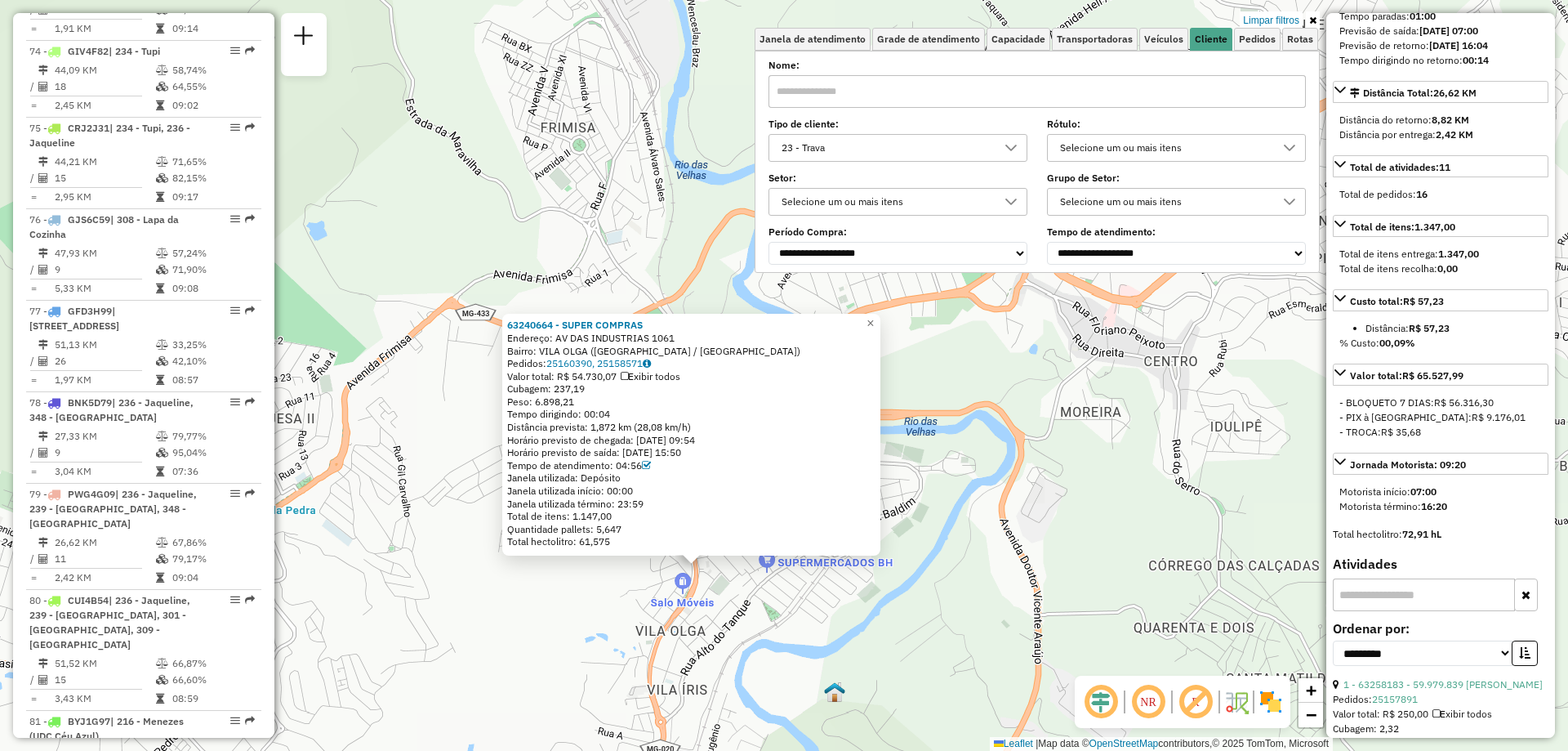
scroll to position [245, 0]
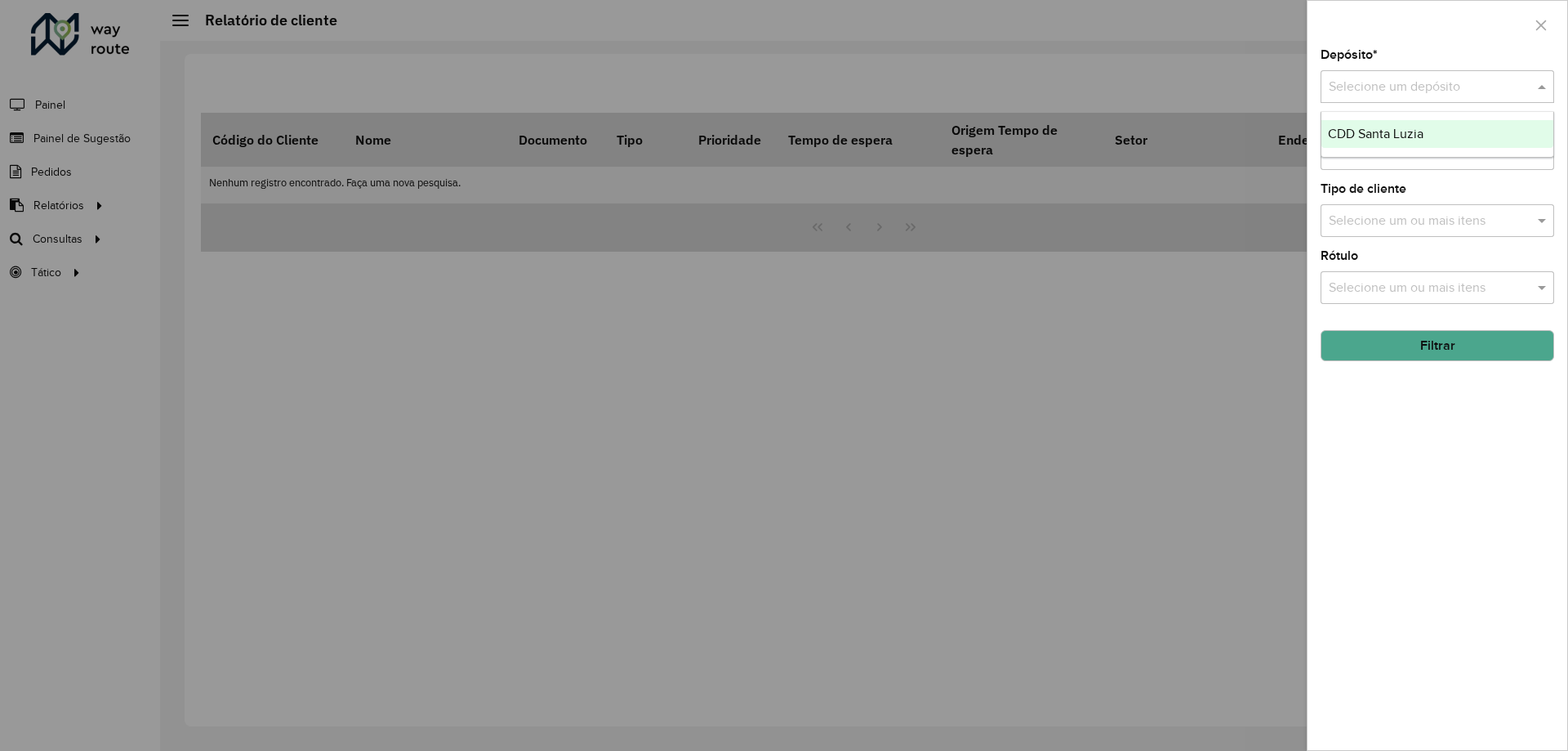
click at [1399, 86] on input "text" at bounding box center [1422, 87] width 185 height 19
click at [1398, 134] on span "CDD Santa Luzia" at bounding box center [1376, 133] width 95 height 14
click at [1431, 488] on div "Depósito * Selecione um depósito × CDD Santa Luzia × Setor Selecione um ou mais…" at bounding box center [1437, 400] width 260 height 702
click at [1444, 353] on button "Filtrar" at bounding box center [1437, 345] width 233 height 31
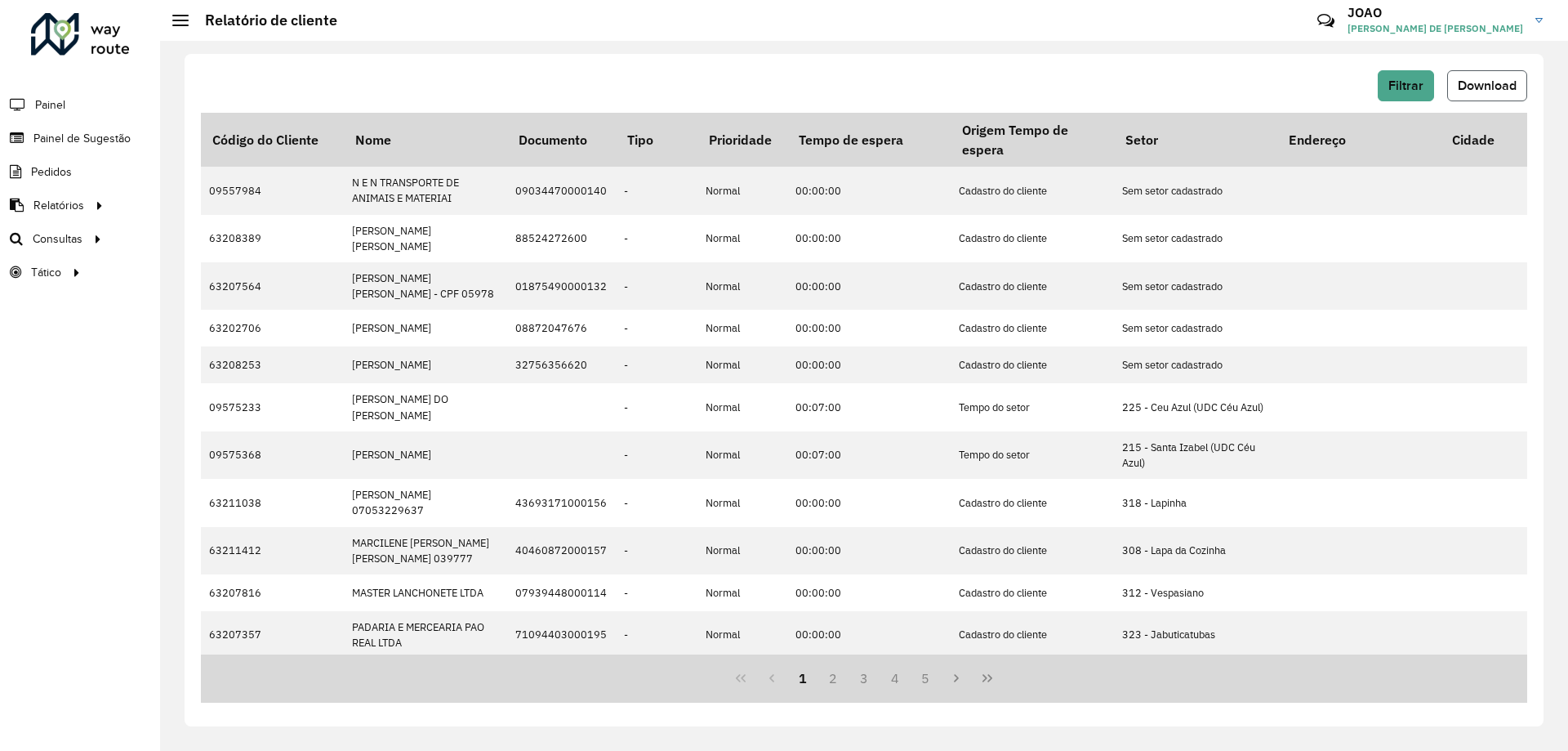
click at [1487, 80] on span "Download" at bounding box center [1487, 85] width 59 height 14
